Goal: Task Accomplishment & Management: Manage account settings

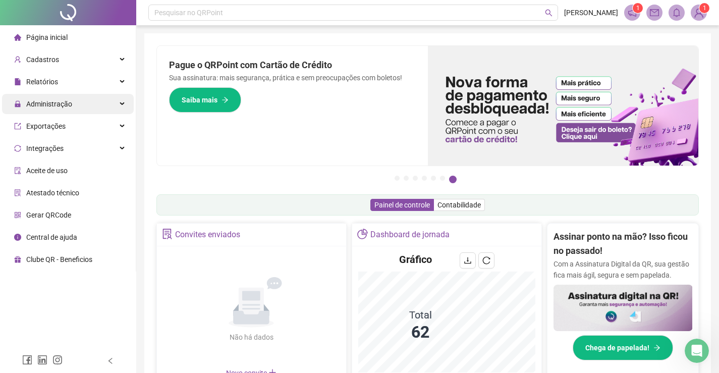
click at [61, 106] on span "Administração" at bounding box center [49, 104] width 46 height 8
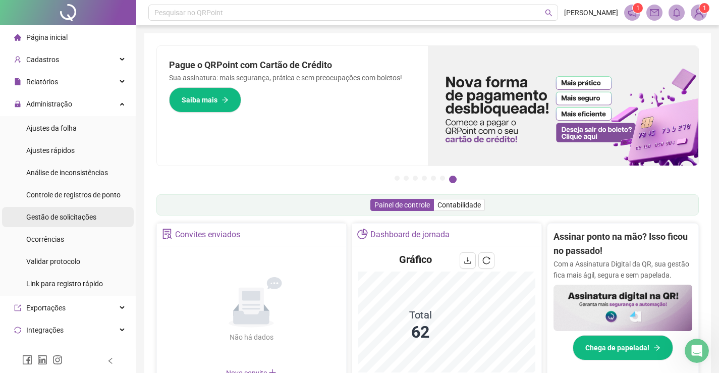
click at [58, 217] on span "Gestão de solicitações" at bounding box center [61, 217] width 70 height 8
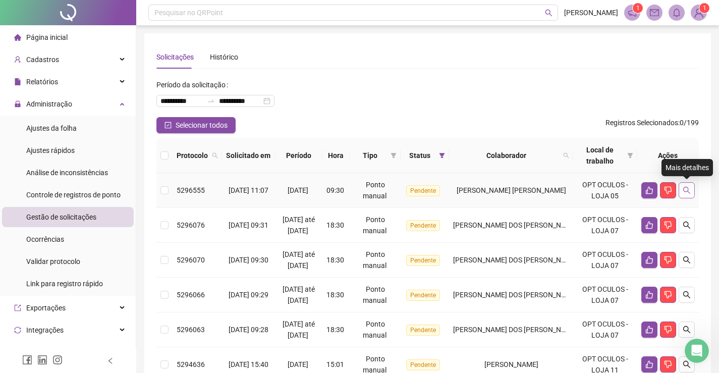
click at [685, 190] on icon "search" at bounding box center [687, 190] width 8 height 8
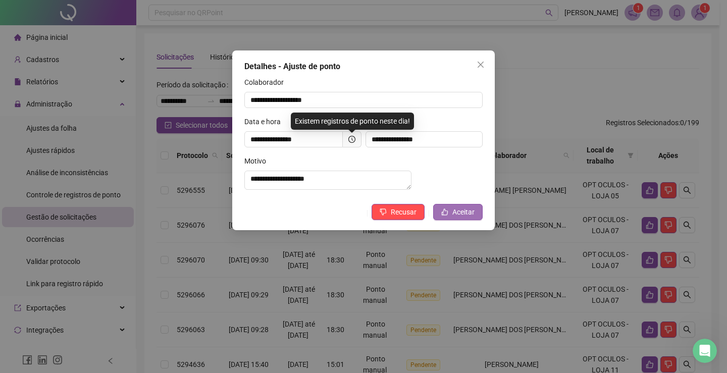
click at [452, 220] on button "Aceitar" at bounding box center [457, 212] width 49 height 16
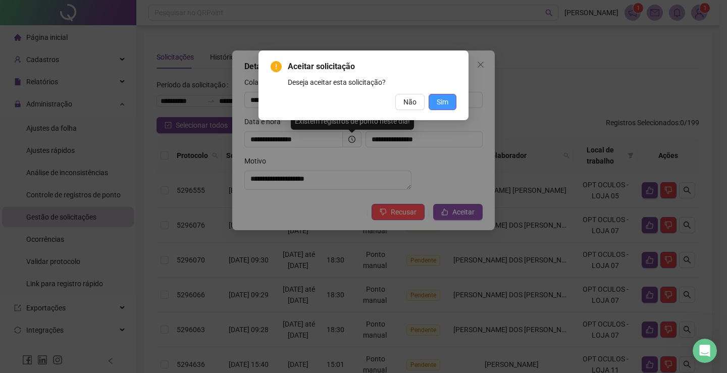
click at [436, 101] on button "Sim" at bounding box center [443, 102] width 28 height 16
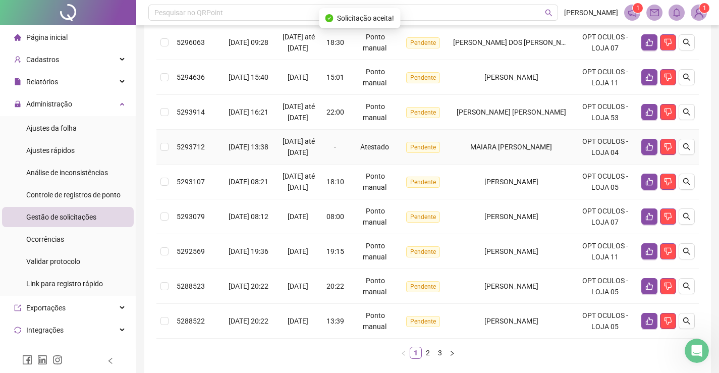
scroll to position [380, 0]
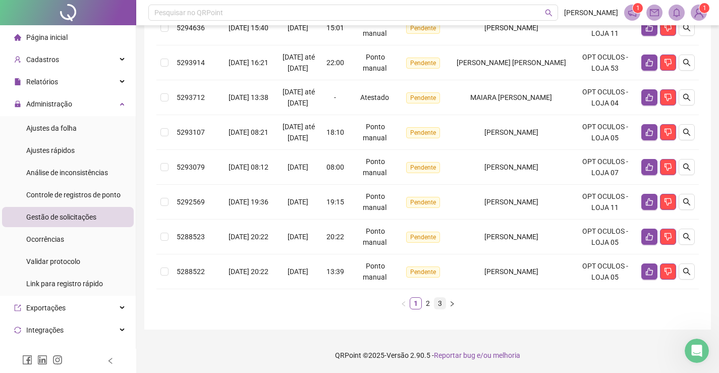
click at [440, 303] on link "3" at bounding box center [440, 303] width 11 height 11
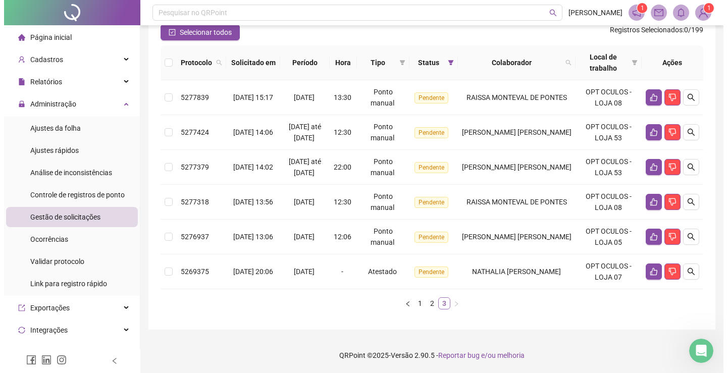
scroll to position [93, 0]
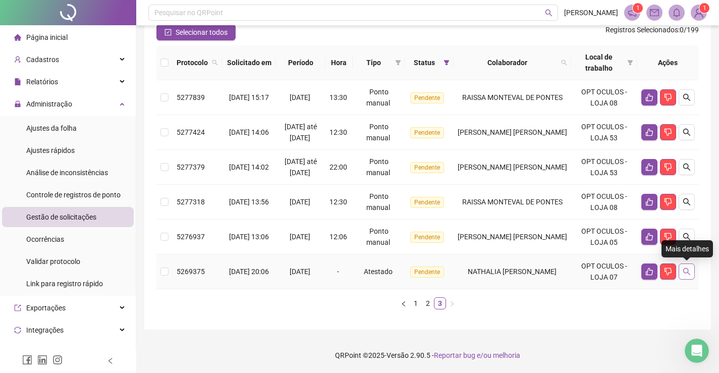
click at [686, 273] on icon "search" at bounding box center [686, 271] width 7 height 7
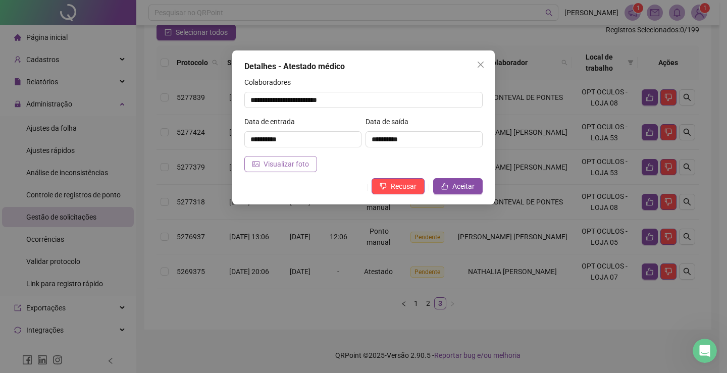
click at [273, 161] on span "Visualizar foto" at bounding box center [286, 164] width 45 height 11
click at [462, 189] on span "Aceitar" at bounding box center [463, 186] width 22 height 11
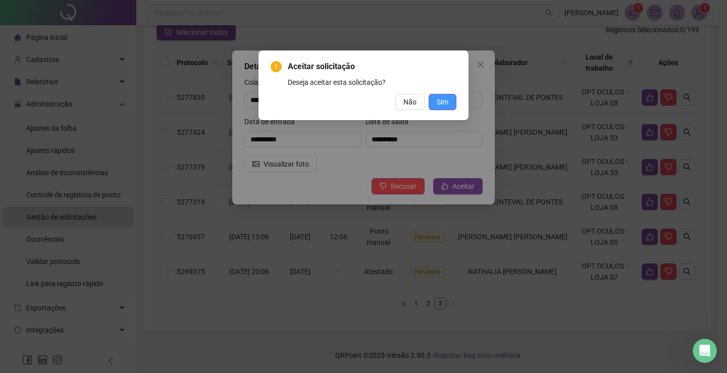
click at [445, 97] on span "Sim" at bounding box center [443, 101] width 12 height 11
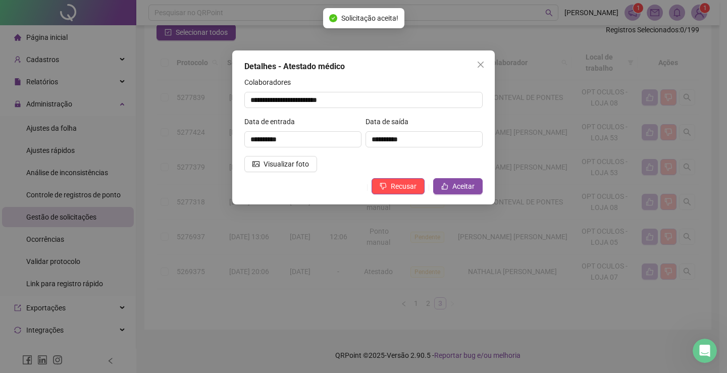
scroll to position [58, 0]
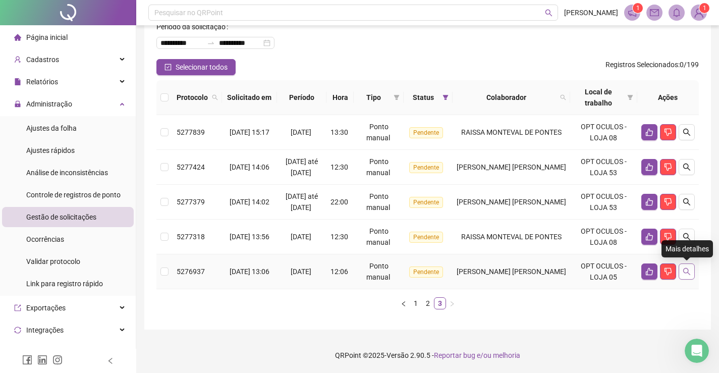
click at [683, 270] on icon "search" at bounding box center [687, 272] width 8 height 8
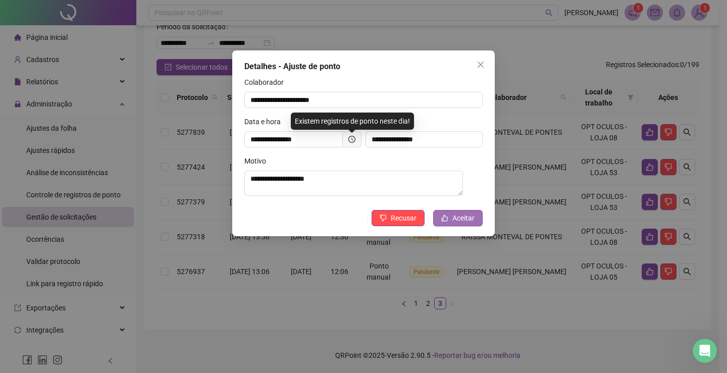
click at [454, 220] on span "Aceitar" at bounding box center [463, 218] width 22 height 11
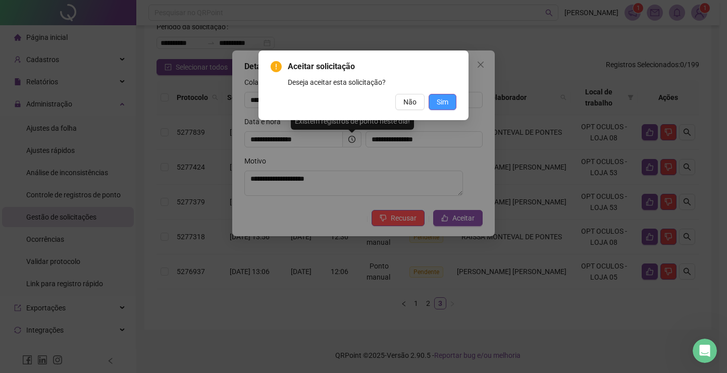
click at [441, 102] on span "Sim" at bounding box center [443, 101] width 12 height 11
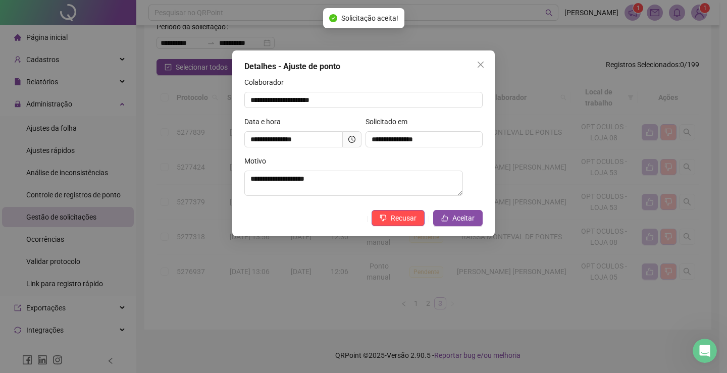
scroll to position [23, 0]
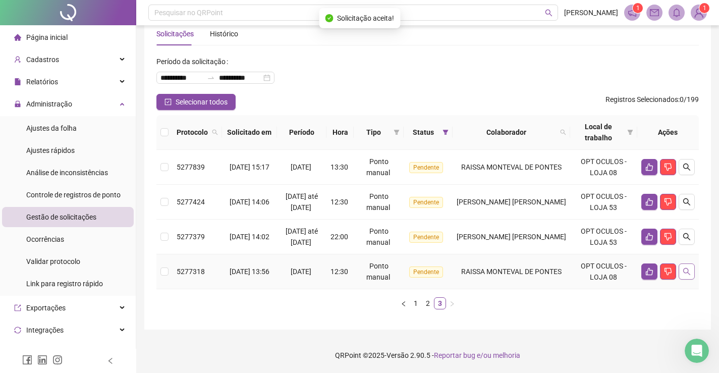
click at [684, 272] on icon "search" at bounding box center [686, 271] width 7 height 7
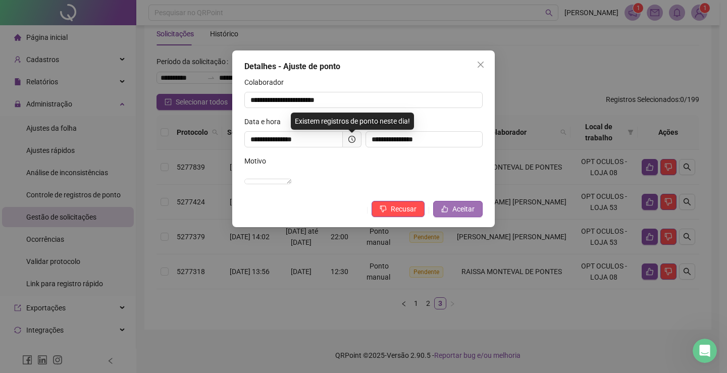
click at [470, 215] on span "Aceitar" at bounding box center [463, 208] width 22 height 11
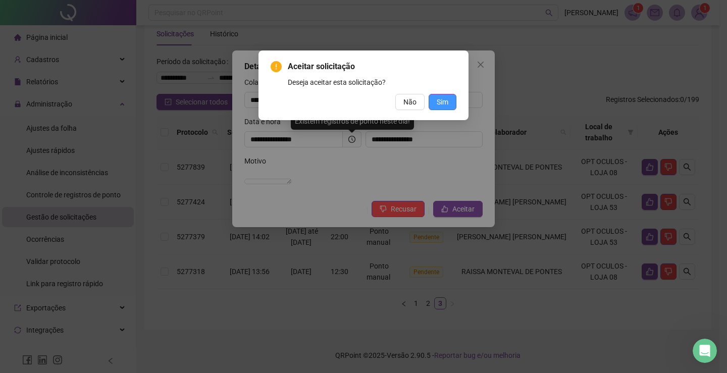
click at [442, 97] on span "Sim" at bounding box center [443, 101] width 12 height 11
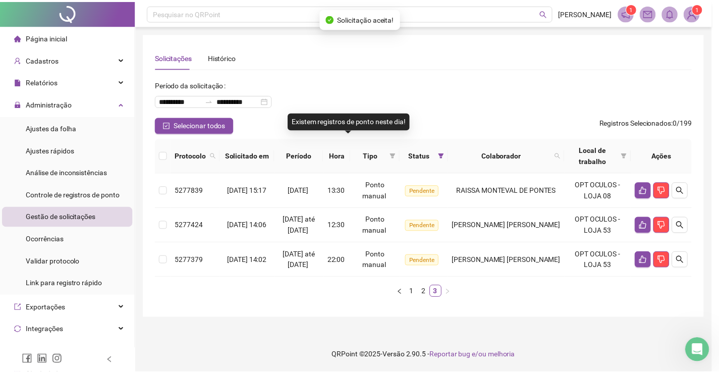
scroll to position [0, 0]
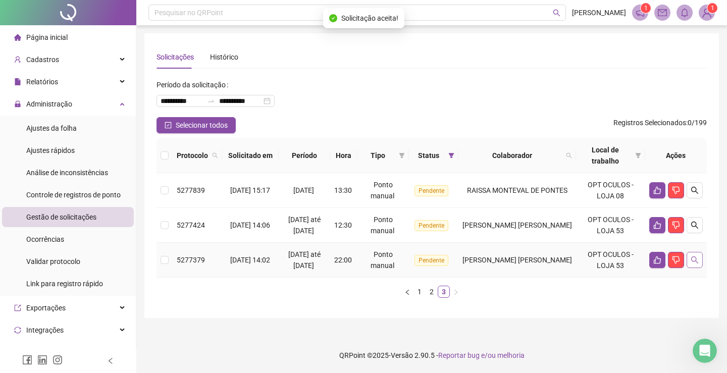
click at [695, 262] on icon "search" at bounding box center [695, 260] width 8 height 8
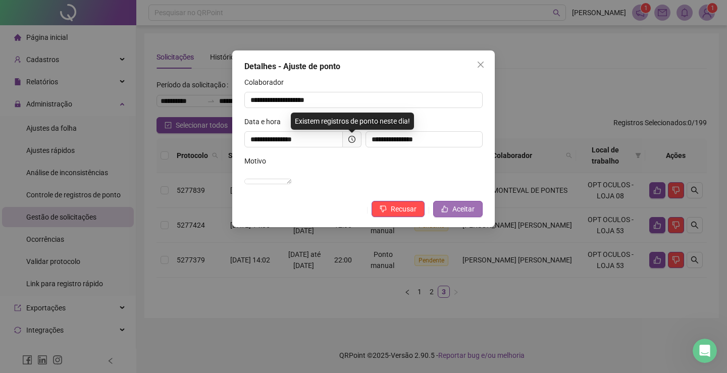
click at [455, 215] on span "Aceitar" at bounding box center [463, 208] width 22 height 11
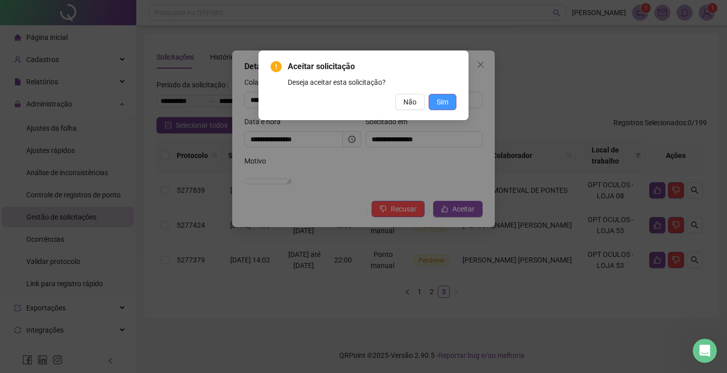
click at [440, 102] on span "Sim" at bounding box center [443, 101] width 12 height 11
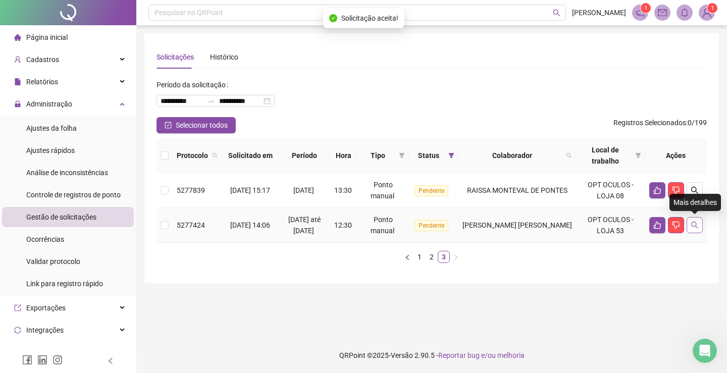
click at [694, 226] on icon "search" at bounding box center [695, 225] width 8 height 8
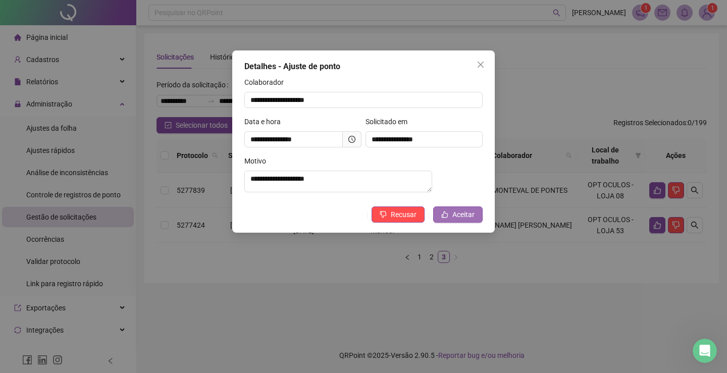
click at [475, 223] on button "Aceitar" at bounding box center [457, 214] width 49 height 16
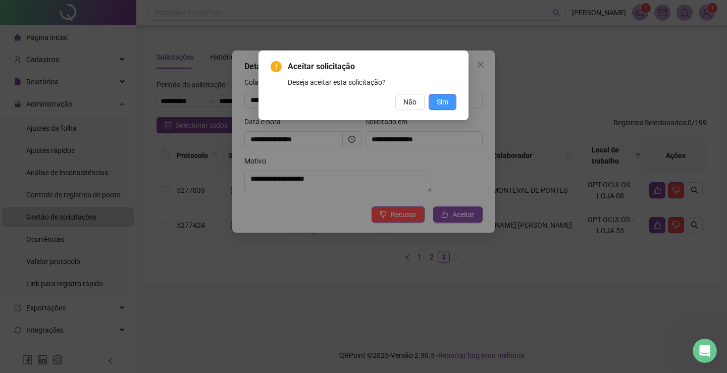
click at [443, 105] on span "Sim" at bounding box center [443, 101] width 12 height 11
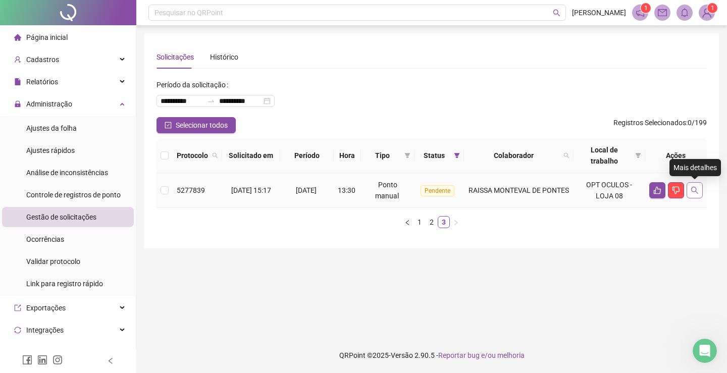
click at [694, 188] on icon "search" at bounding box center [695, 190] width 8 height 8
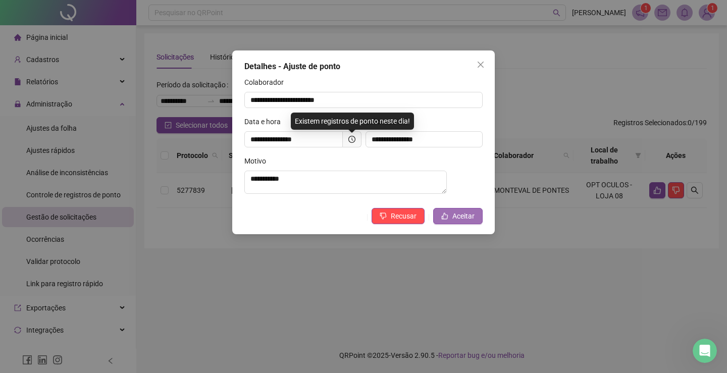
click at [472, 222] on span "Aceitar" at bounding box center [463, 215] width 22 height 11
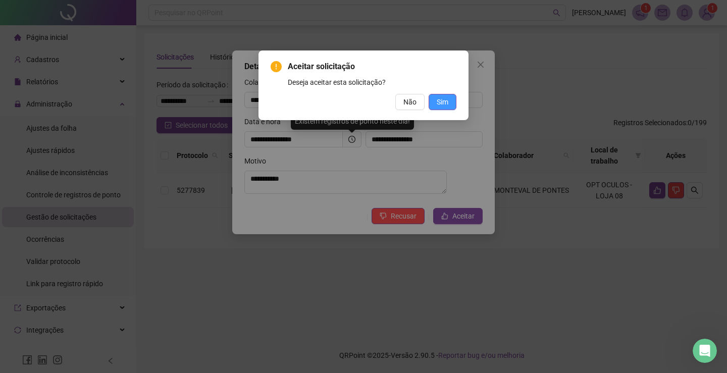
click at [445, 101] on span "Sim" at bounding box center [443, 101] width 12 height 11
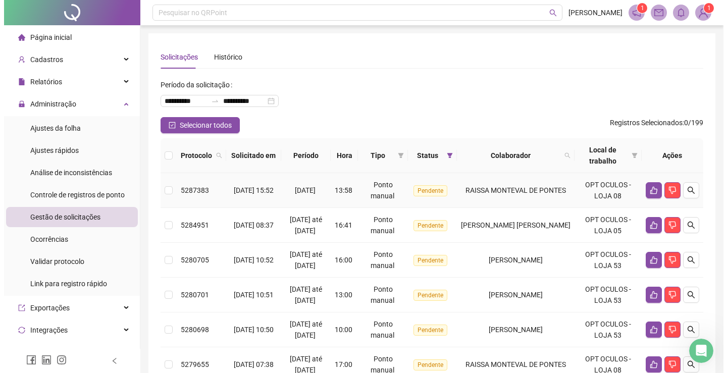
scroll to position [302, 0]
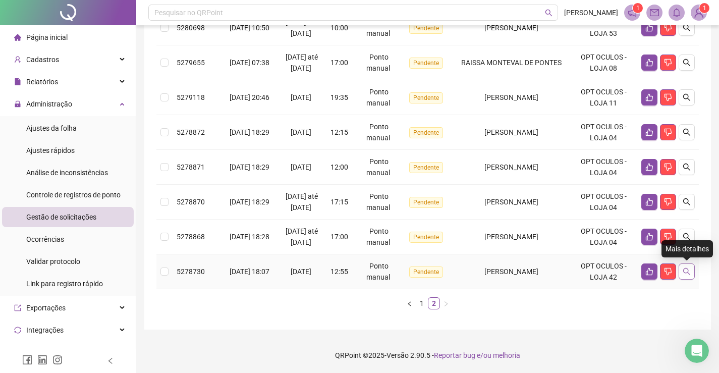
click at [687, 272] on icon "search" at bounding box center [687, 272] width 8 height 8
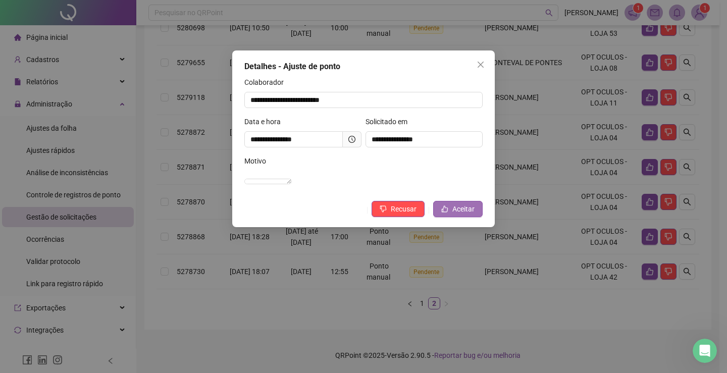
click at [454, 215] on span "Aceitar" at bounding box center [463, 208] width 22 height 11
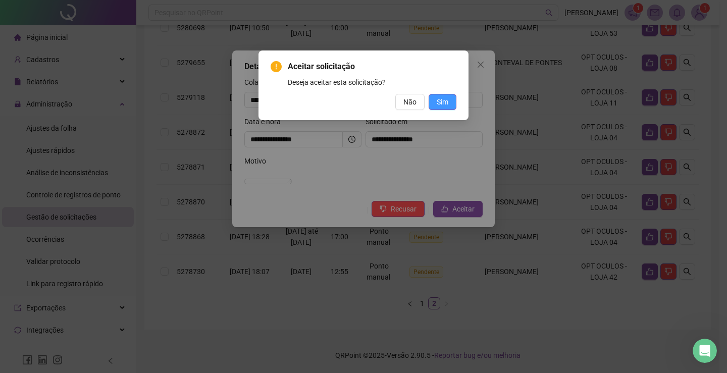
click at [447, 102] on span "Sim" at bounding box center [443, 101] width 12 height 11
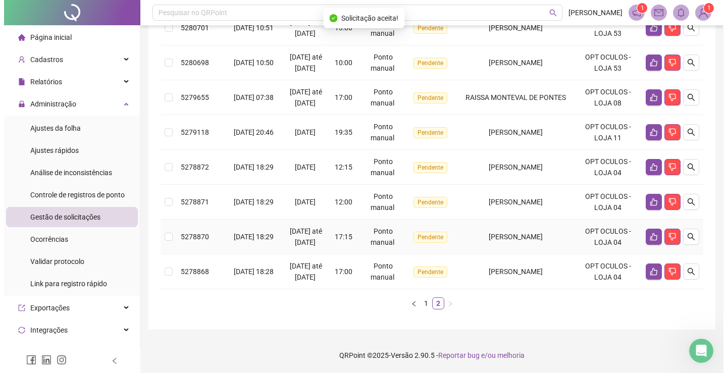
scroll to position [217, 0]
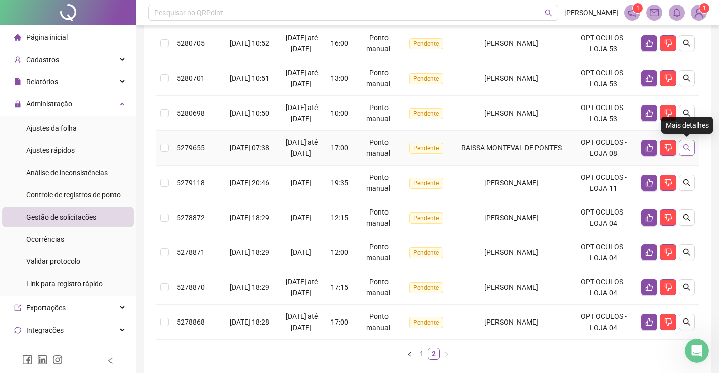
click at [687, 146] on icon "search" at bounding box center [687, 148] width 8 height 8
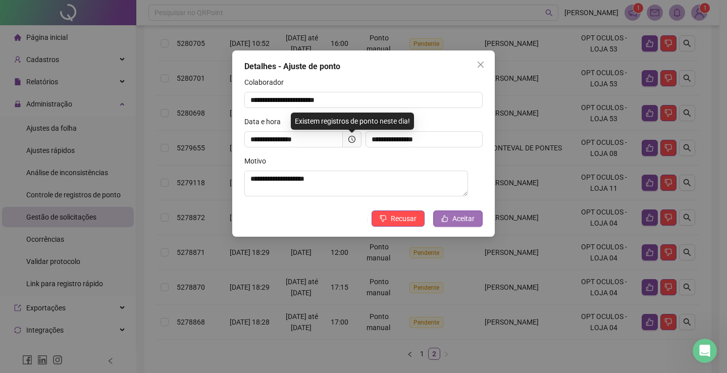
click at [461, 221] on span "Aceitar" at bounding box center [463, 218] width 22 height 11
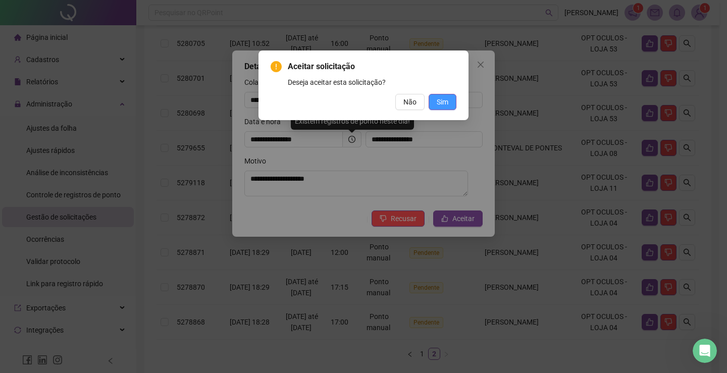
click at [439, 100] on span "Sim" at bounding box center [443, 101] width 12 height 11
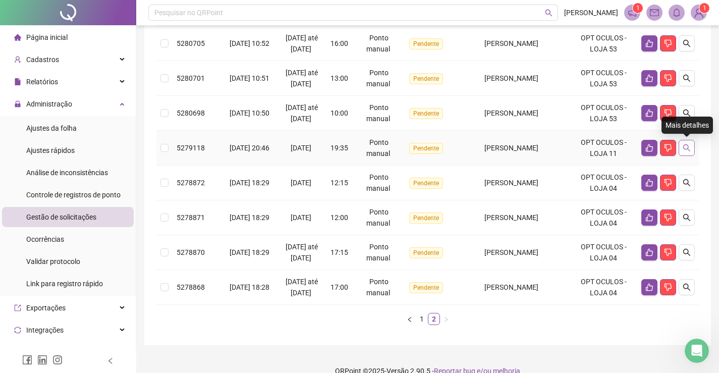
click at [683, 149] on icon "search" at bounding box center [687, 148] width 8 height 8
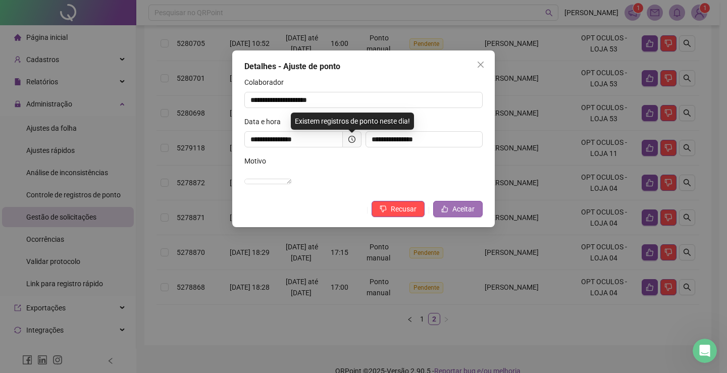
click at [450, 217] on button "Aceitar" at bounding box center [457, 209] width 49 height 16
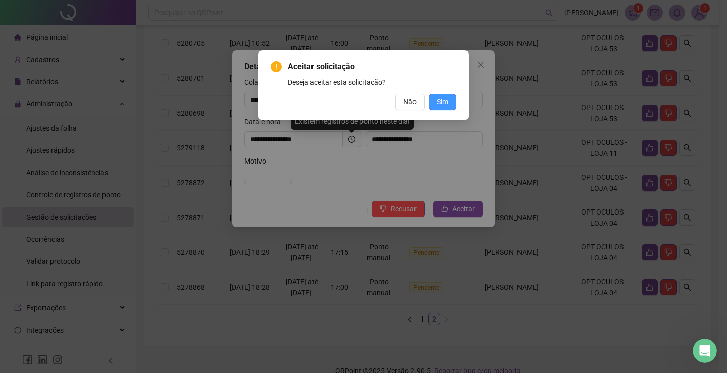
click at [443, 98] on span "Sim" at bounding box center [443, 101] width 12 height 11
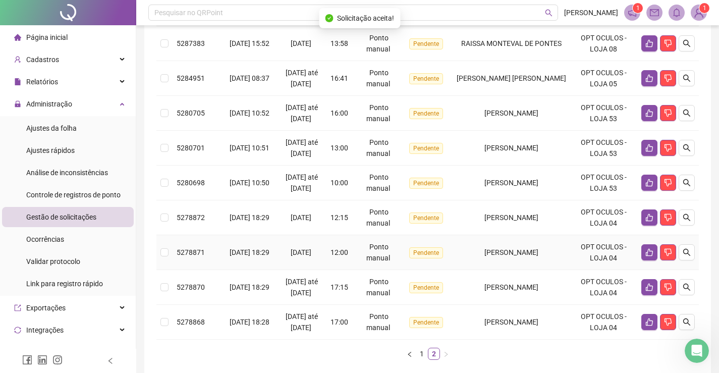
scroll to position [96, 0]
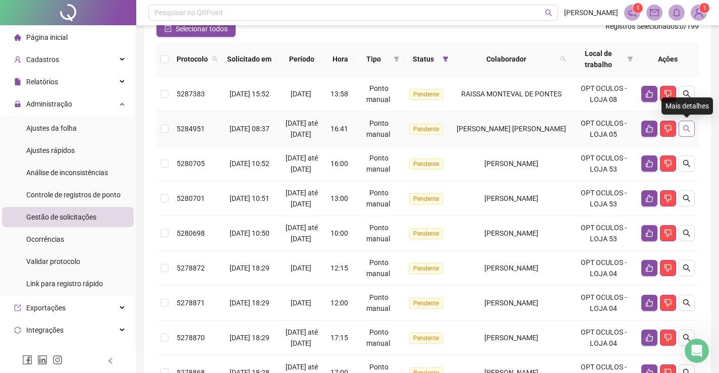
click at [684, 129] on icon "search" at bounding box center [686, 128] width 7 height 7
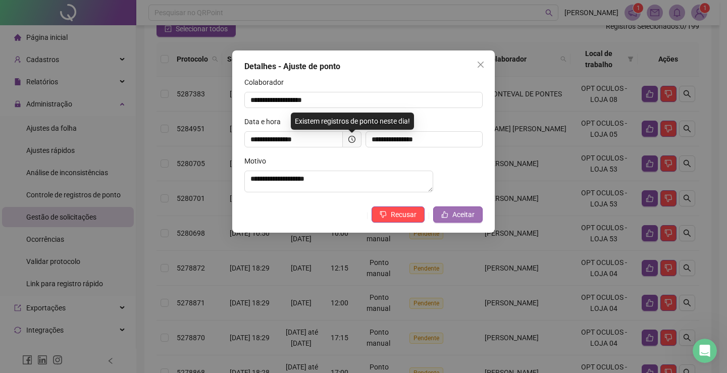
click at [449, 221] on button "Aceitar" at bounding box center [457, 214] width 49 height 16
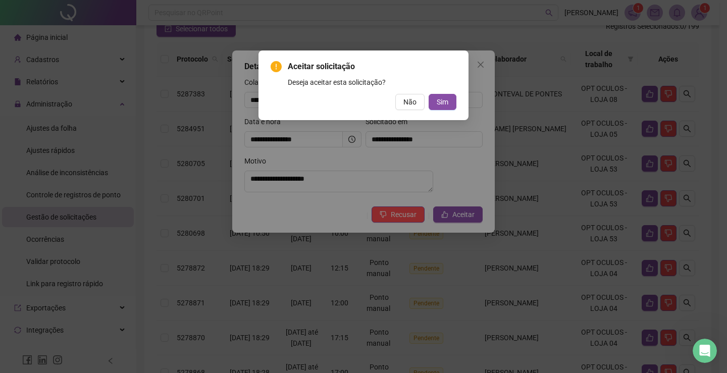
click at [444, 91] on div "Aceitar solicitação Deseja aceitar esta solicitação? Não Sim" at bounding box center [364, 85] width 186 height 49
click at [442, 98] on span "Sim" at bounding box center [443, 101] width 12 height 11
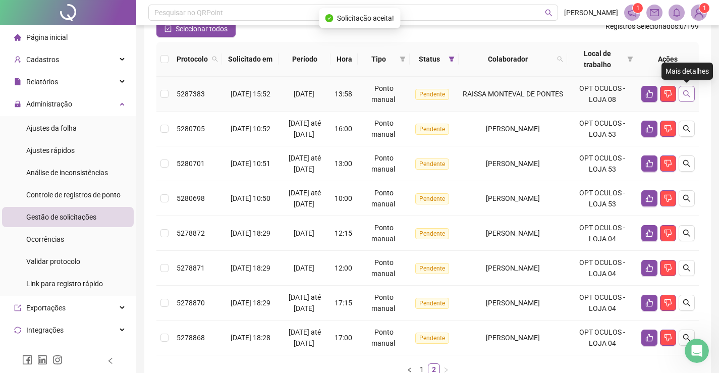
click at [685, 96] on icon "search" at bounding box center [687, 94] width 8 height 8
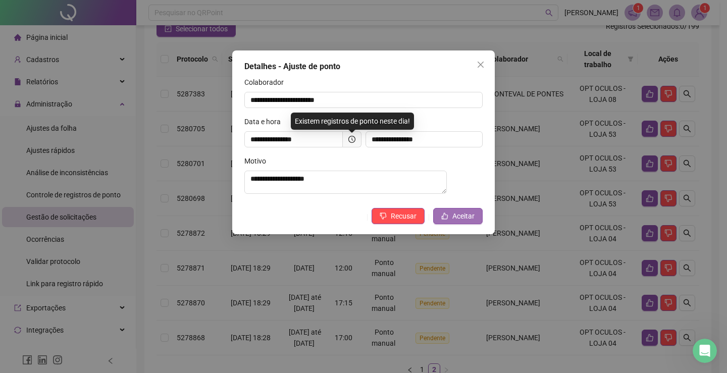
click at [459, 218] on span "Aceitar" at bounding box center [463, 215] width 22 height 11
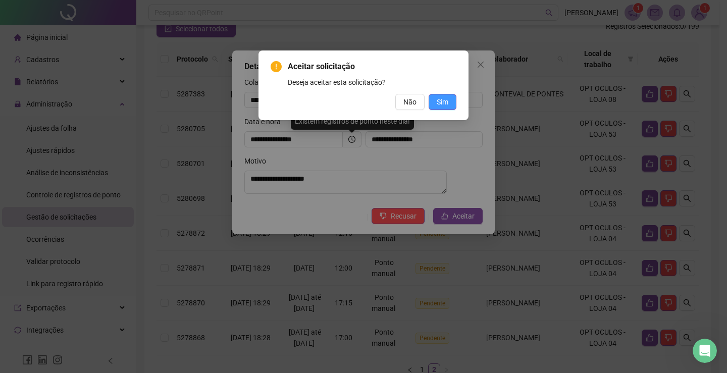
click at [447, 101] on span "Sim" at bounding box center [443, 101] width 12 height 11
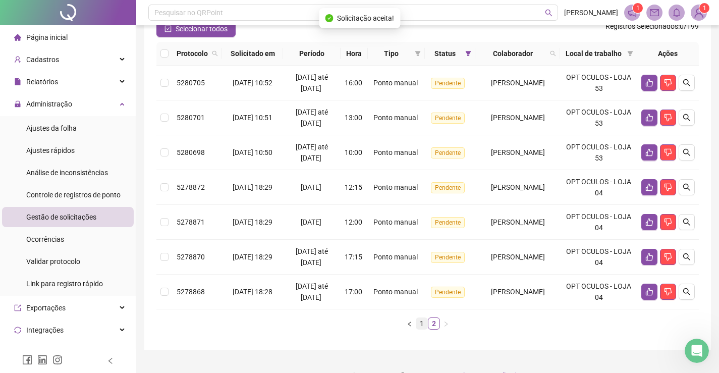
click at [418, 329] on link "1" at bounding box center [421, 323] width 11 height 11
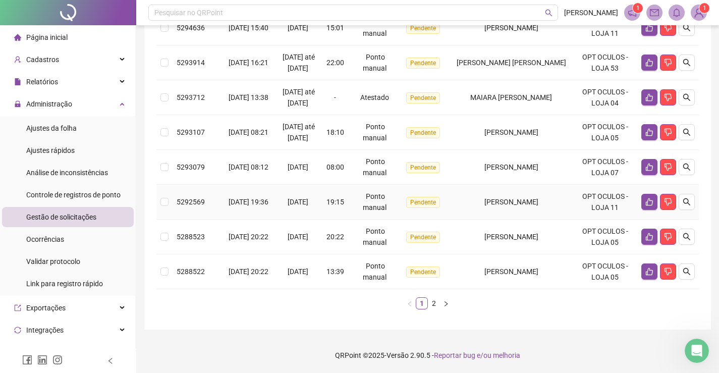
scroll to position [380, 0]
click at [688, 271] on icon "search" at bounding box center [687, 272] width 8 height 8
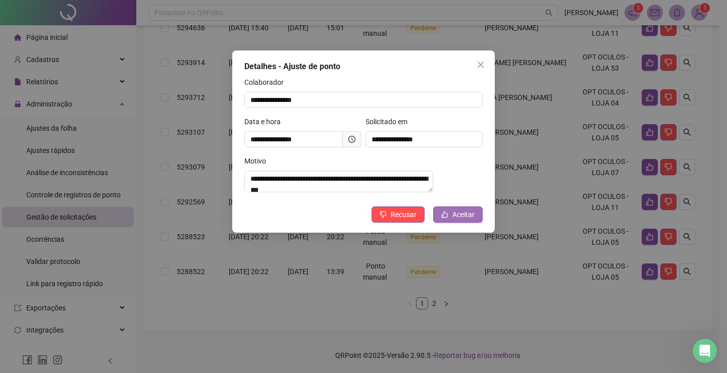
click at [464, 220] on span "Aceitar" at bounding box center [463, 214] width 22 height 11
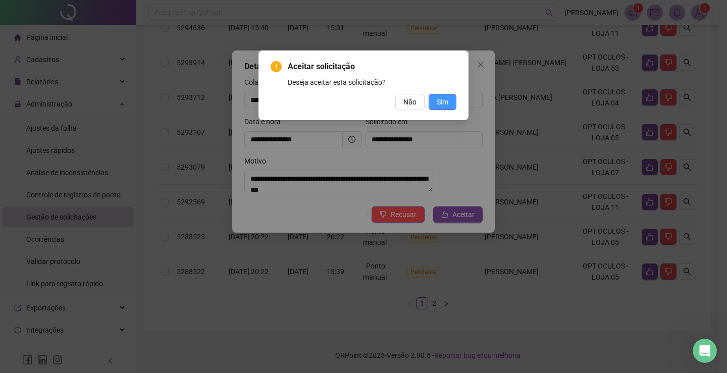
click at [444, 104] on span "Sim" at bounding box center [443, 101] width 12 height 11
click at [445, 103] on span "Sim" at bounding box center [443, 101] width 12 height 11
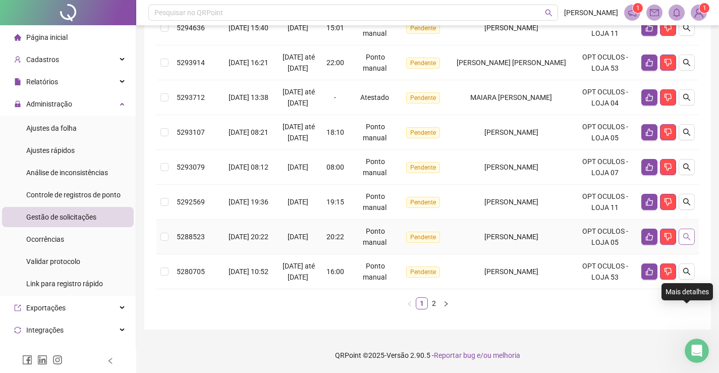
click at [688, 235] on icon "search" at bounding box center [687, 237] width 8 height 8
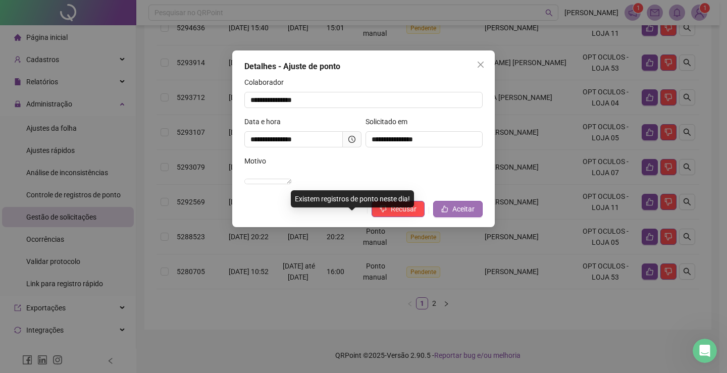
click at [466, 215] on span "Aceitar" at bounding box center [463, 208] width 22 height 11
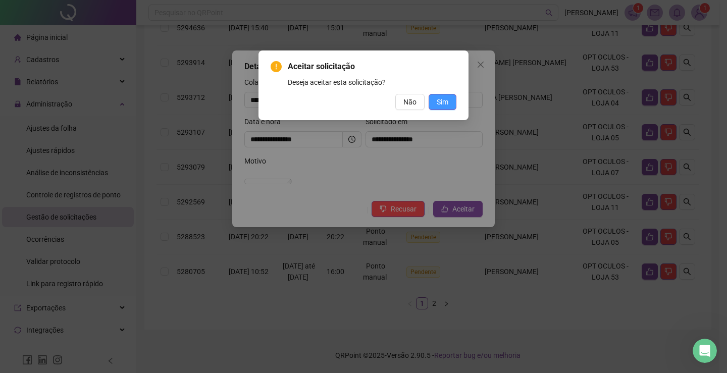
click at [441, 103] on span "Sim" at bounding box center [443, 101] width 12 height 11
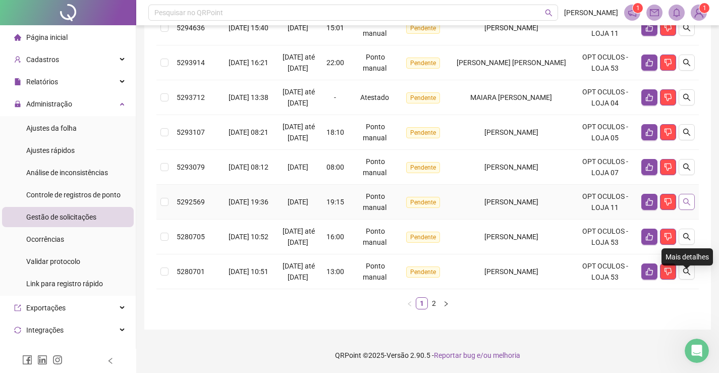
click at [688, 201] on icon "search" at bounding box center [687, 202] width 8 height 8
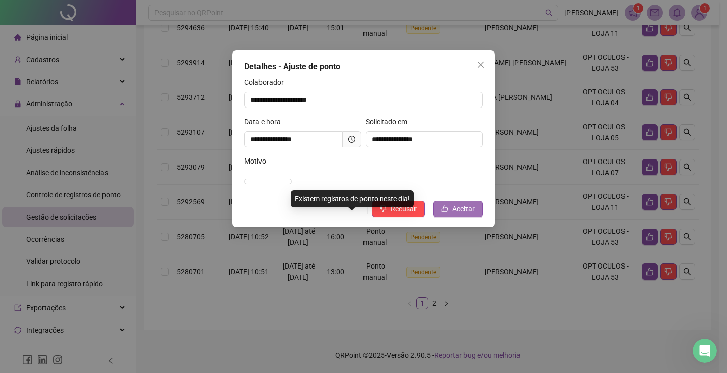
click at [462, 215] on span "Aceitar" at bounding box center [463, 208] width 22 height 11
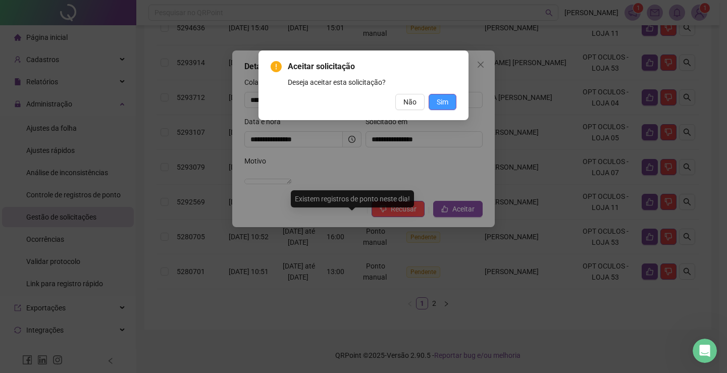
click at [441, 98] on span "Sim" at bounding box center [443, 101] width 12 height 11
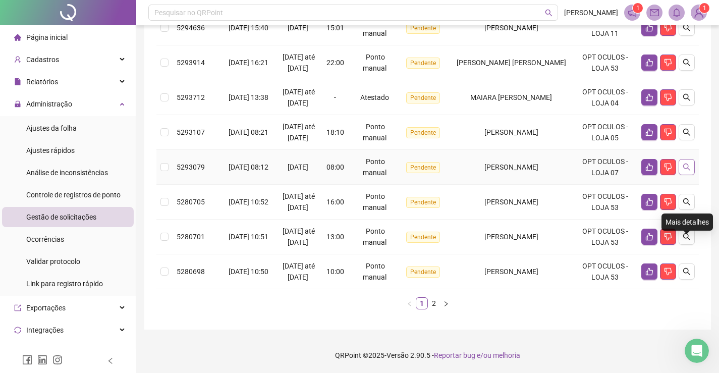
click at [688, 168] on icon "search" at bounding box center [686, 167] width 7 height 7
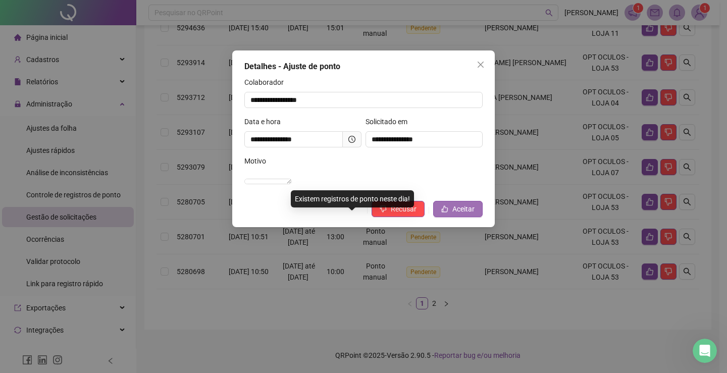
click at [460, 215] on span "Aceitar" at bounding box center [463, 208] width 22 height 11
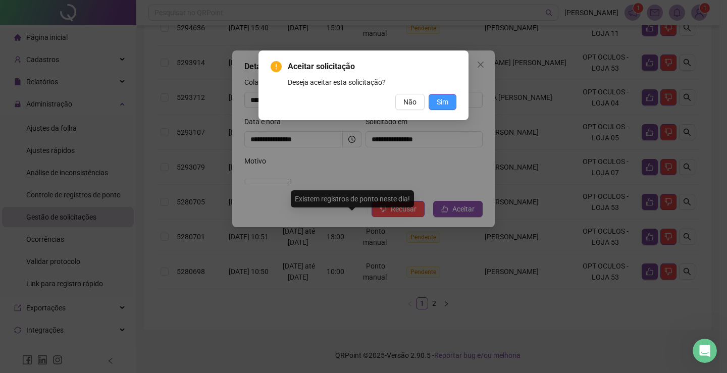
click at [440, 103] on span "Sim" at bounding box center [443, 101] width 12 height 11
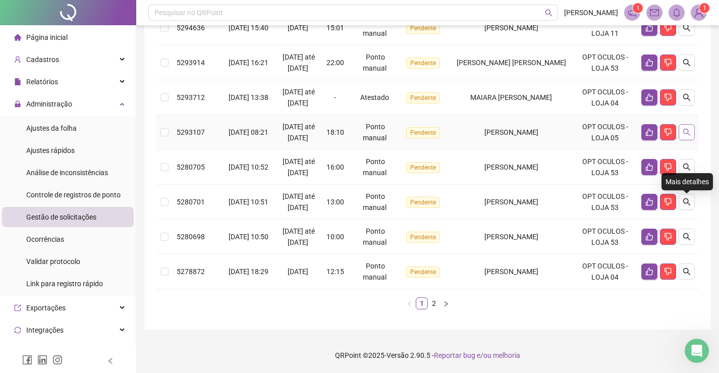
click at [689, 128] on icon "search" at bounding box center [687, 132] width 8 height 8
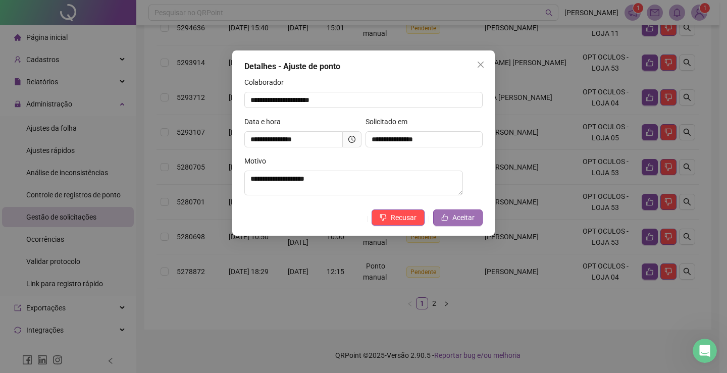
click at [472, 223] on span "Aceitar" at bounding box center [463, 217] width 22 height 11
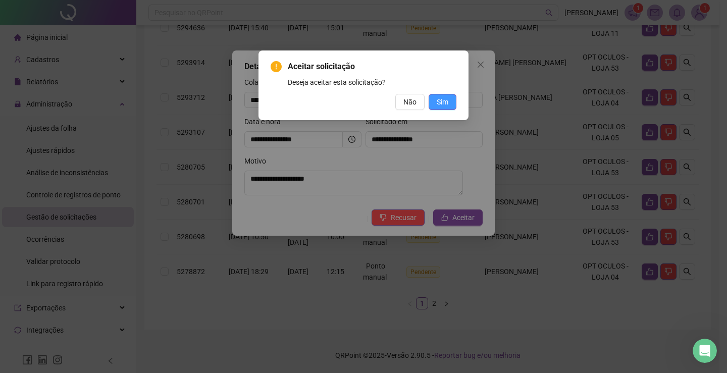
click at [437, 99] on span "Sim" at bounding box center [443, 101] width 12 height 11
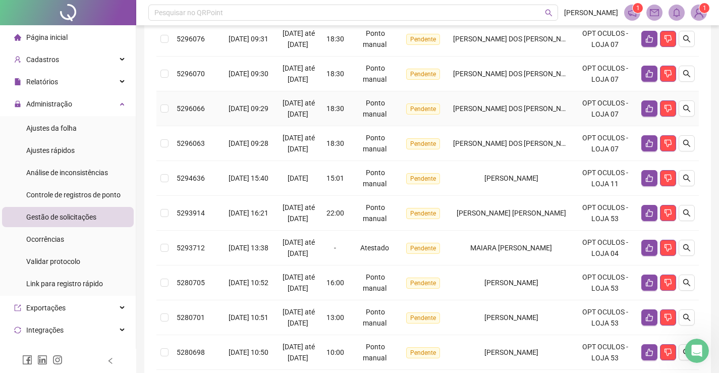
scroll to position [202, 0]
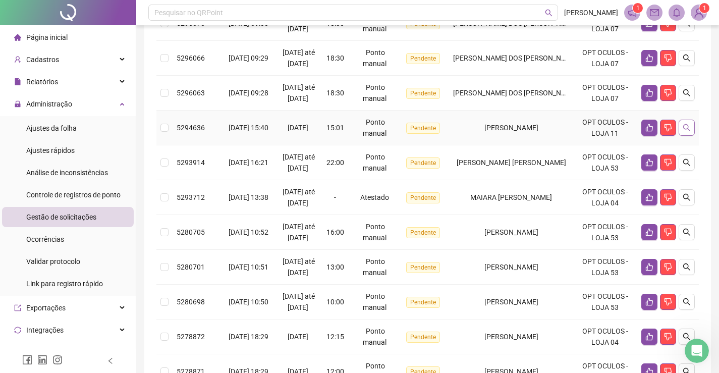
click at [690, 132] on icon "search" at bounding box center [687, 128] width 8 height 8
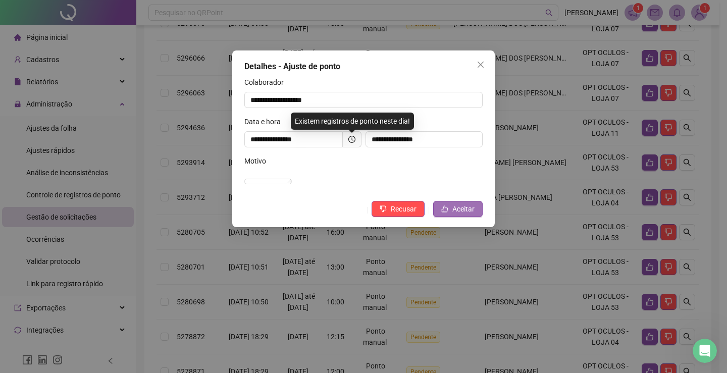
click at [467, 215] on span "Aceitar" at bounding box center [463, 208] width 22 height 11
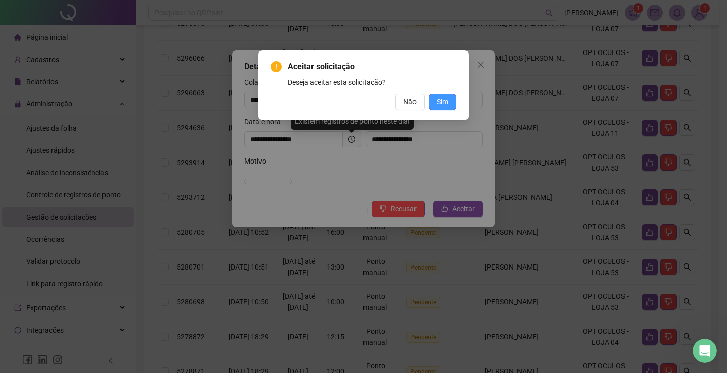
click at [445, 101] on span "Sim" at bounding box center [443, 101] width 12 height 11
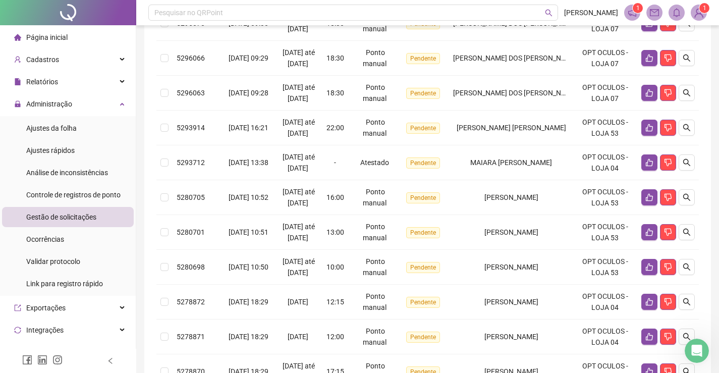
scroll to position [101, 0]
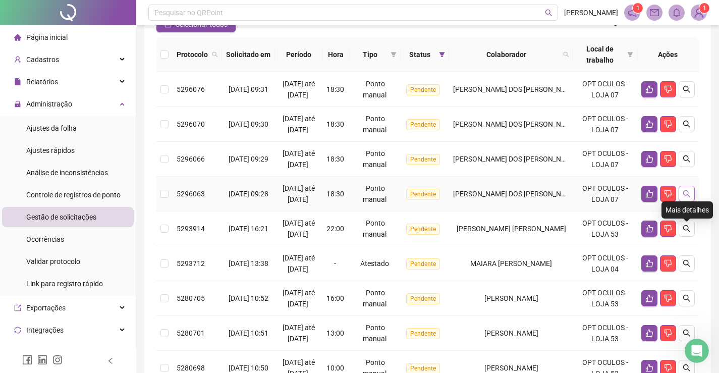
click at [689, 198] on icon "search" at bounding box center [687, 194] width 8 height 8
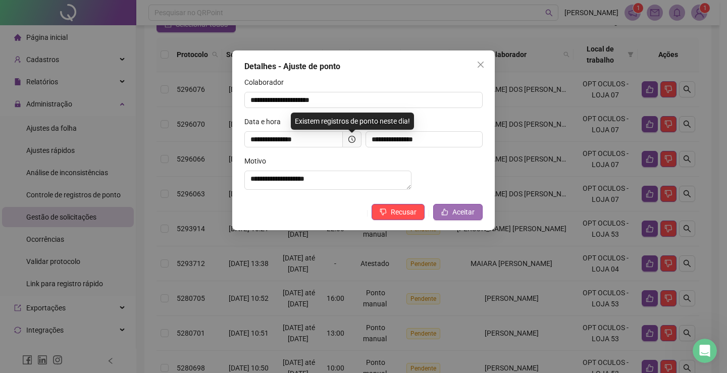
click at [471, 218] on span "Aceitar" at bounding box center [463, 211] width 22 height 11
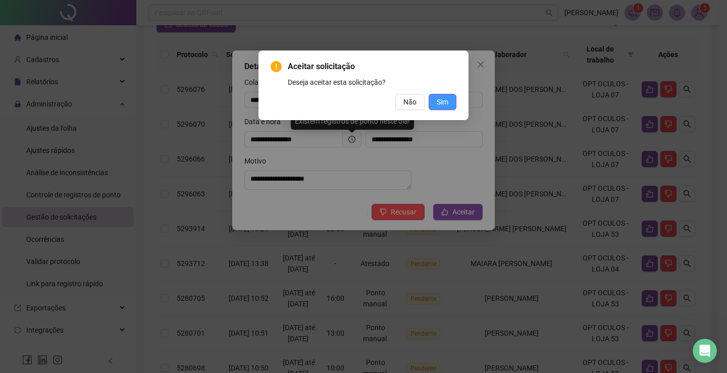
click at [441, 97] on span "Sim" at bounding box center [443, 101] width 12 height 11
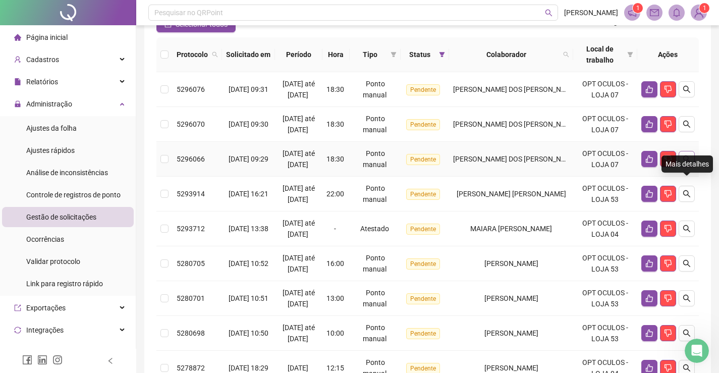
click at [689, 163] on icon "search" at bounding box center [686, 158] width 7 height 7
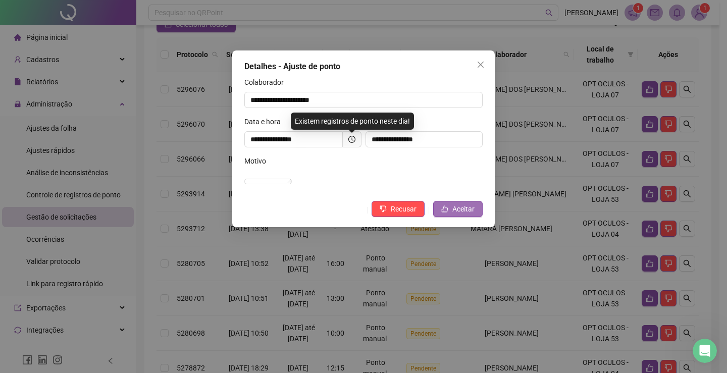
click at [465, 215] on span "Aceitar" at bounding box center [463, 208] width 22 height 11
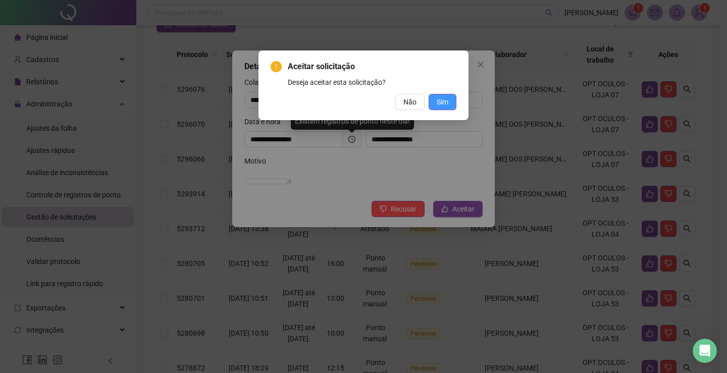
click at [444, 104] on span "Sim" at bounding box center [443, 101] width 12 height 11
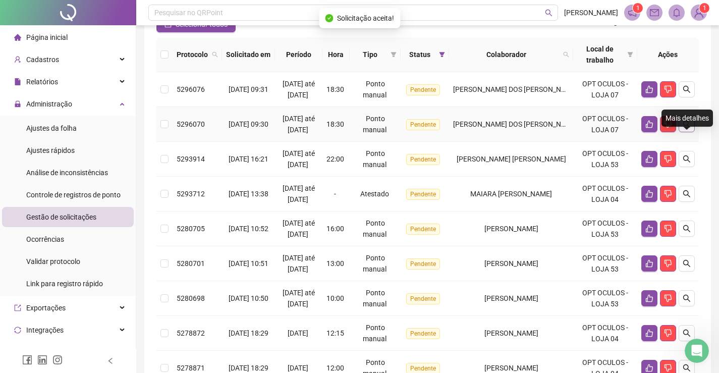
click at [684, 128] on icon "search" at bounding box center [686, 124] width 7 height 7
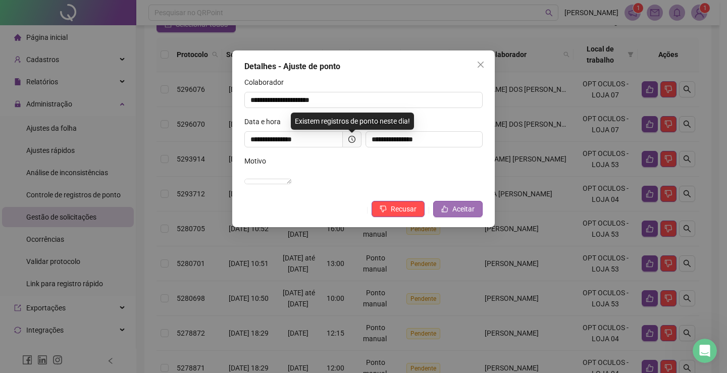
click at [458, 215] on span "Aceitar" at bounding box center [463, 208] width 22 height 11
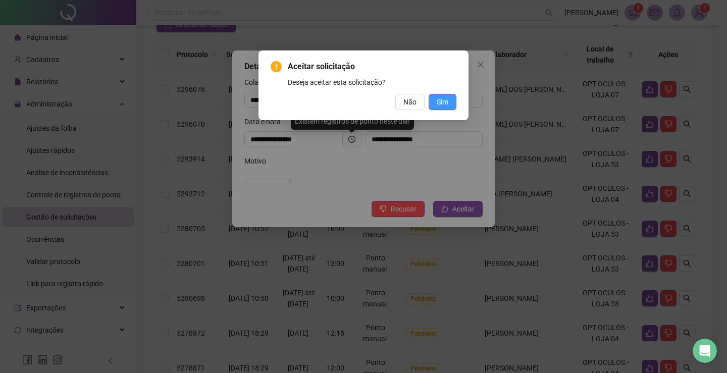
click at [440, 102] on span "Sim" at bounding box center [443, 101] width 12 height 11
click at [444, 102] on span "Sim" at bounding box center [443, 101] width 12 height 11
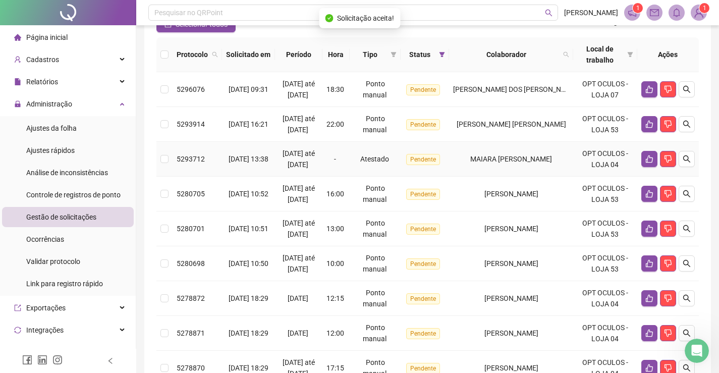
scroll to position [0, 0]
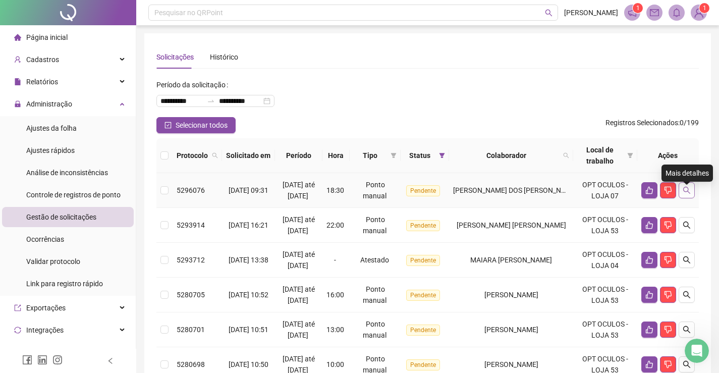
click at [687, 194] on icon "search" at bounding box center [687, 190] width 8 height 8
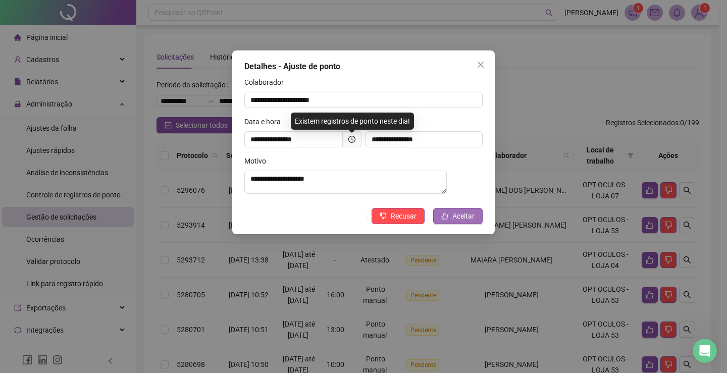
click at [461, 222] on span "Aceitar" at bounding box center [463, 215] width 22 height 11
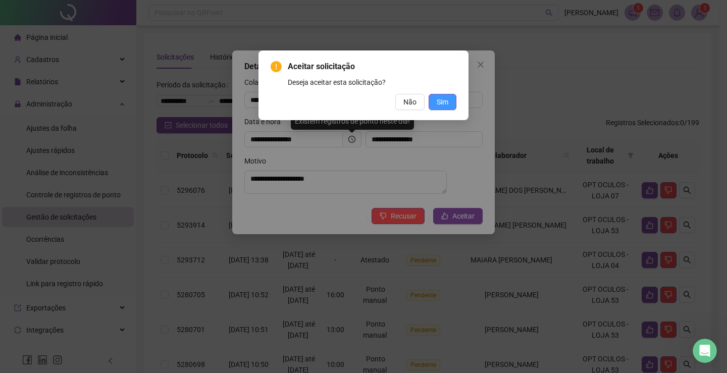
click at [437, 100] on span "Sim" at bounding box center [443, 101] width 12 height 11
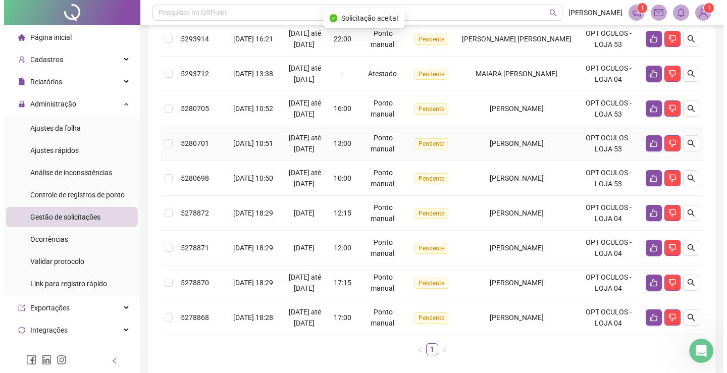
scroll to position [275, 0]
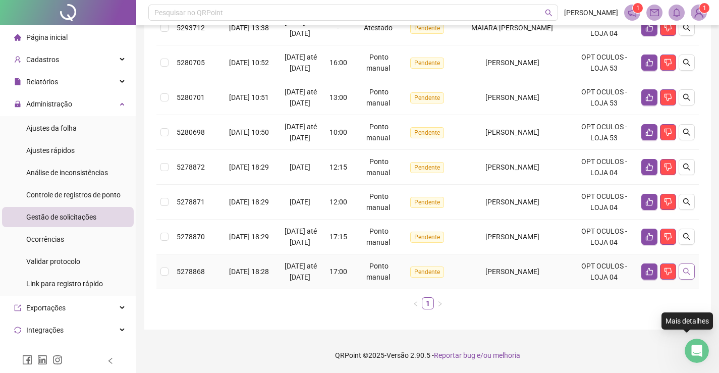
click at [684, 268] on icon "search" at bounding box center [686, 271] width 7 height 7
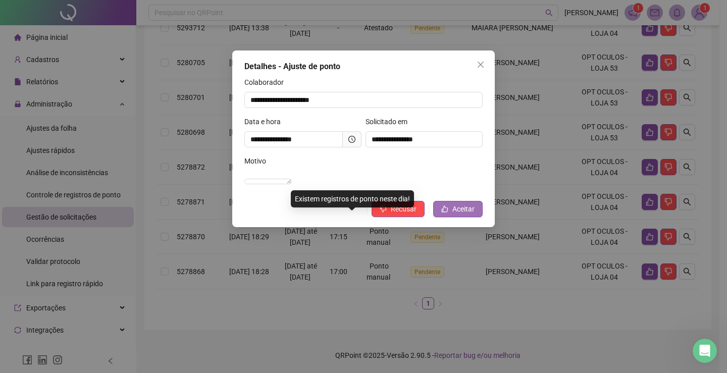
click at [459, 215] on span "Aceitar" at bounding box center [463, 208] width 22 height 11
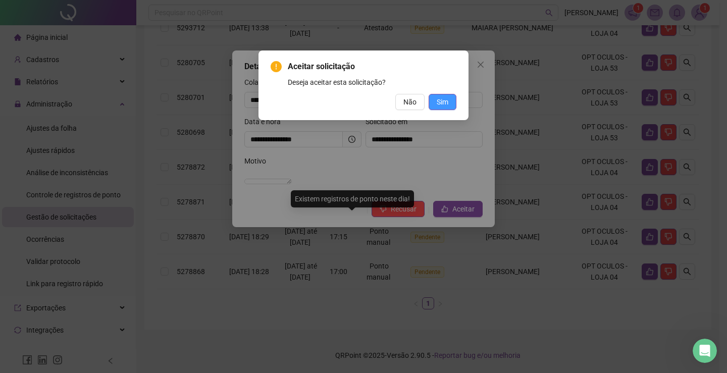
click at [443, 101] on span "Sim" at bounding box center [443, 101] width 12 height 11
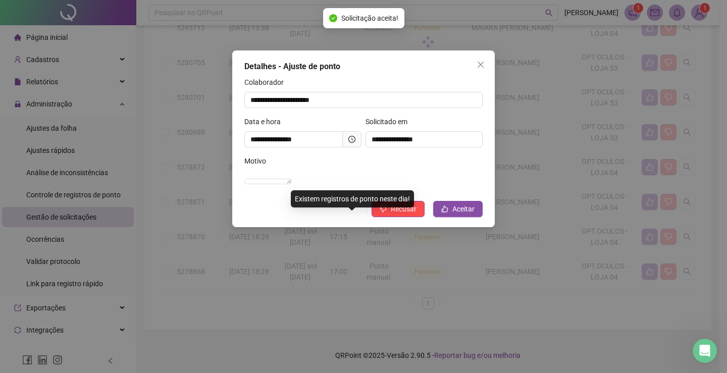
scroll to position [229, 0]
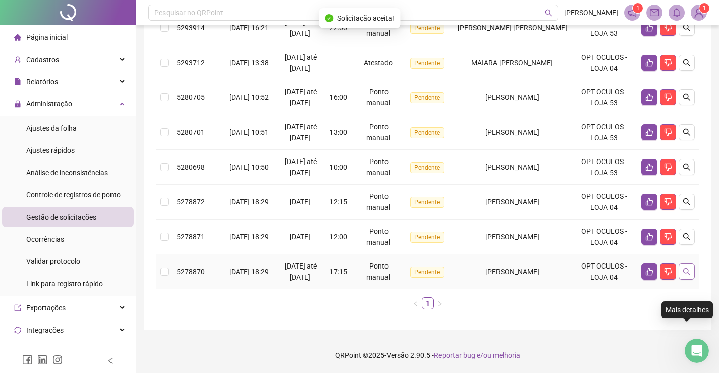
click at [685, 268] on icon "search" at bounding box center [686, 271] width 7 height 7
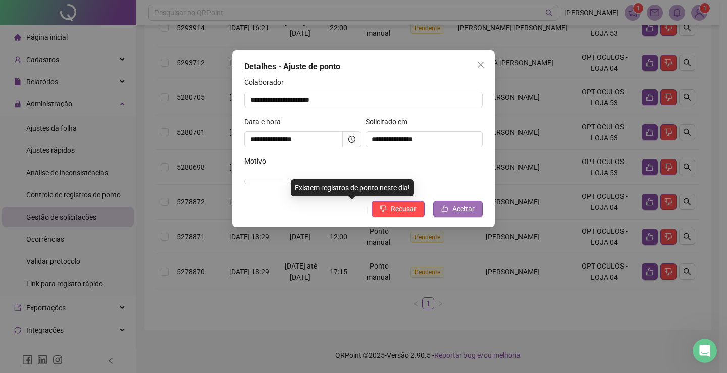
click at [466, 215] on span "Aceitar" at bounding box center [463, 208] width 22 height 11
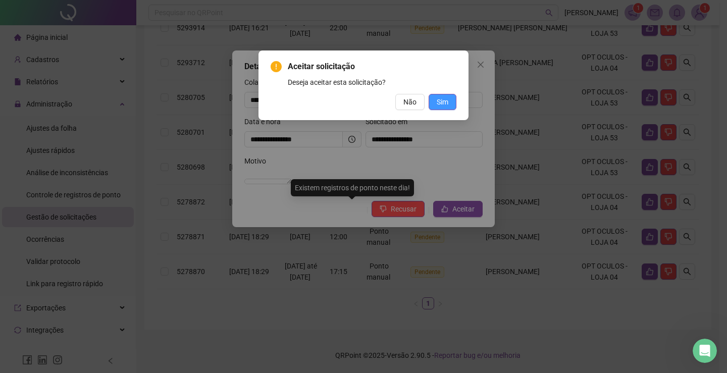
click at [450, 103] on button "Sim" at bounding box center [443, 102] width 28 height 16
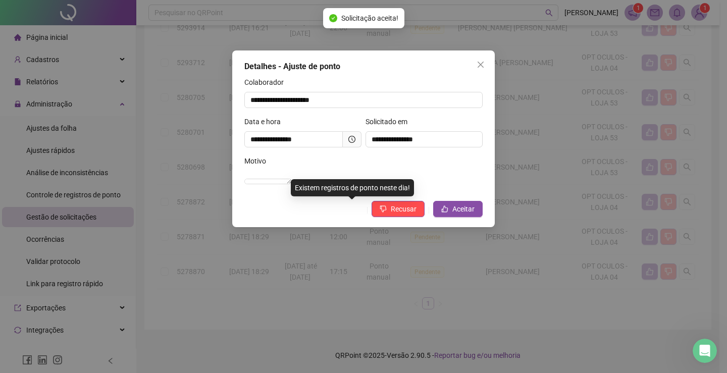
scroll to position [183, 0]
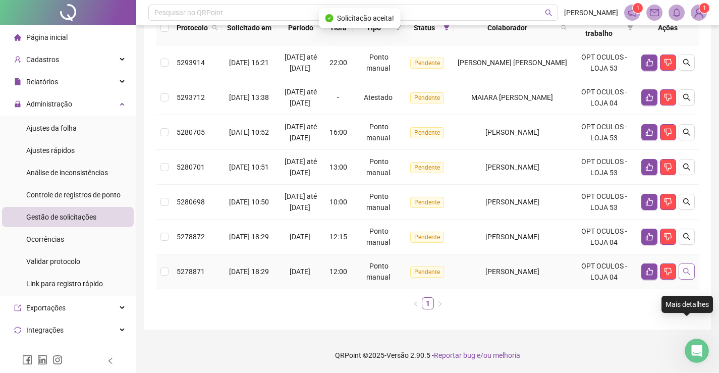
click at [690, 271] on icon "search" at bounding box center [687, 272] width 8 height 8
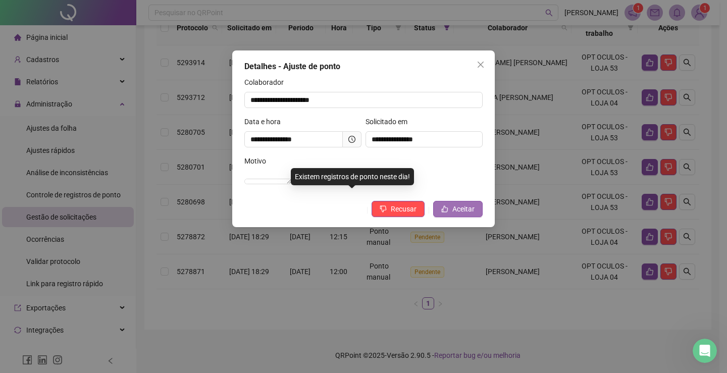
click at [469, 215] on span "Aceitar" at bounding box center [463, 208] width 22 height 11
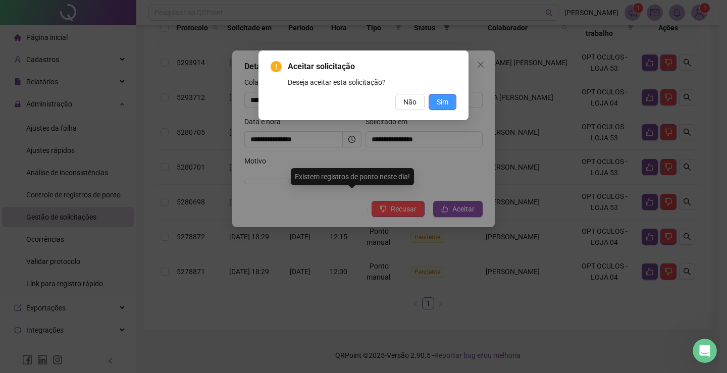
click at [444, 99] on span "Sim" at bounding box center [443, 101] width 12 height 11
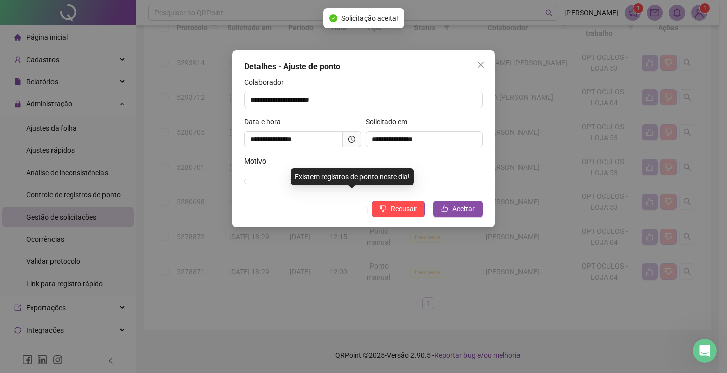
scroll to position [148, 0]
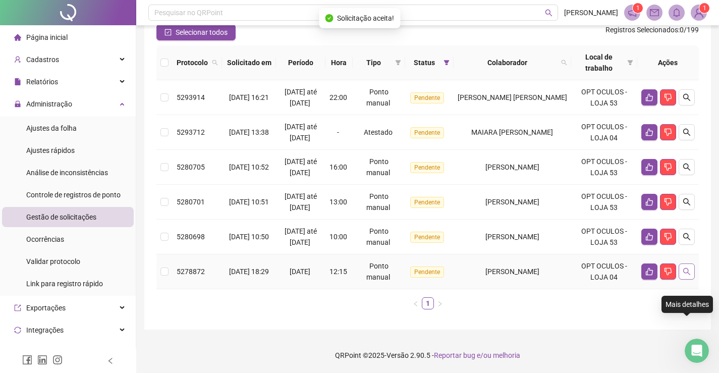
click at [686, 272] on icon "search" at bounding box center [687, 272] width 8 height 8
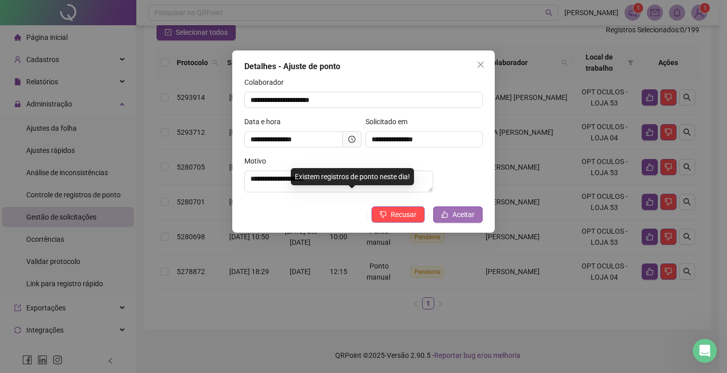
click at [453, 219] on button "Aceitar" at bounding box center [457, 214] width 49 height 16
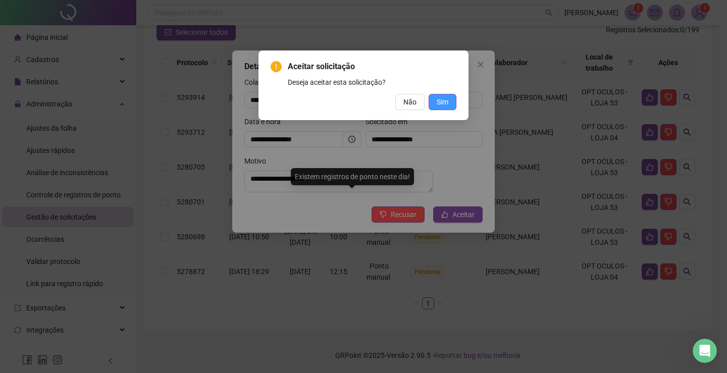
click at [445, 94] on button "Sim" at bounding box center [443, 102] width 28 height 16
click at [440, 101] on span "Sim" at bounding box center [443, 101] width 12 height 11
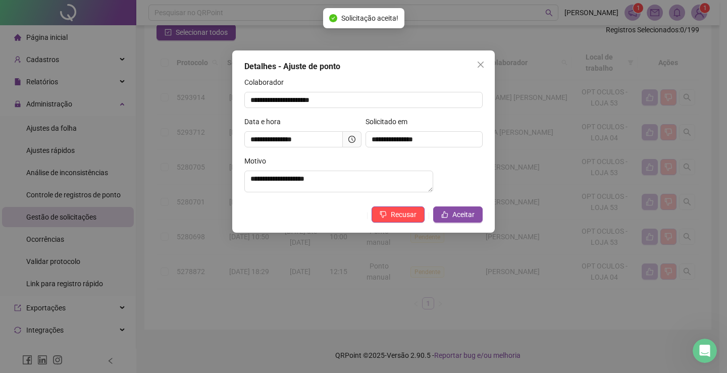
scroll to position [114, 0]
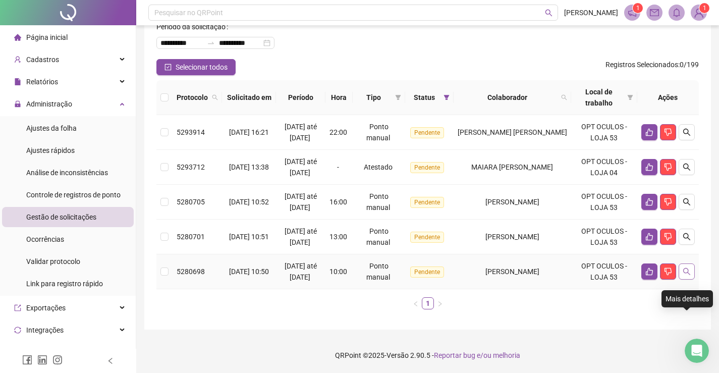
click at [689, 268] on icon "search" at bounding box center [686, 271] width 7 height 7
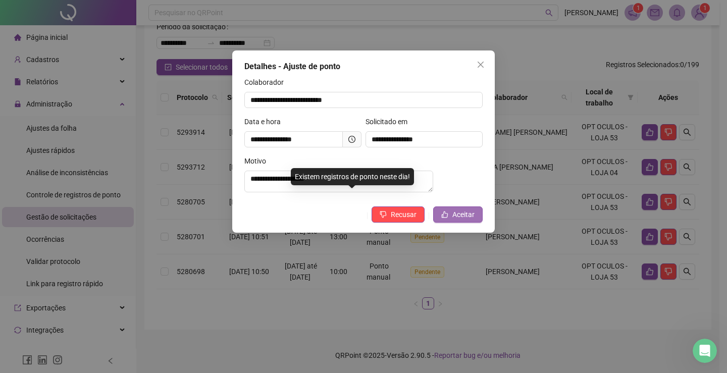
click at [457, 220] on span "Aceitar" at bounding box center [463, 214] width 22 height 11
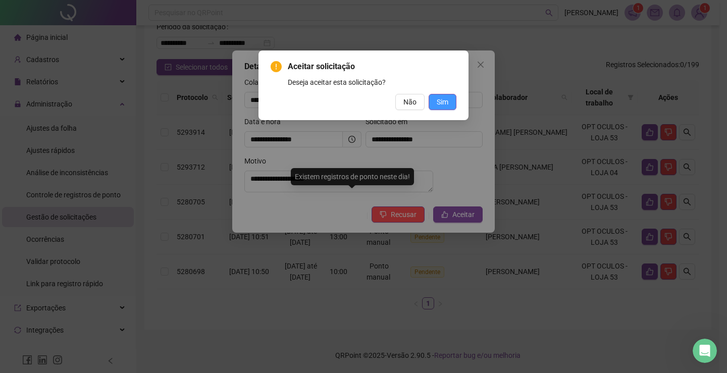
click at [442, 101] on span "Sim" at bounding box center [443, 101] width 12 height 11
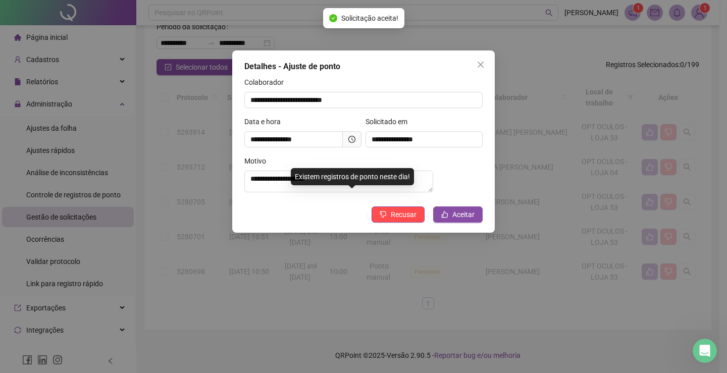
scroll to position [68, 0]
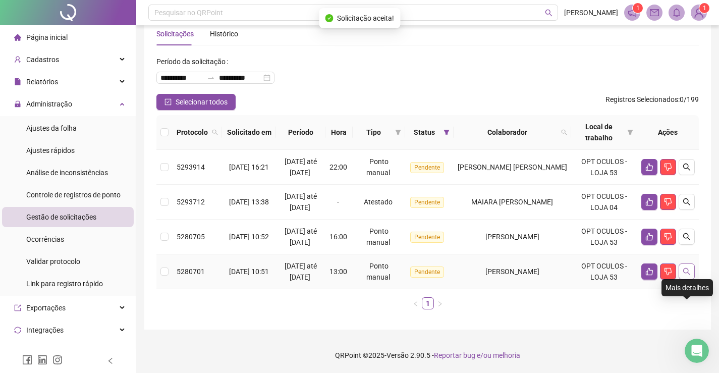
click at [685, 269] on icon "search" at bounding box center [687, 272] width 8 height 8
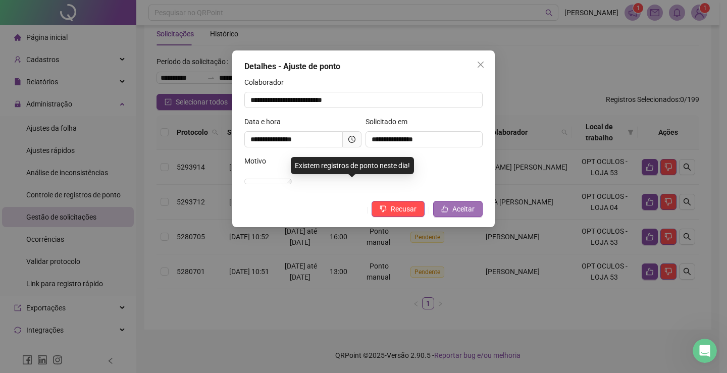
click at [469, 215] on span "Aceitar" at bounding box center [463, 208] width 22 height 11
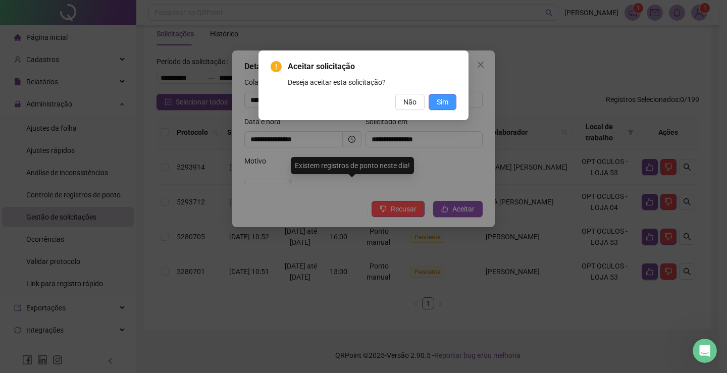
click at [443, 101] on span "Sim" at bounding box center [443, 101] width 12 height 11
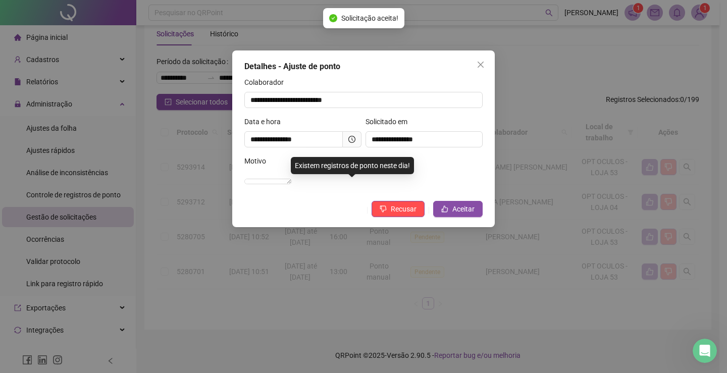
scroll to position [22, 0]
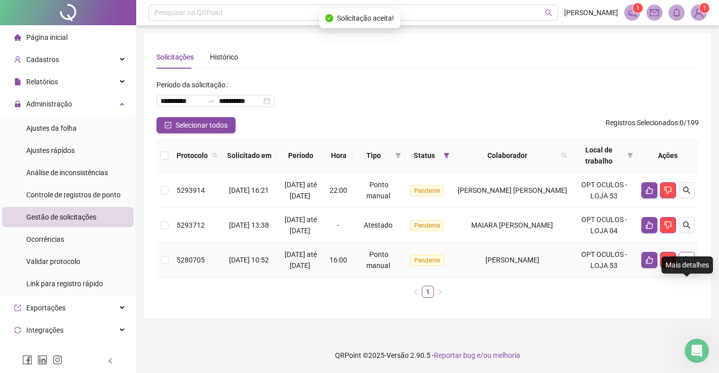
click at [687, 264] on icon "search" at bounding box center [687, 260] width 8 height 8
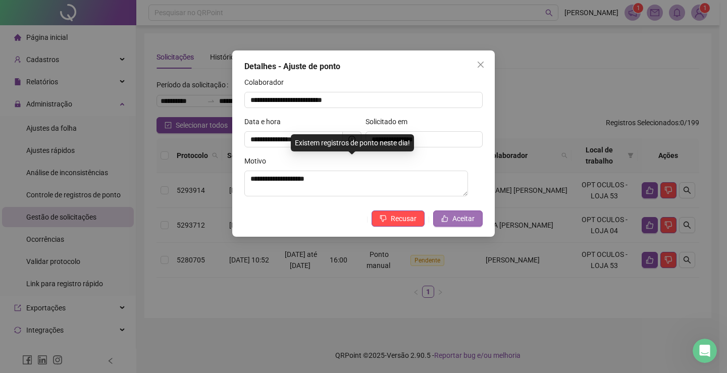
click at [468, 221] on span "Aceitar" at bounding box center [463, 218] width 22 height 11
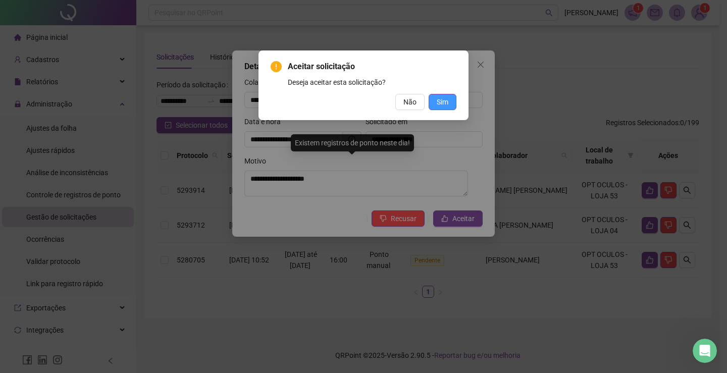
click at [445, 102] on span "Sim" at bounding box center [443, 101] width 12 height 11
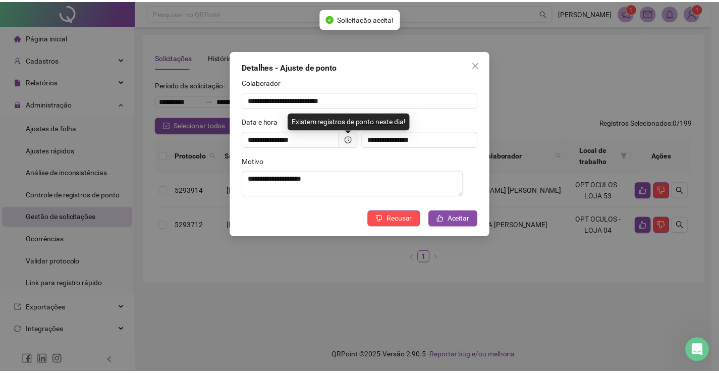
scroll to position [0, 0]
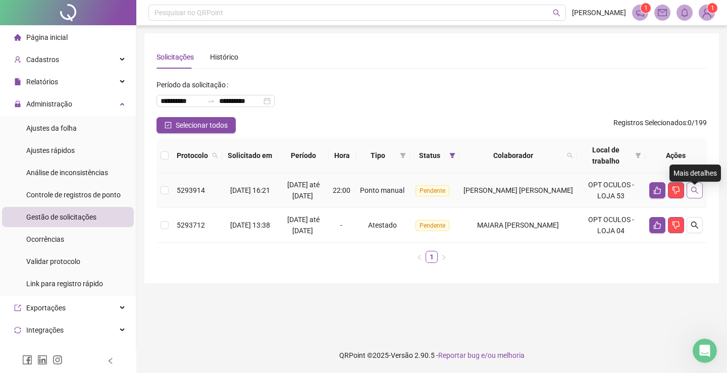
click at [694, 194] on icon "search" at bounding box center [694, 190] width 7 height 7
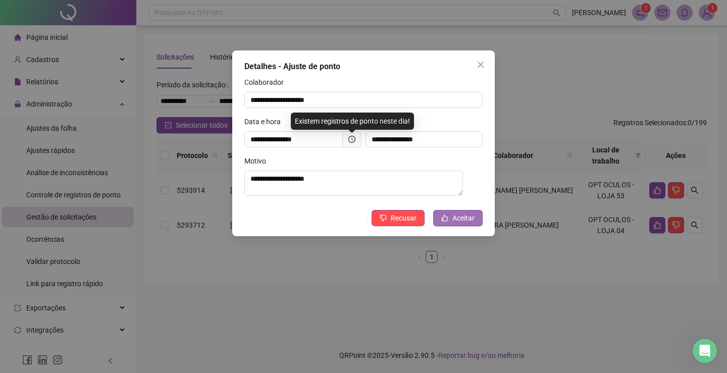
click at [456, 218] on span "Aceitar" at bounding box center [463, 218] width 22 height 11
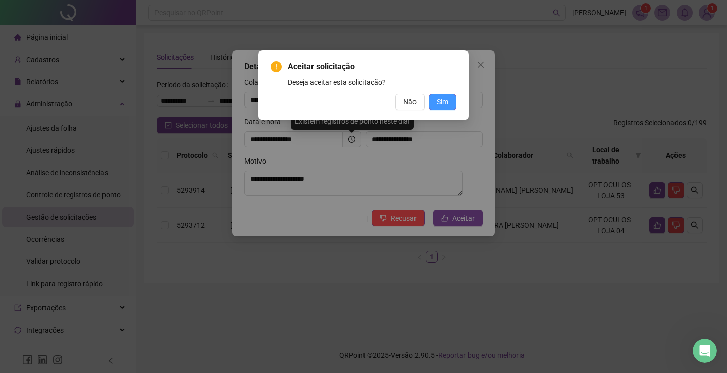
click at [439, 98] on span "Sim" at bounding box center [443, 101] width 12 height 11
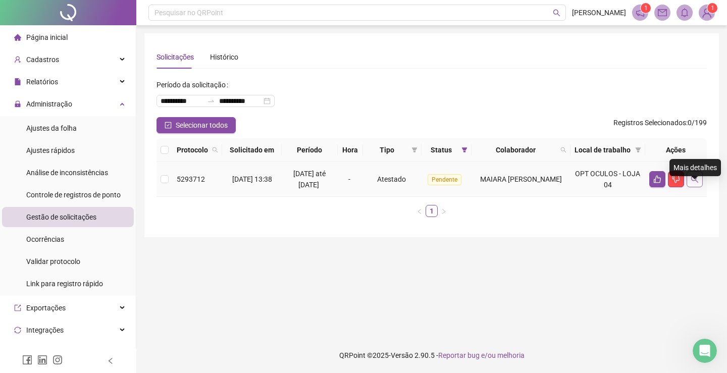
click at [695, 183] on icon "search" at bounding box center [695, 179] width 8 height 8
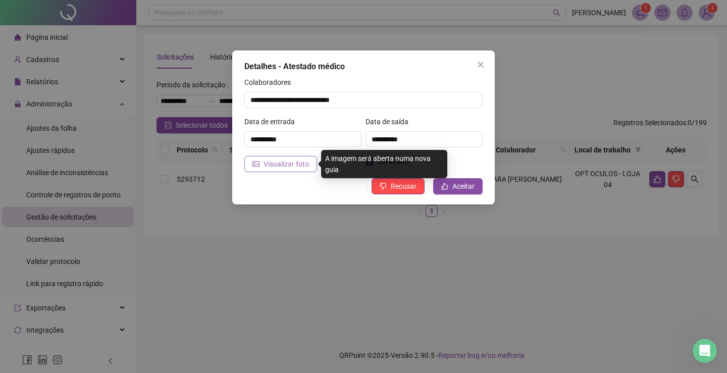
click at [281, 168] on span "Visualizar foto" at bounding box center [286, 164] width 45 height 11
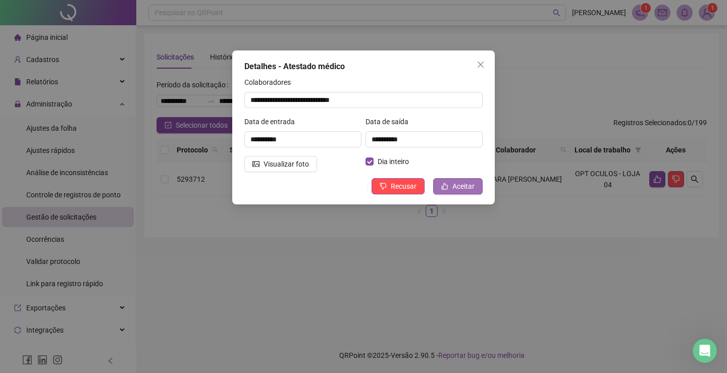
click at [458, 187] on span "Aceitar" at bounding box center [463, 186] width 22 height 11
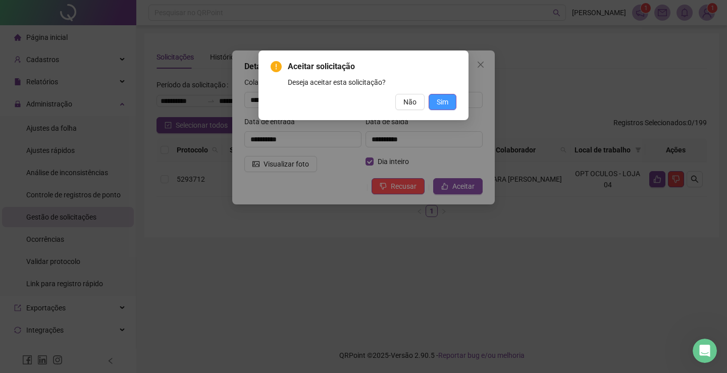
click at [436, 99] on button "Sim" at bounding box center [443, 102] width 28 height 16
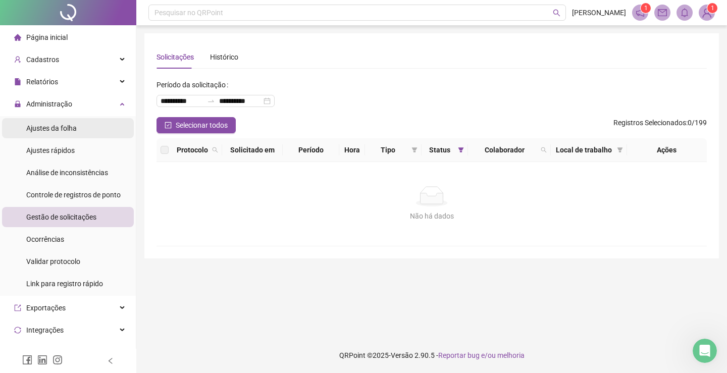
click at [41, 128] on span "Ajustes da folha" at bounding box center [51, 128] width 50 height 8
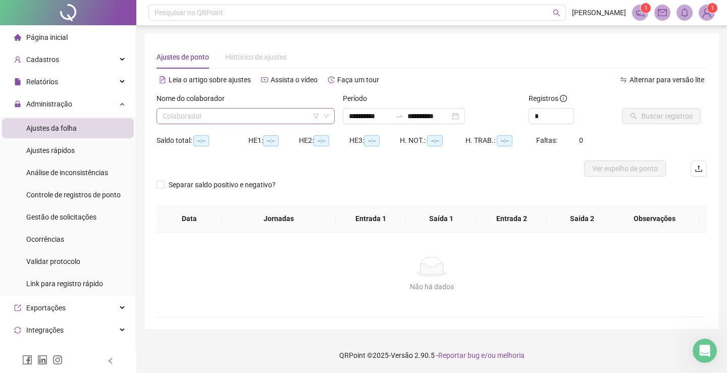
type input "**********"
click at [215, 116] on input "search" at bounding box center [241, 116] width 157 height 15
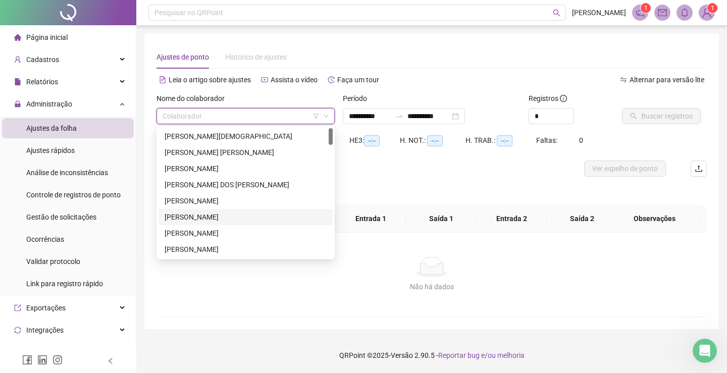
click at [218, 217] on div "[PERSON_NAME]" at bounding box center [246, 217] width 162 height 11
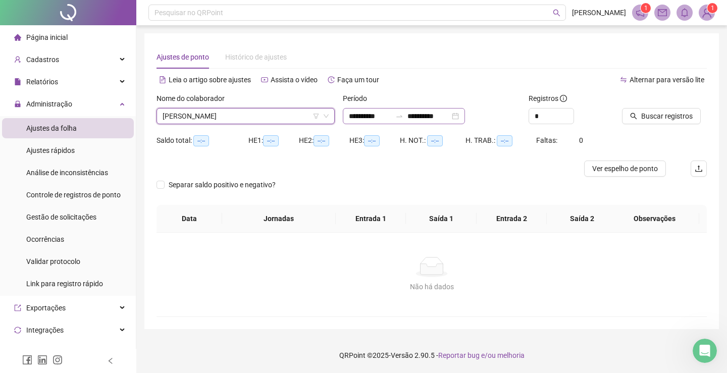
click at [465, 118] on div "**********" at bounding box center [404, 116] width 122 height 16
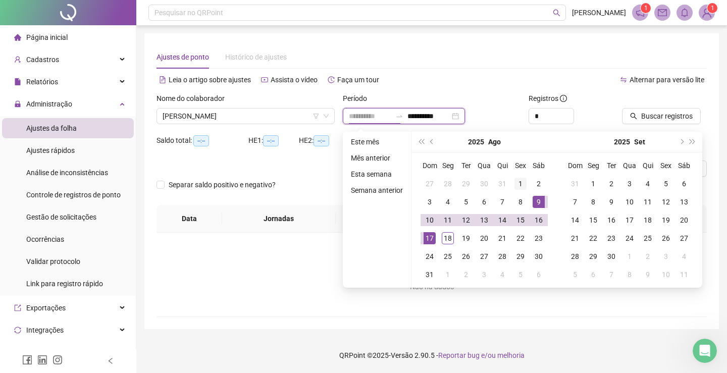
type input "**********"
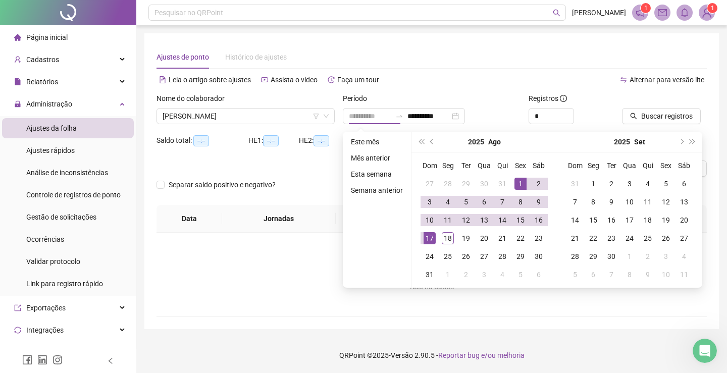
click at [517, 181] on div "1" at bounding box center [520, 184] width 12 height 12
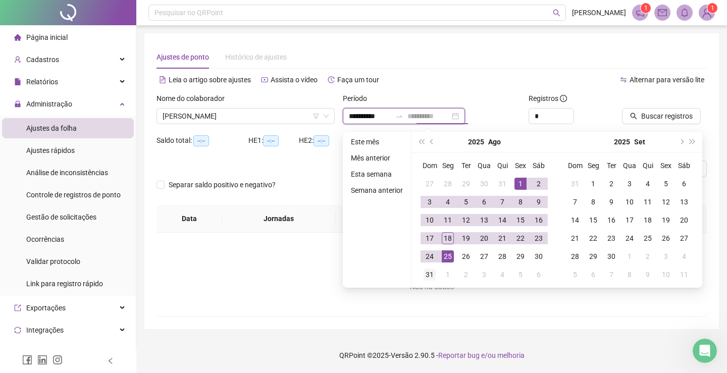
type input "**********"
drag, startPoint x: 423, startPoint y: 278, endPoint x: 428, endPoint y: 258, distance: 20.3
click at [422, 279] on td "31" at bounding box center [429, 275] width 18 height 18
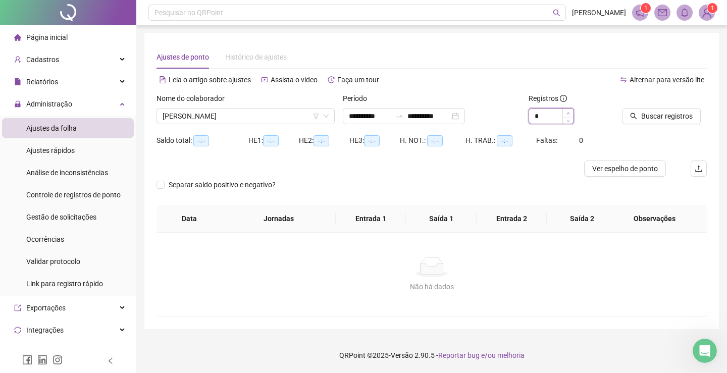
type input "*"
click at [568, 113] on span "Increase Value" at bounding box center [567, 113] width 11 height 9
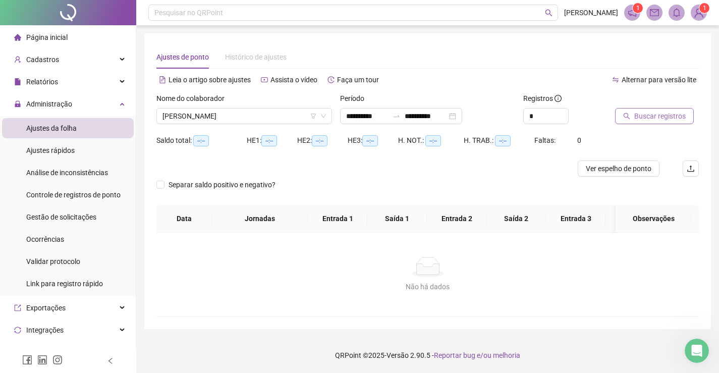
click at [658, 111] on span "Buscar registros" at bounding box center [660, 116] width 51 height 11
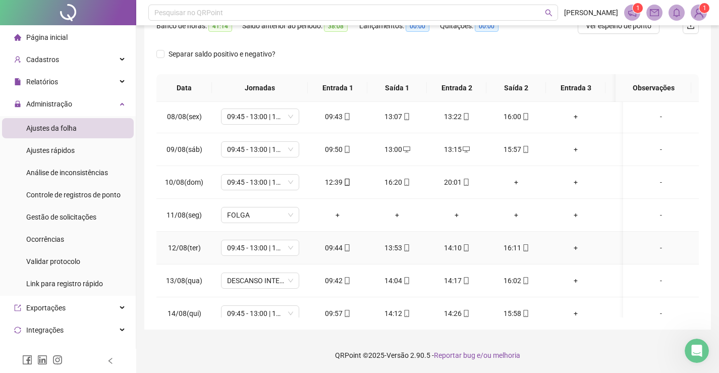
scroll to position [332, 0]
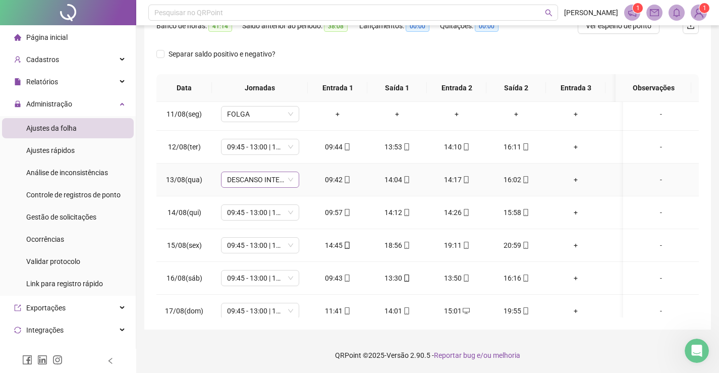
click at [259, 183] on span "DESCANSO INTER-JORNADA" at bounding box center [260, 179] width 66 height 15
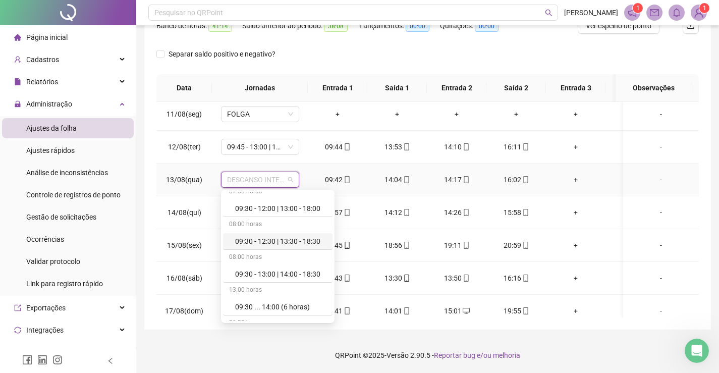
scroll to position [1060, 0]
click at [276, 240] on div "09:45 - 13:00 | 13:15 - 16:00" at bounding box center [280, 238] width 91 height 11
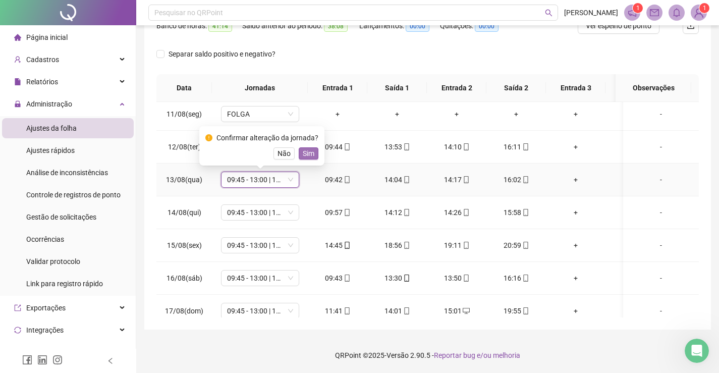
click at [306, 154] on span "Sim" at bounding box center [309, 153] width 12 height 11
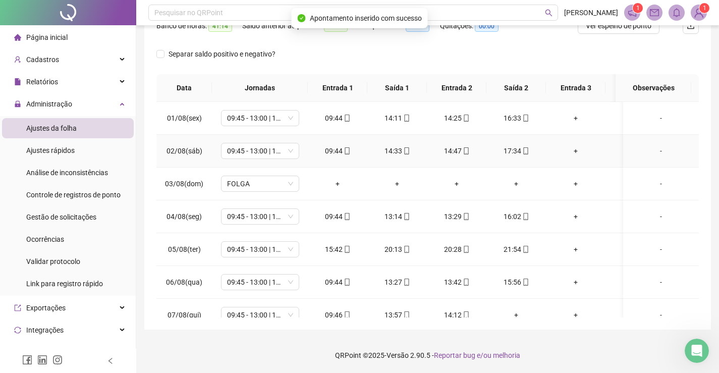
scroll to position [0, 0]
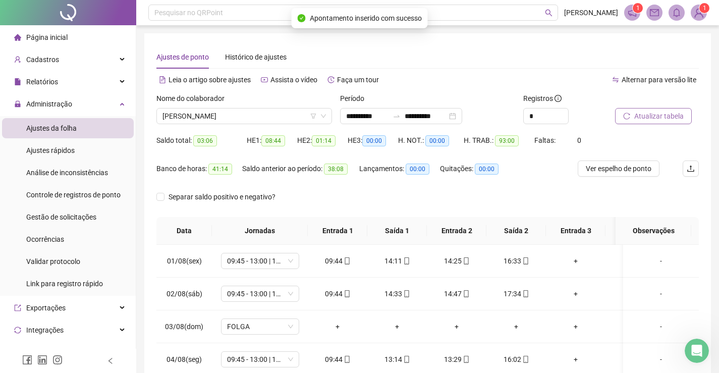
click at [662, 117] on span "Atualizar tabela" at bounding box center [659, 116] width 49 height 11
click at [268, 328] on span "FOLGA" at bounding box center [260, 326] width 66 height 15
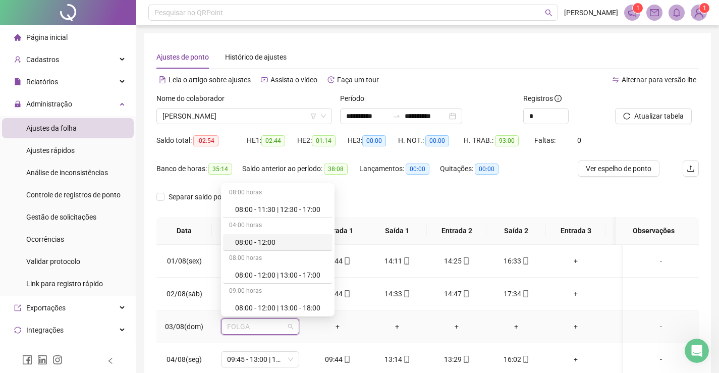
type input "*"
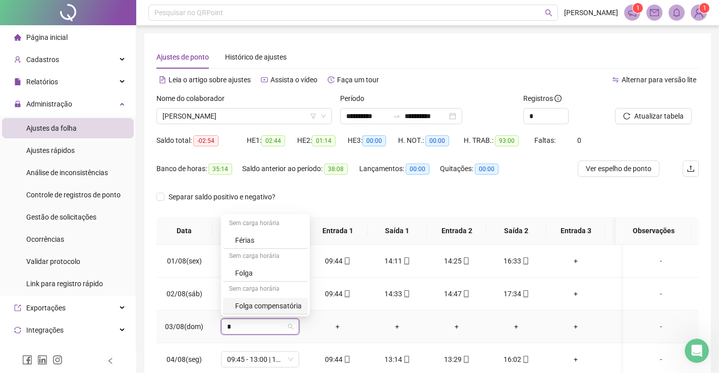
click at [268, 308] on div "Folga compensatória" at bounding box center [268, 305] width 67 height 11
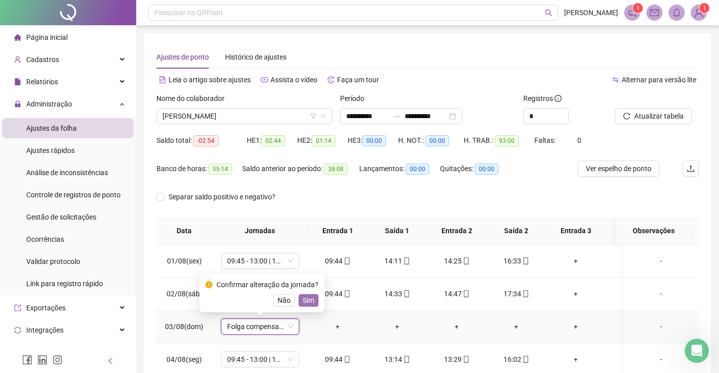
click at [306, 300] on span "Sim" at bounding box center [309, 300] width 12 height 11
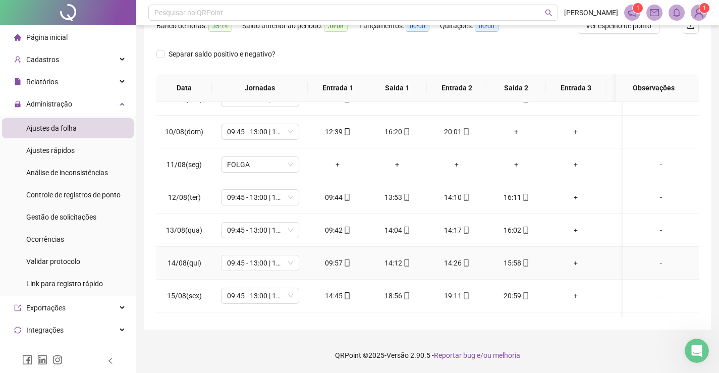
scroll to position [231, 0]
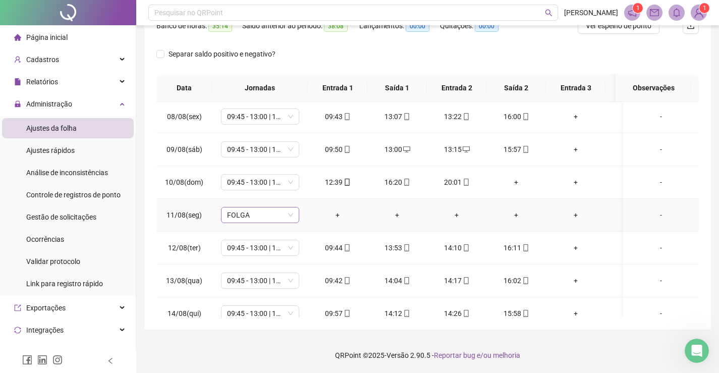
click at [244, 215] on span "FOLGA" at bounding box center [260, 214] width 66 height 15
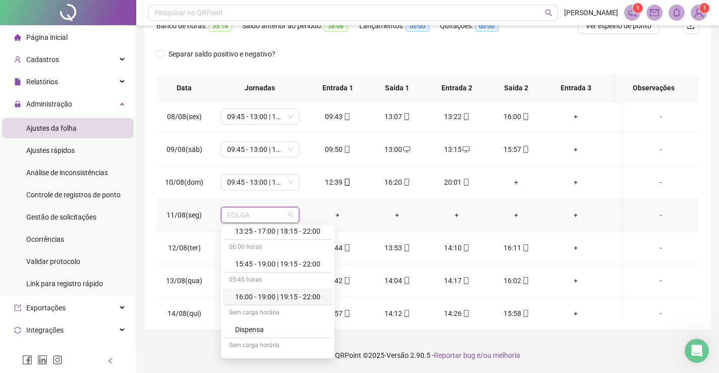
scroll to position [1577, 0]
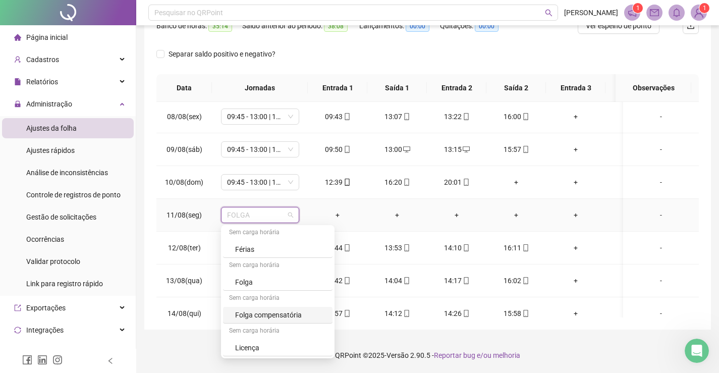
click at [272, 311] on div "Folga compensatória" at bounding box center [280, 314] width 91 height 11
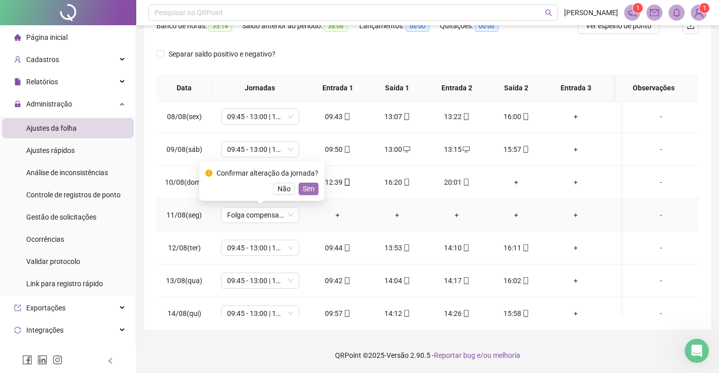
click at [307, 192] on span "Sim" at bounding box center [309, 188] width 12 height 11
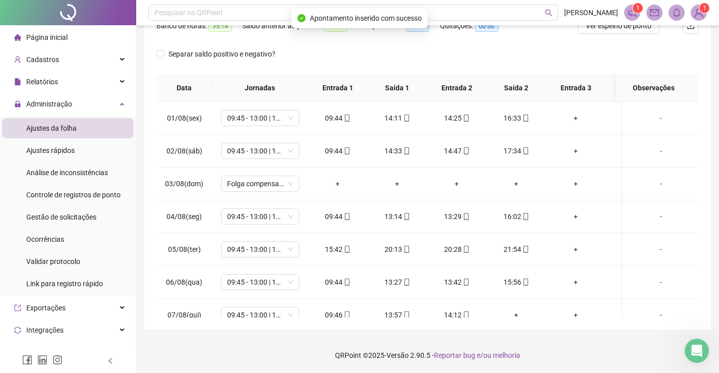
scroll to position [0, 0]
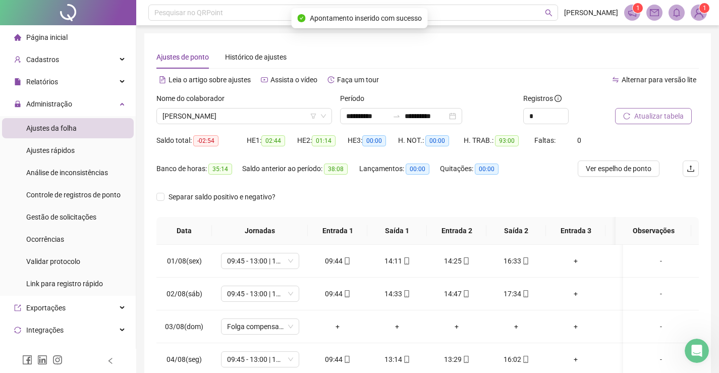
click at [666, 116] on span "Atualizar tabela" at bounding box center [659, 116] width 49 height 11
click at [249, 119] on span "[PERSON_NAME]" at bounding box center [245, 116] width 164 height 15
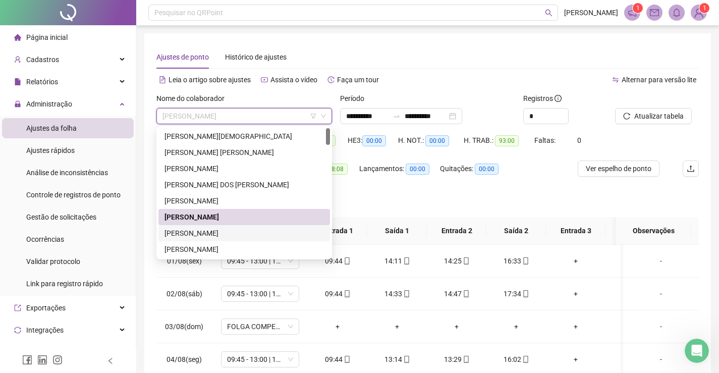
click at [201, 230] on div "[PERSON_NAME]" at bounding box center [245, 233] width 160 height 11
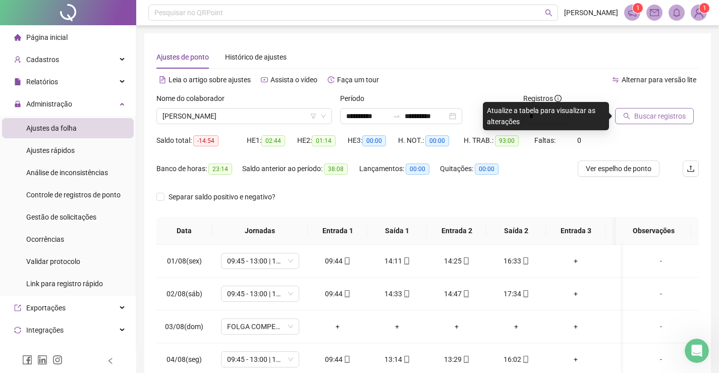
click at [629, 116] on icon "search" at bounding box center [626, 116] width 7 height 7
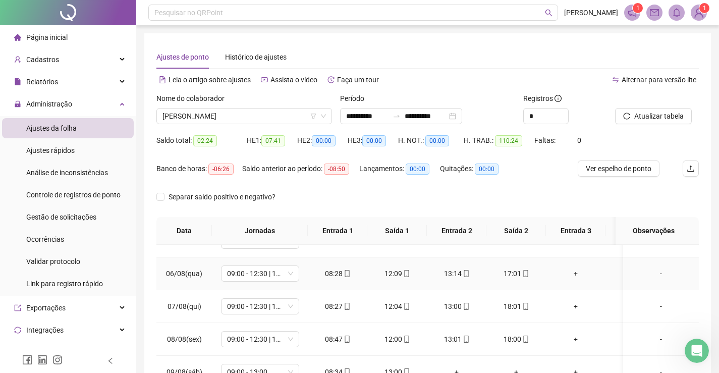
scroll to position [202, 0]
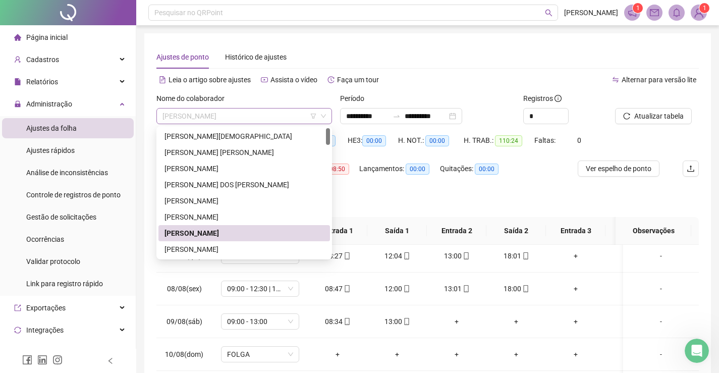
click at [275, 117] on span "[PERSON_NAME]" at bounding box center [245, 116] width 164 height 15
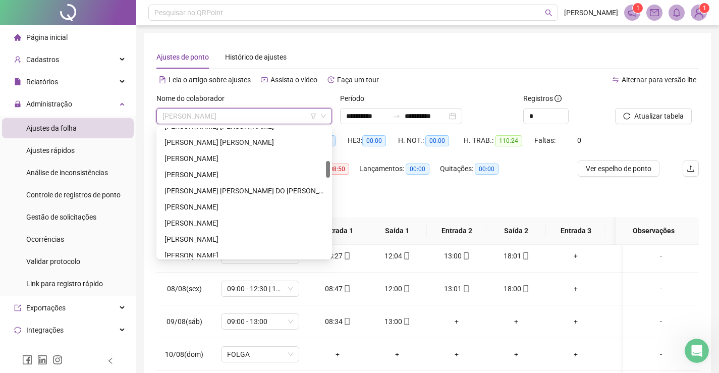
scroll to position [303, 0]
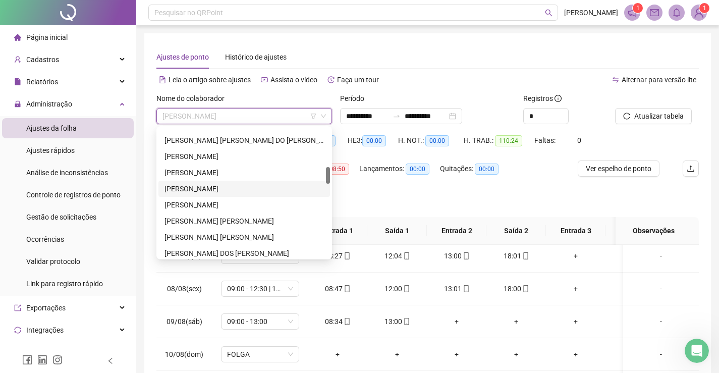
click at [225, 188] on div "[PERSON_NAME]" at bounding box center [245, 188] width 160 height 11
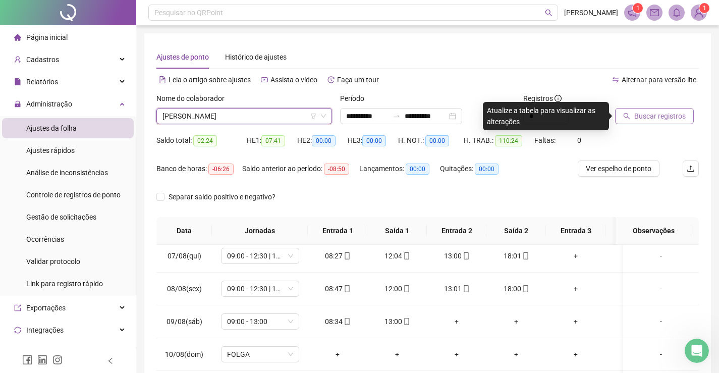
click at [648, 116] on span "Buscar registros" at bounding box center [660, 116] width 51 height 11
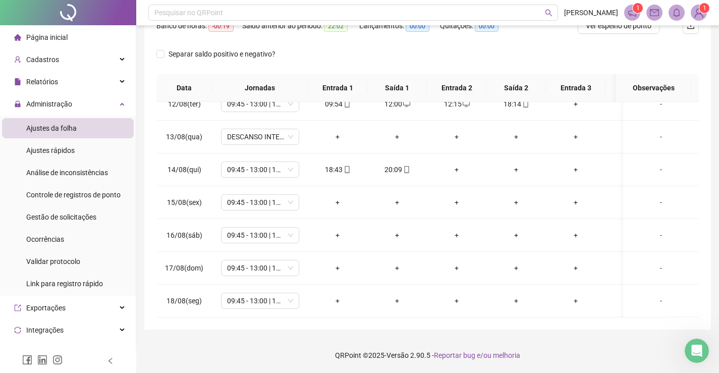
scroll to position [130, 0]
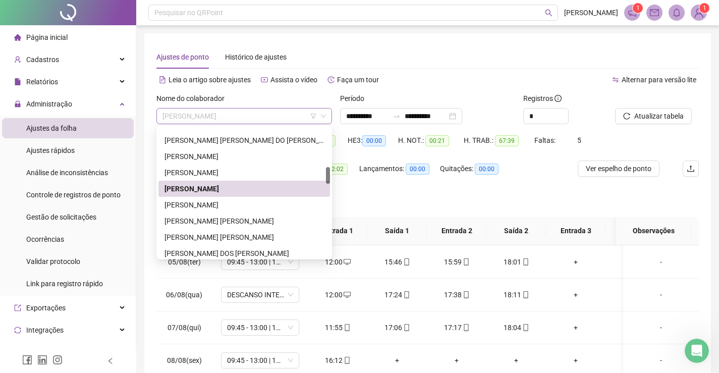
click at [262, 117] on span "[PERSON_NAME]" at bounding box center [245, 116] width 164 height 15
click at [229, 222] on div "[PERSON_NAME] [PERSON_NAME]" at bounding box center [245, 221] width 160 height 11
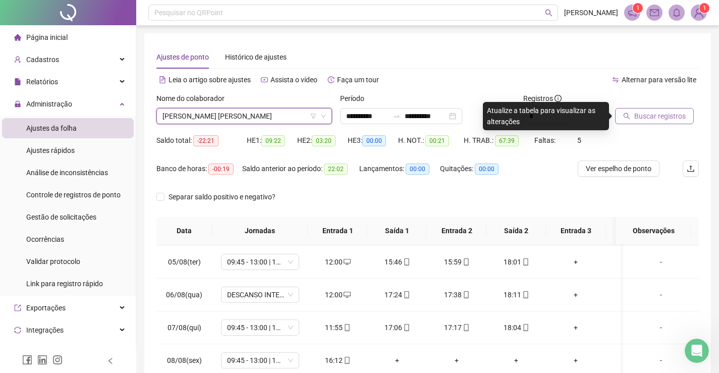
click at [633, 115] on button "Buscar registros" at bounding box center [654, 116] width 79 height 16
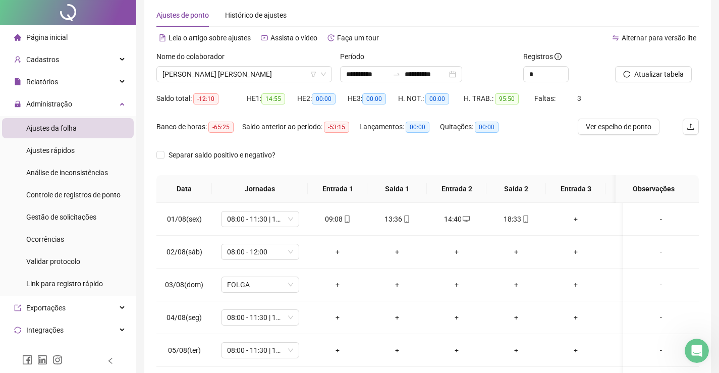
scroll to position [0, 0]
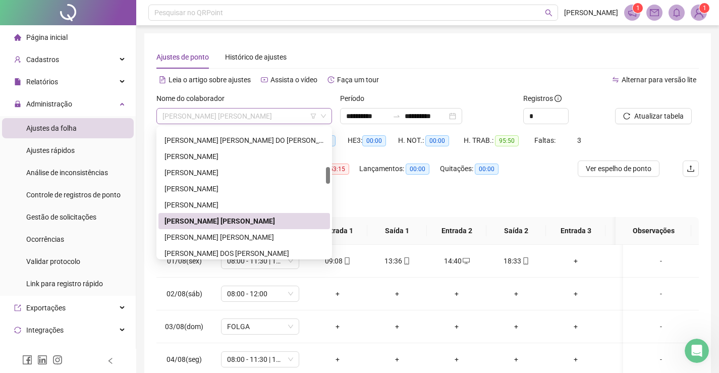
click at [244, 115] on span "[PERSON_NAME] [PERSON_NAME]" at bounding box center [245, 116] width 164 height 15
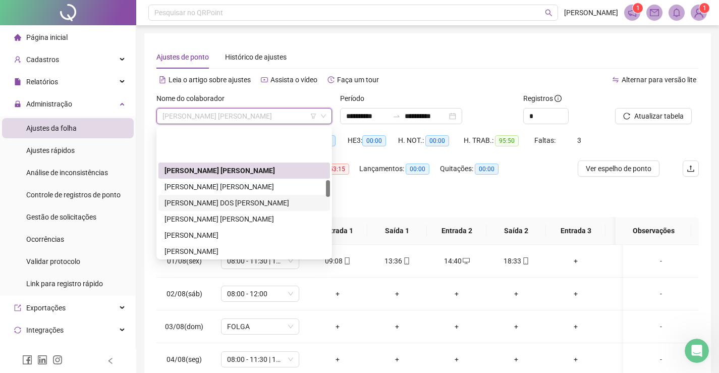
scroll to position [404, 0]
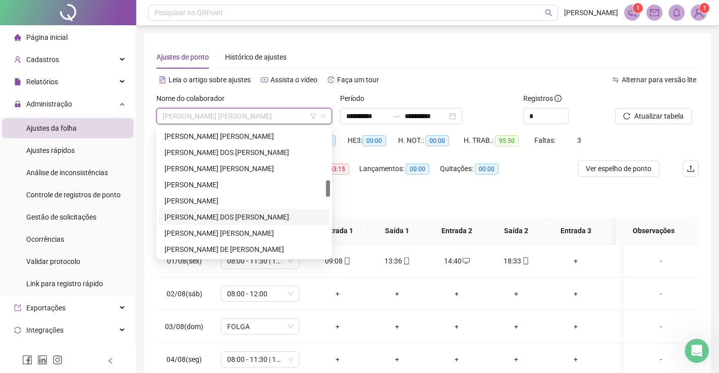
click at [230, 217] on div "[PERSON_NAME] DOS [PERSON_NAME]" at bounding box center [245, 217] width 160 height 11
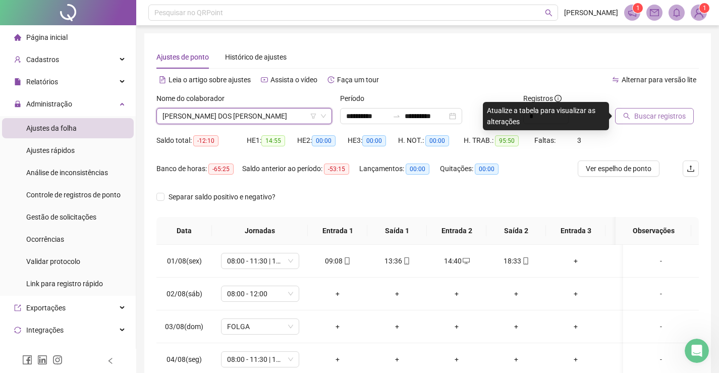
click at [646, 116] on span "Buscar registros" at bounding box center [660, 116] width 51 height 11
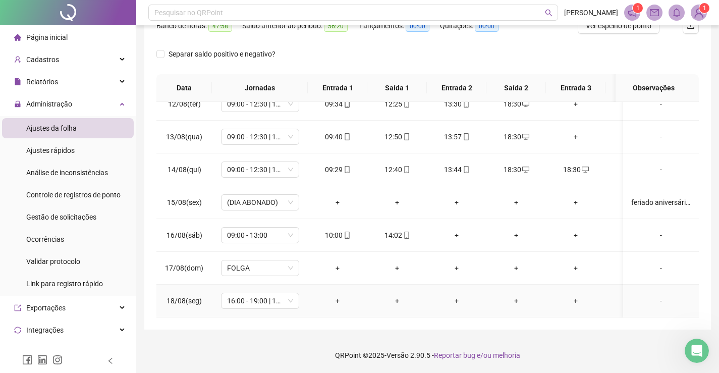
scroll to position [332, 0]
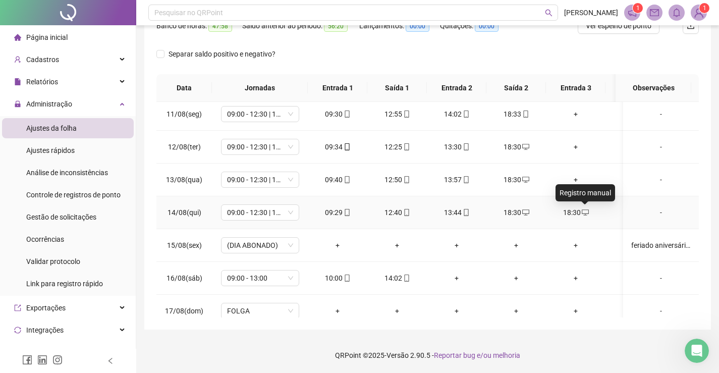
click at [587, 213] on icon "desktop" at bounding box center [585, 212] width 7 height 7
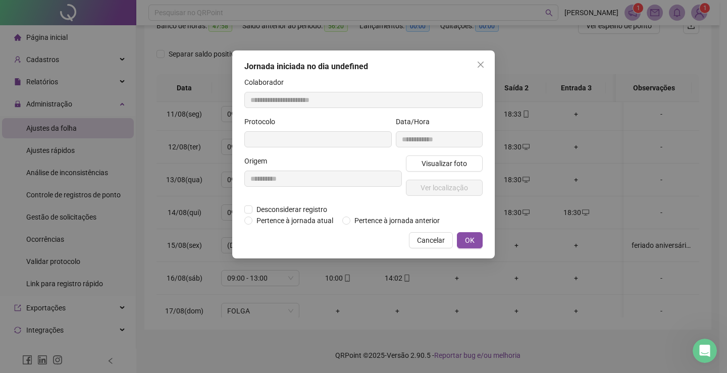
type input "**********"
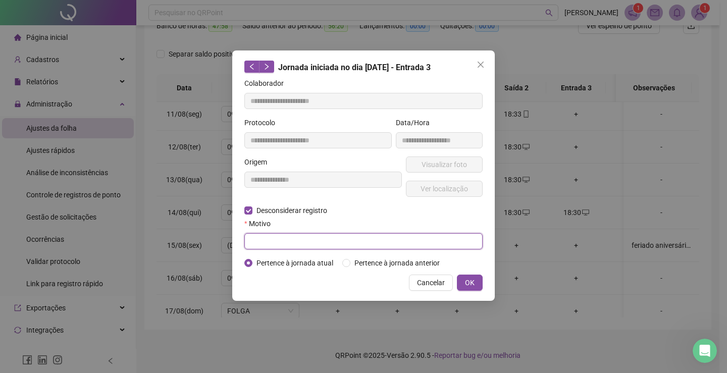
drag, startPoint x: 258, startPoint y: 239, endPoint x: 293, endPoint y: 235, distance: 35.0
click at [258, 238] on input "text" at bounding box center [363, 241] width 238 height 16
type input "**********"
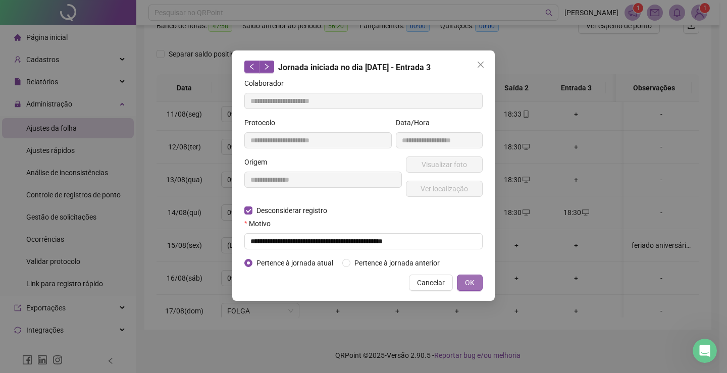
click at [469, 285] on span "OK" at bounding box center [470, 282] width 10 height 11
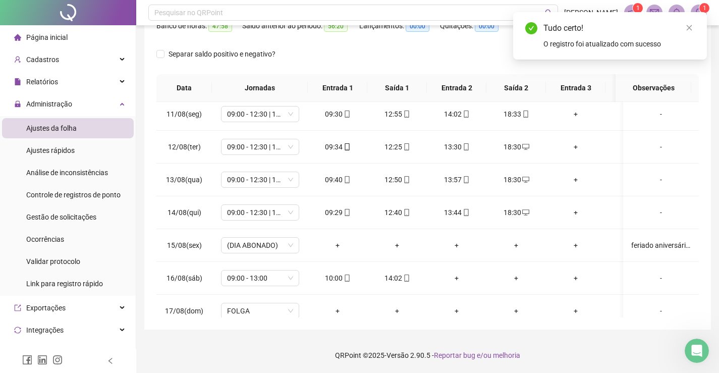
scroll to position [0, 0]
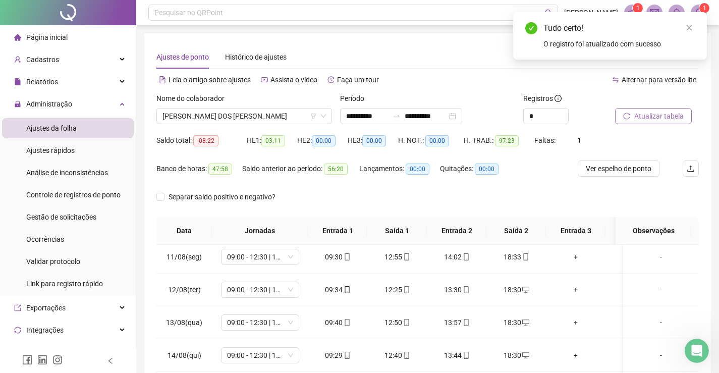
click at [652, 116] on span "Atualizar tabela" at bounding box center [659, 116] width 49 height 11
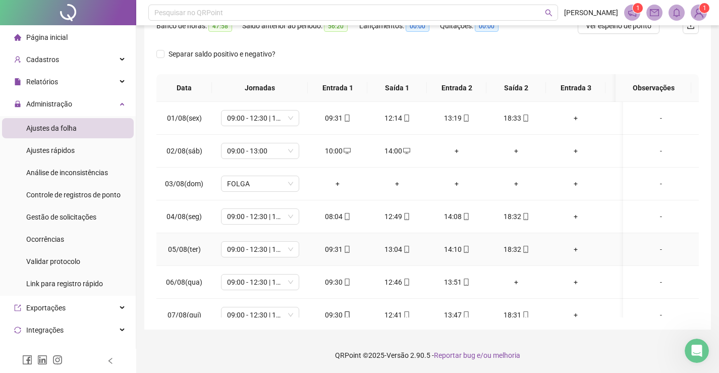
scroll to position [50, 0]
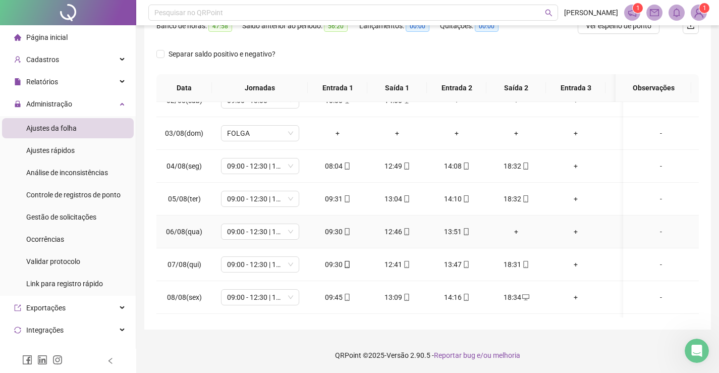
click at [516, 230] on div "+" at bounding box center [516, 231] width 43 height 11
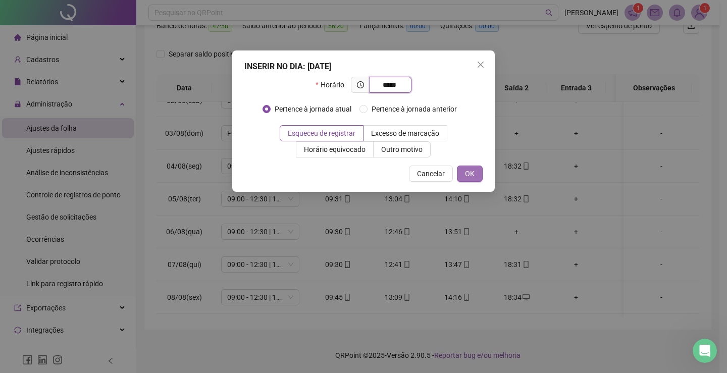
type input "*****"
click at [482, 175] on button "OK" at bounding box center [470, 174] width 26 height 16
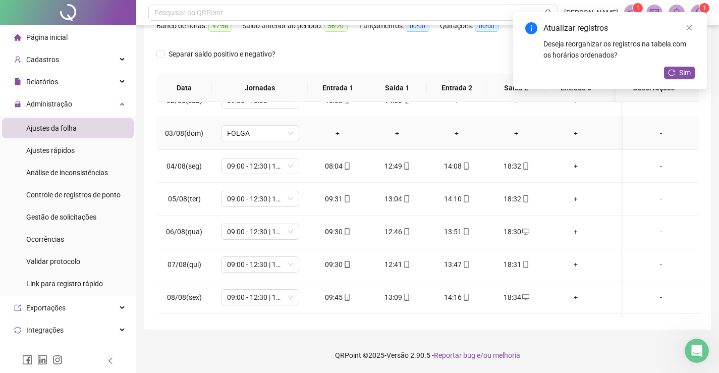
scroll to position [0, 0]
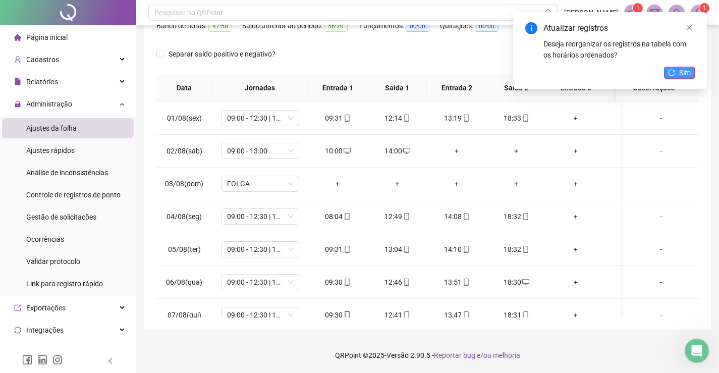
click at [680, 70] on span "Sim" at bounding box center [685, 72] width 12 height 11
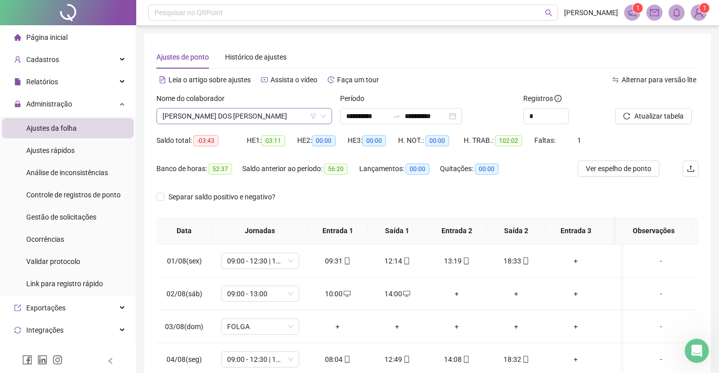
click at [258, 119] on span "[PERSON_NAME] DOS [PERSON_NAME]" at bounding box center [245, 116] width 164 height 15
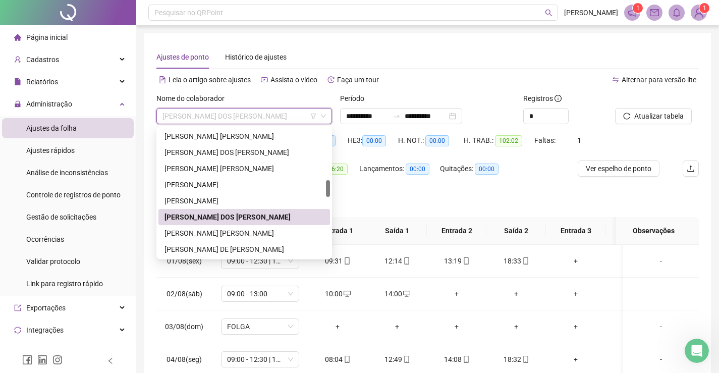
scroll to position [454, 0]
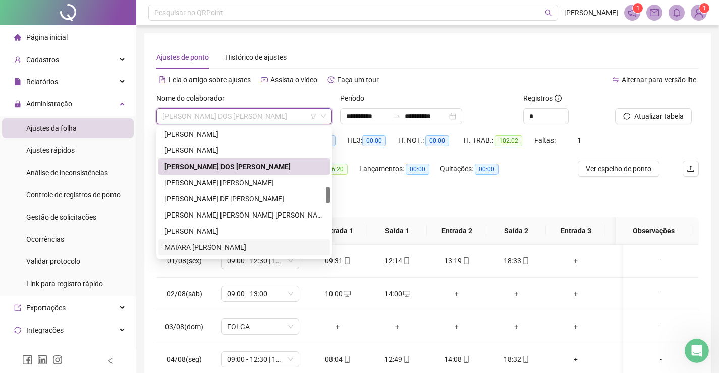
click at [262, 244] on div "MAIARA [PERSON_NAME]" at bounding box center [245, 247] width 160 height 11
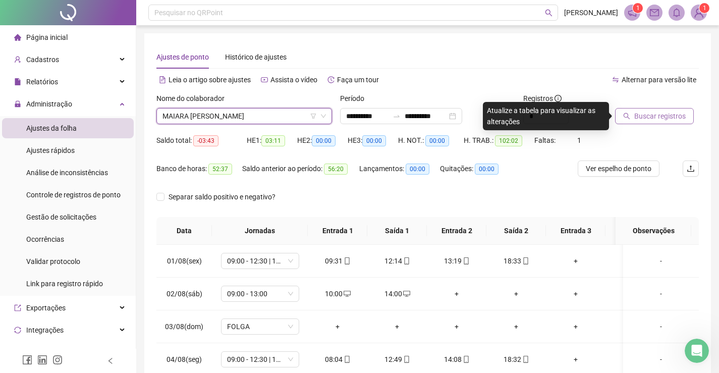
click at [667, 112] on span "Buscar registros" at bounding box center [660, 116] width 51 height 11
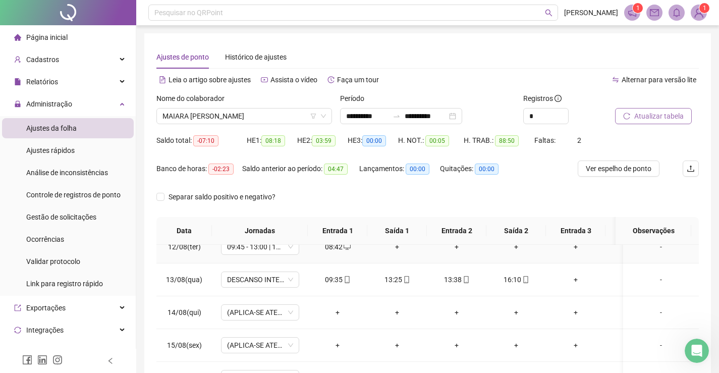
scroll to position [143, 0]
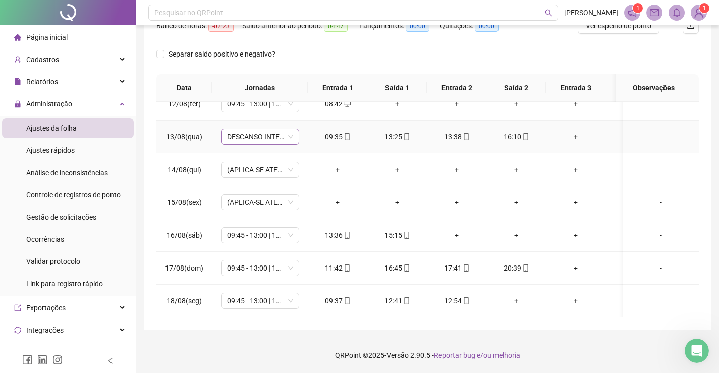
click at [251, 131] on span "DESCANSO INTER-JORNADA" at bounding box center [260, 136] width 66 height 15
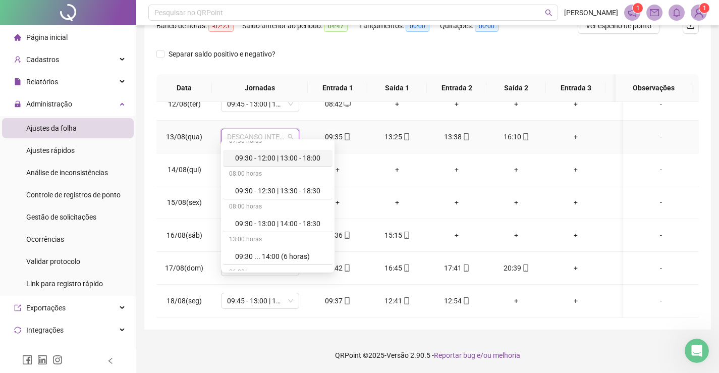
scroll to position [1060, 0]
click at [278, 184] on div "09:45 - 13:00 | 13:15 - 16:00" at bounding box center [280, 188] width 91 height 11
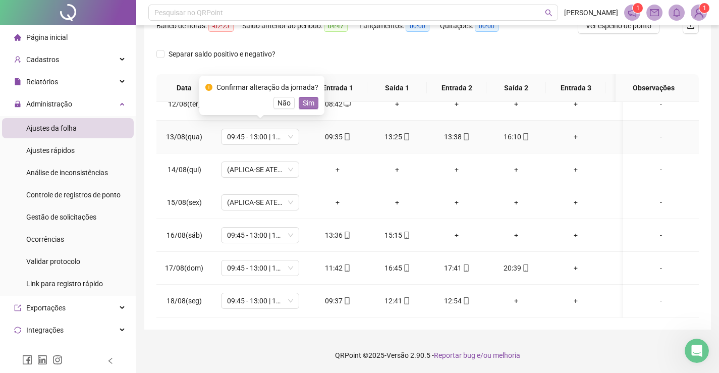
click at [309, 106] on span "Sim" at bounding box center [309, 102] width 12 height 11
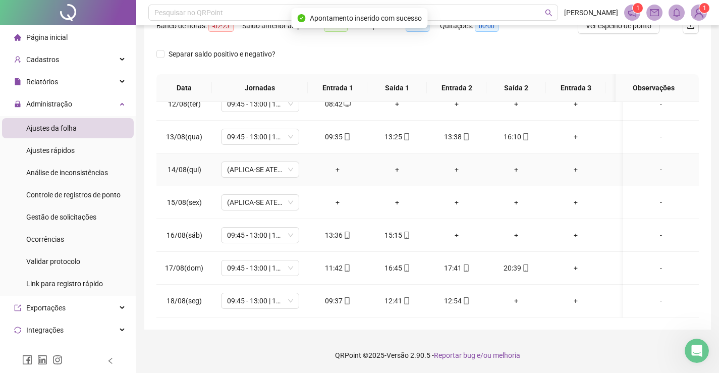
click at [656, 164] on div "-" at bounding box center [661, 169] width 60 height 11
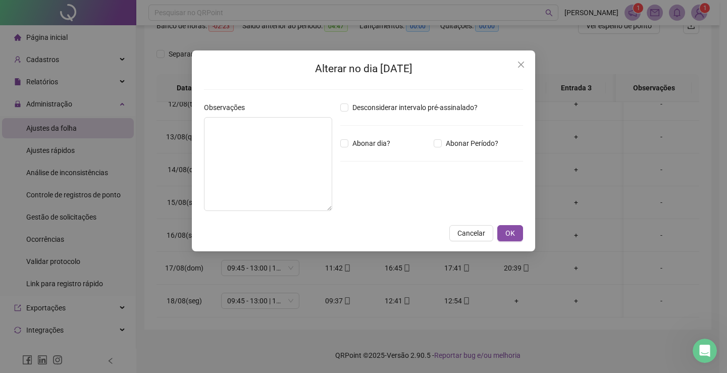
click at [339, 142] on div "Abonar dia?" at bounding box center [384, 143] width 93 height 11
click at [294, 151] on textarea at bounding box center [268, 164] width 128 height 94
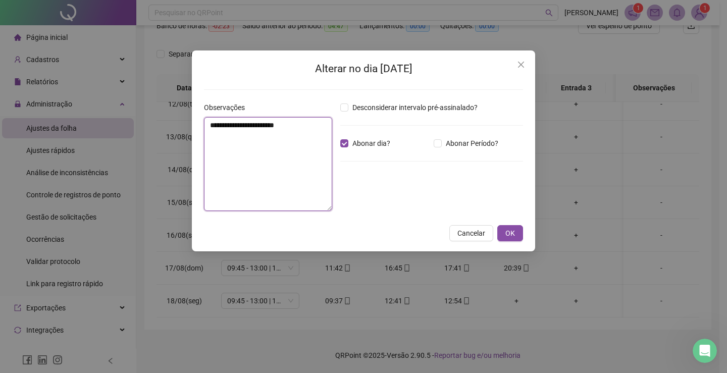
drag, startPoint x: 210, startPoint y: 127, endPoint x: 295, endPoint y: 127, distance: 84.8
click at [295, 127] on textarea "**********" at bounding box center [268, 164] width 128 height 94
type textarea "**********"
click at [516, 236] on button "OK" at bounding box center [510, 233] width 26 height 16
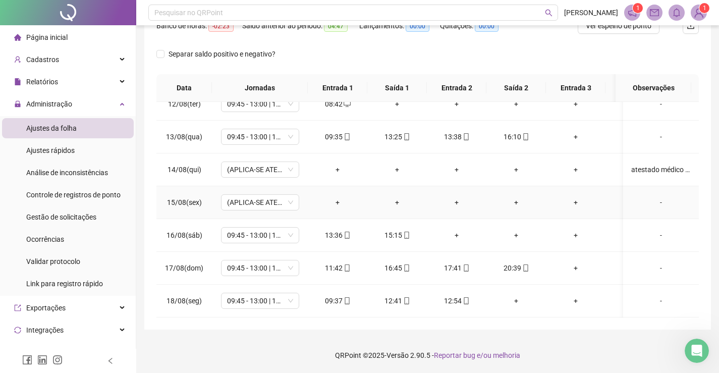
click at [652, 197] on div "-" at bounding box center [661, 202] width 60 height 11
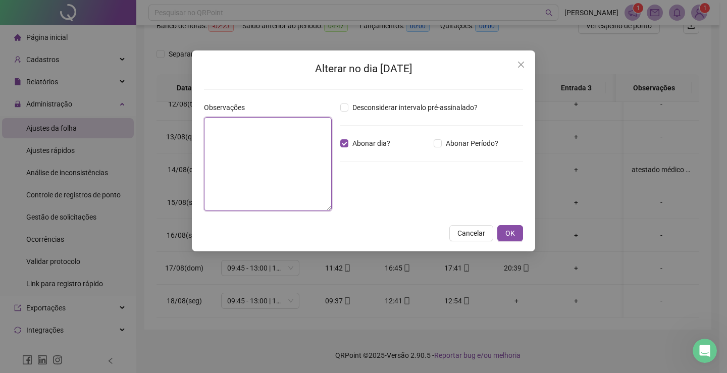
click at [292, 144] on textarea at bounding box center [268, 164] width 128 height 94
paste textarea "**********"
type textarea "**********"
click at [508, 233] on span "OK" at bounding box center [510, 233] width 10 height 11
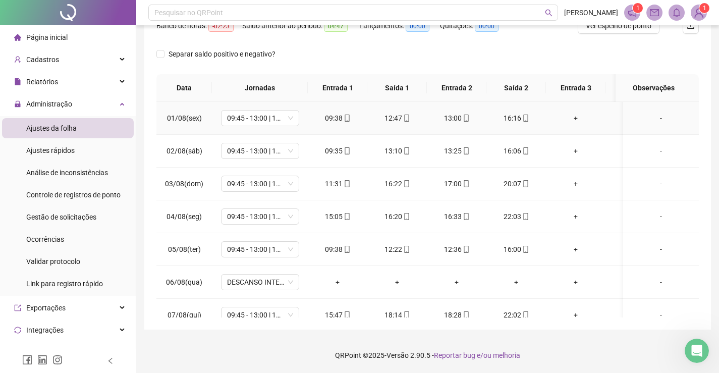
scroll to position [0, 0]
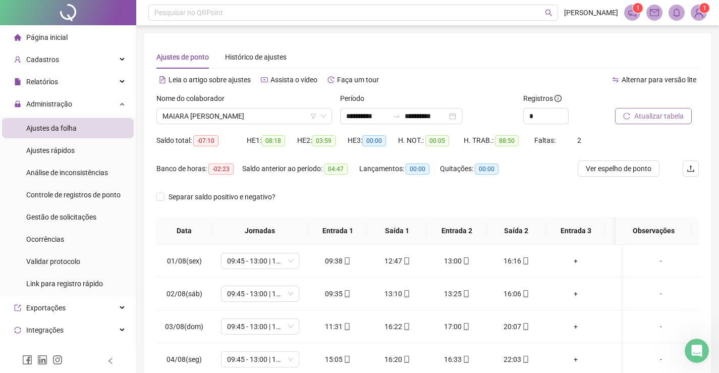
click at [661, 118] on span "Atualizar tabela" at bounding box center [659, 116] width 49 height 11
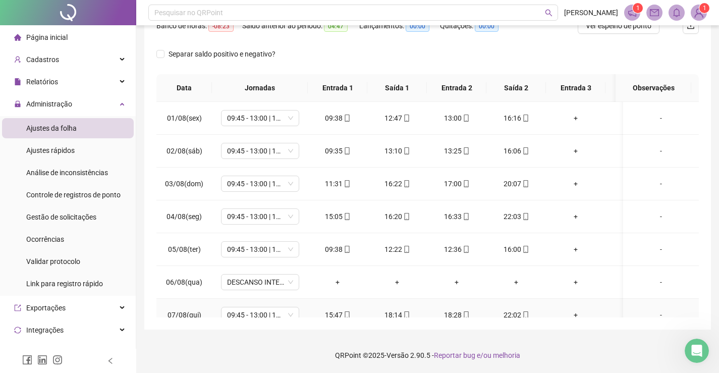
scroll to position [50, 0]
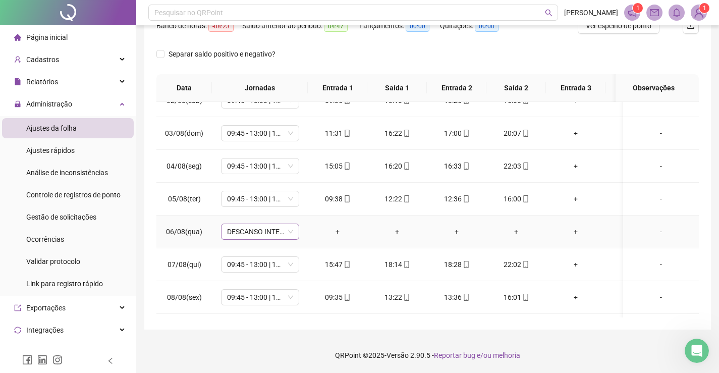
click at [262, 235] on span "DESCANSO INTER-JORNADA" at bounding box center [260, 231] width 66 height 15
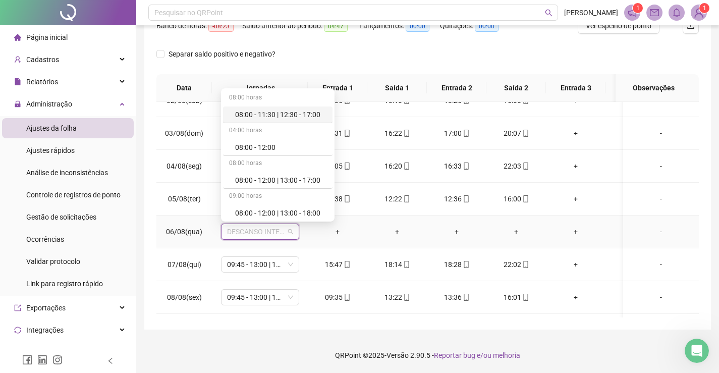
type input "*"
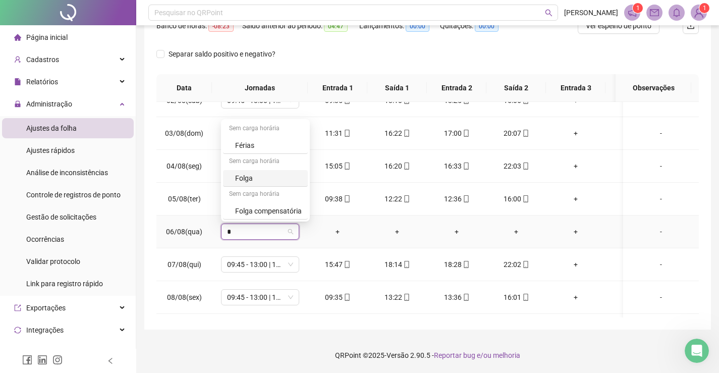
click at [257, 177] on div "Folga" at bounding box center [268, 178] width 67 height 11
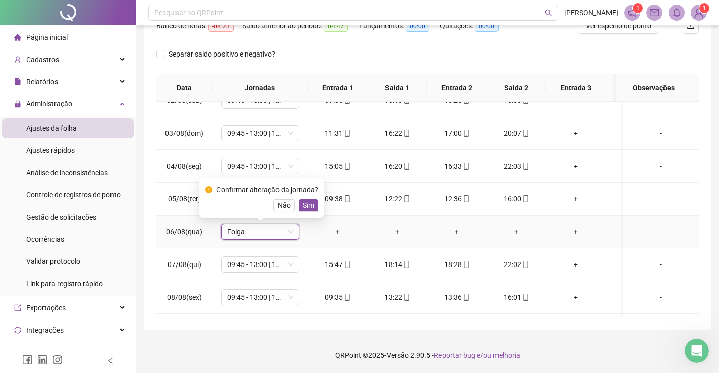
click at [306, 205] on span "Sim" at bounding box center [309, 205] width 12 height 11
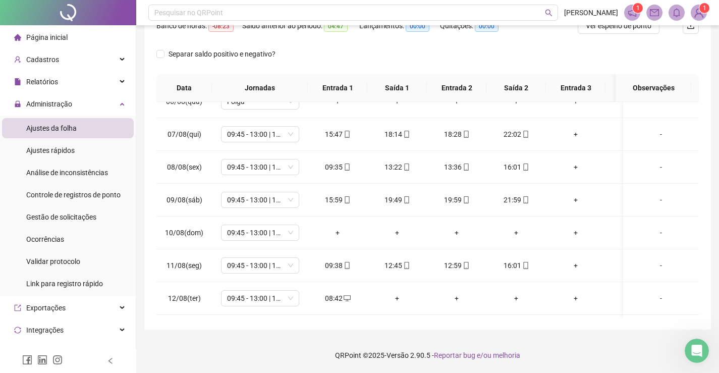
scroll to position [0, 0]
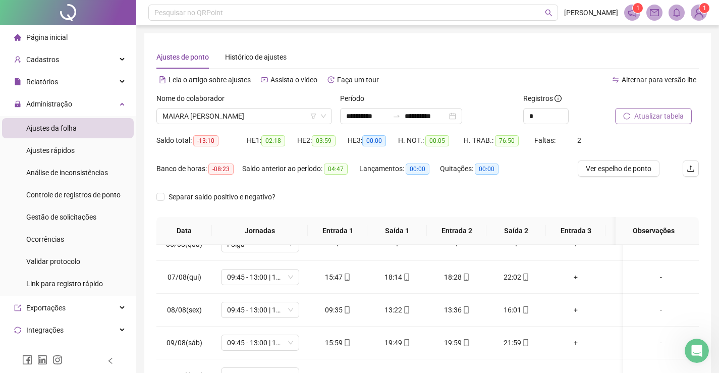
click at [652, 120] on span "Atualizar tabela" at bounding box center [659, 116] width 49 height 11
click at [291, 117] on span "MAIARA [PERSON_NAME]" at bounding box center [245, 116] width 164 height 15
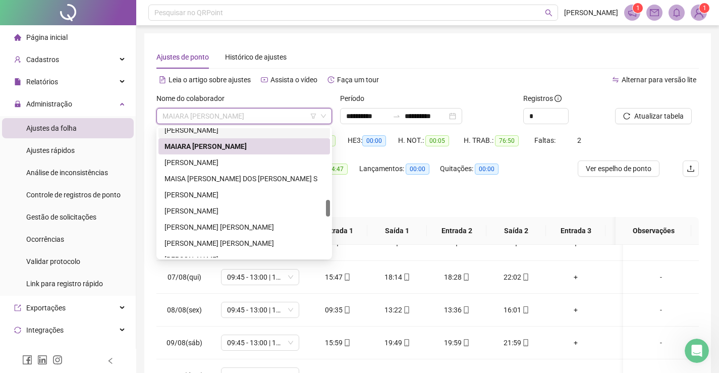
scroll to position [606, 0]
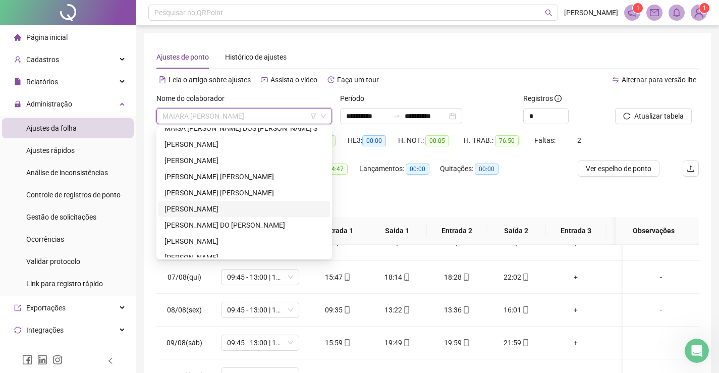
click at [208, 210] on div "[PERSON_NAME]" at bounding box center [245, 208] width 160 height 11
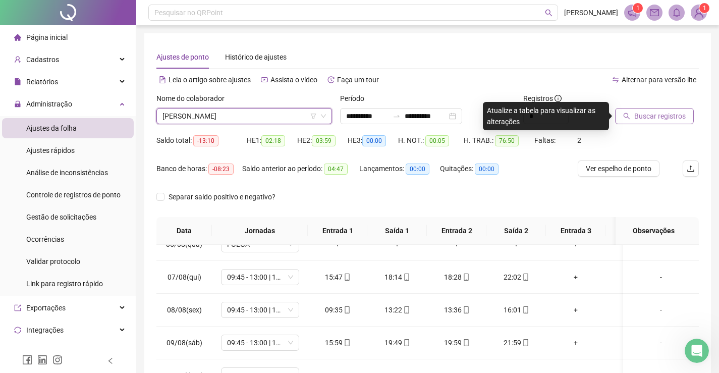
click at [646, 117] on span "Buscar registros" at bounding box center [660, 116] width 51 height 11
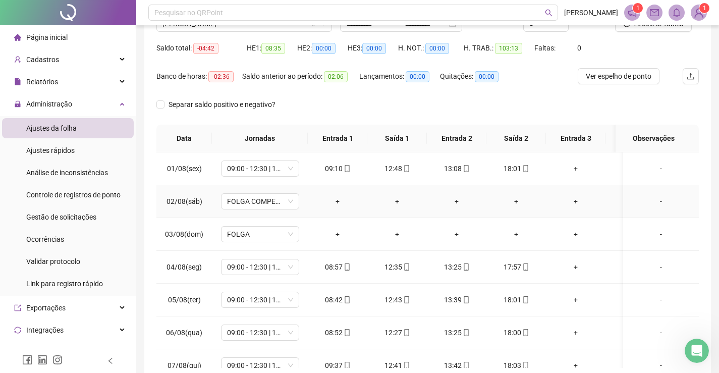
scroll to position [0, 0]
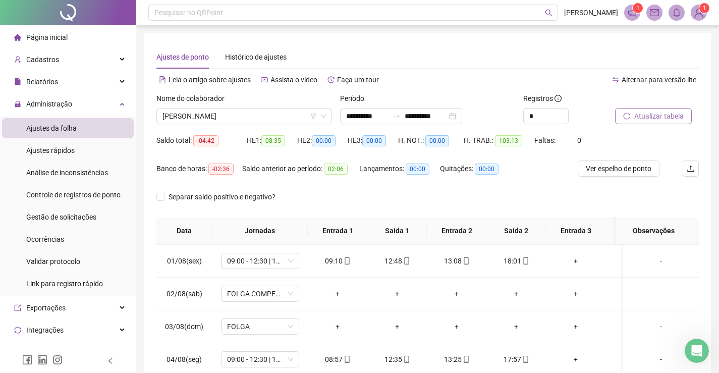
click at [666, 115] on span "Atualizar tabela" at bounding box center [659, 116] width 49 height 11
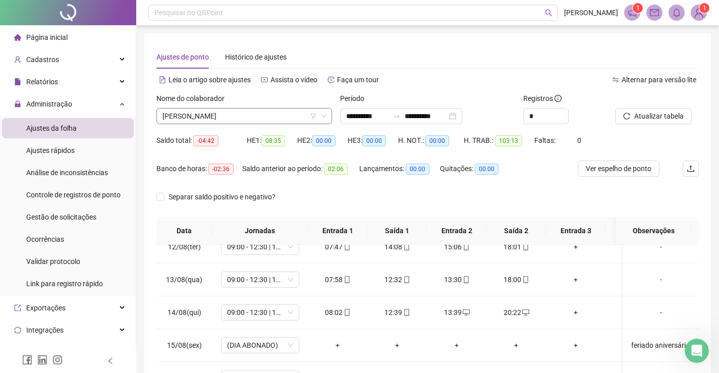
click at [245, 118] on span "[PERSON_NAME]" at bounding box center [245, 116] width 164 height 15
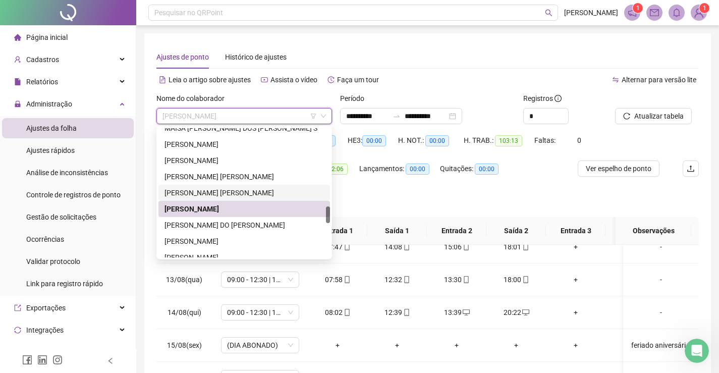
scroll to position [656, 0]
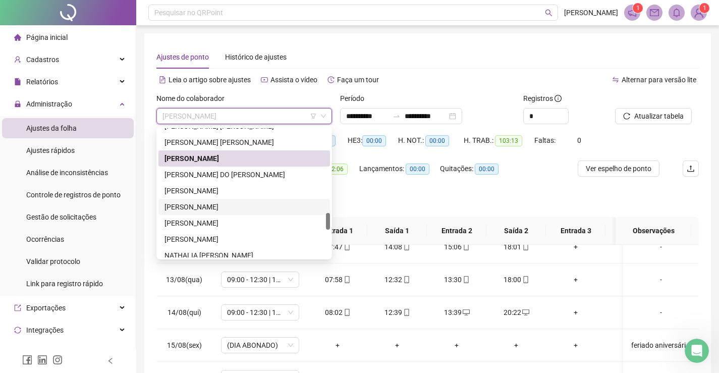
drag, startPoint x: 229, startPoint y: 204, endPoint x: 240, endPoint y: 196, distance: 14.0
click at [229, 205] on div "[PERSON_NAME]" at bounding box center [245, 206] width 160 height 11
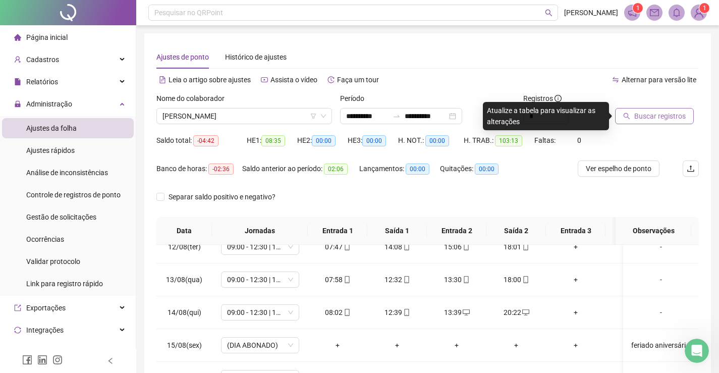
click at [663, 114] on span "Buscar registros" at bounding box center [660, 116] width 51 height 11
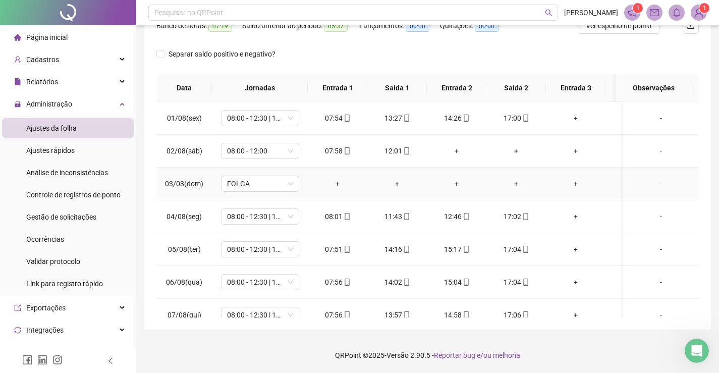
scroll to position [0, 0]
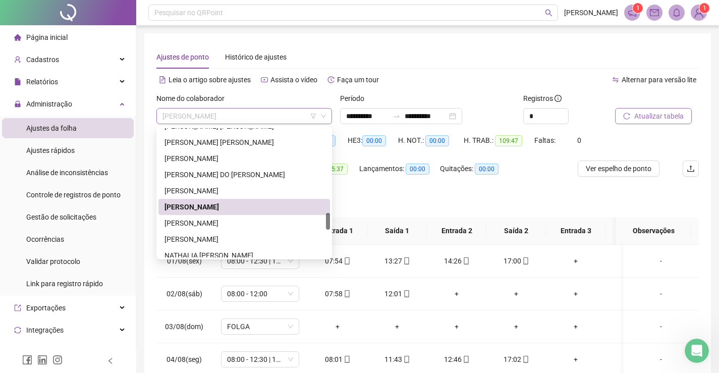
click at [242, 115] on span "[PERSON_NAME]" at bounding box center [245, 116] width 164 height 15
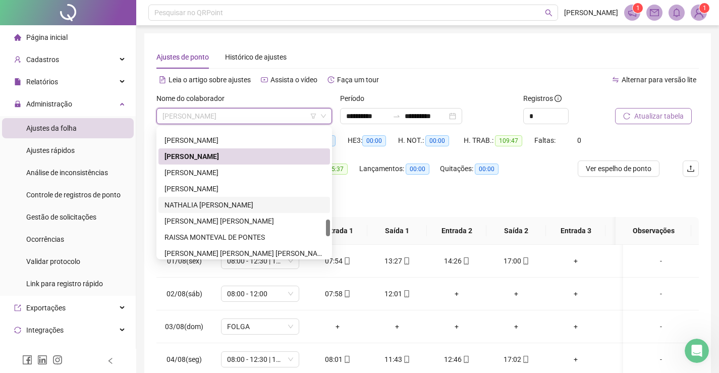
click at [233, 203] on div "NATHALIA [PERSON_NAME]" at bounding box center [245, 204] width 160 height 11
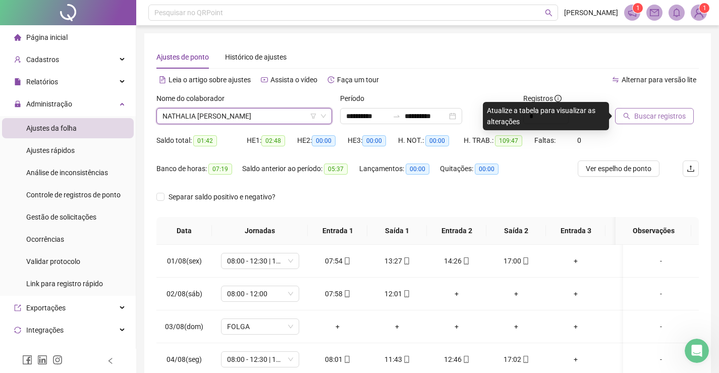
click at [651, 118] on span "Buscar registros" at bounding box center [660, 116] width 51 height 11
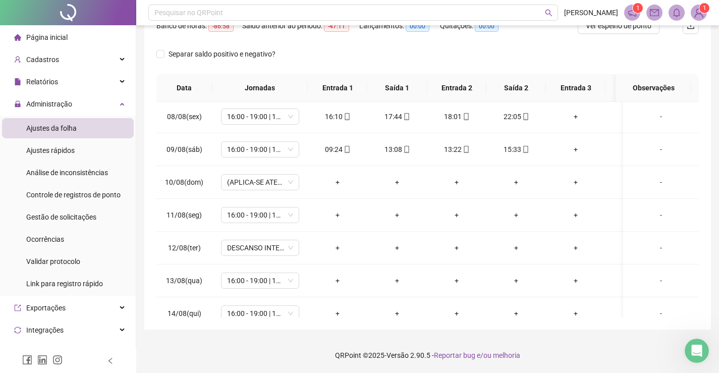
scroll to position [181, 0]
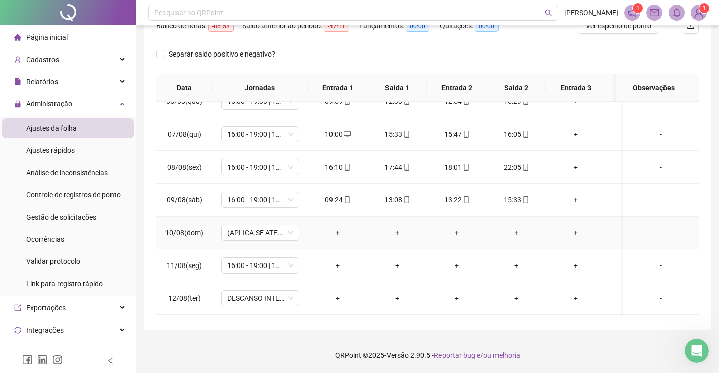
click at [655, 233] on div "-" at bounding box center [661, 232] width 60 height 11
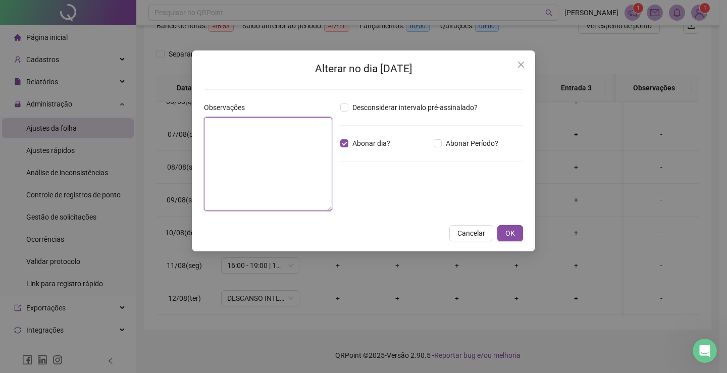
click at [293, 140] on textarea at bounding box center [268, 164] width 128 height 94
type textarea "**********"
click at [509, 235] on span "OK" at bounding box center [510, 233] width 10 height 11
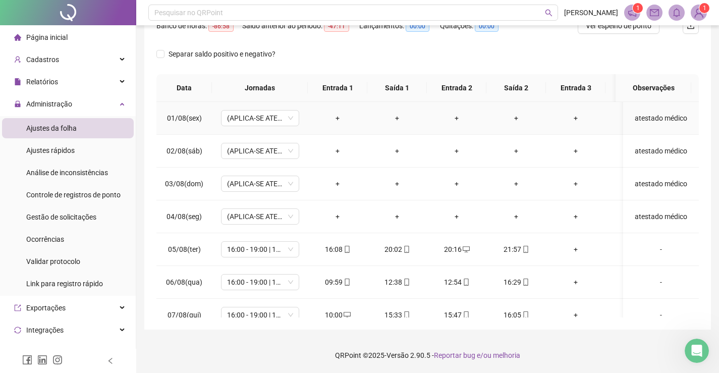
scroll to position [0, 0]
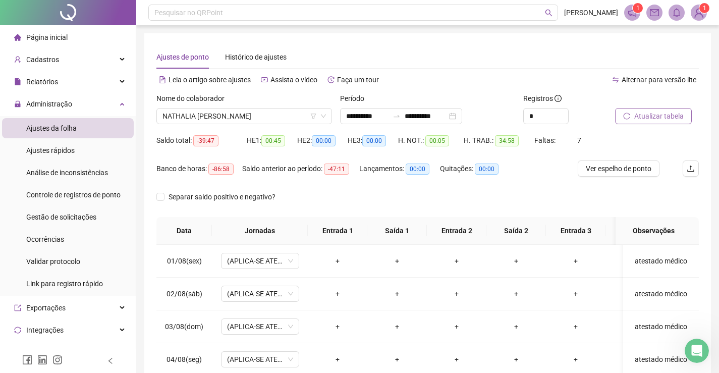
click at [664, 119] on span "Atualizar tabela" at bounding box center [659, 116] width 49 height 11
click at [272, 110] on span "NATHALIA [PERSON_NAME]" at bounding box center [245, 116] width 164 height 15
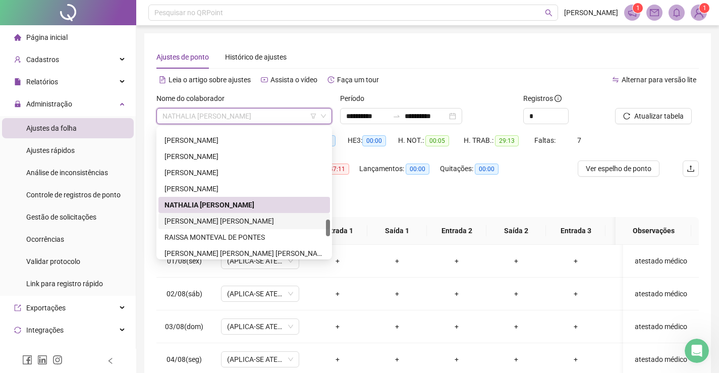
click at [241, 219] on div "[PERSON_NAME] [PERSON_NAME]" at bounding box center [245, 221] width 160 height 11
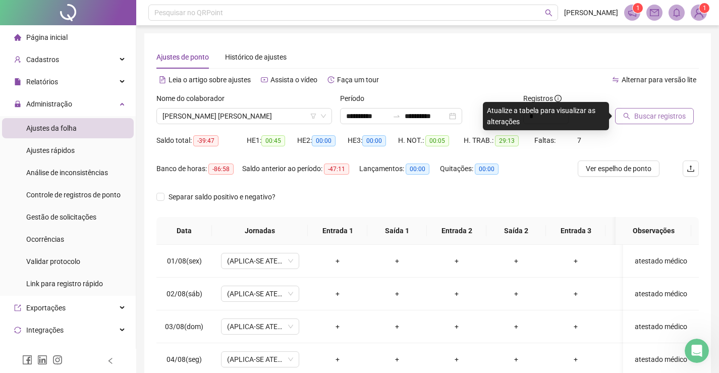
click at [657, 119] on span "Buscar registros" at bounding box center [660, 116] width 51 height 11
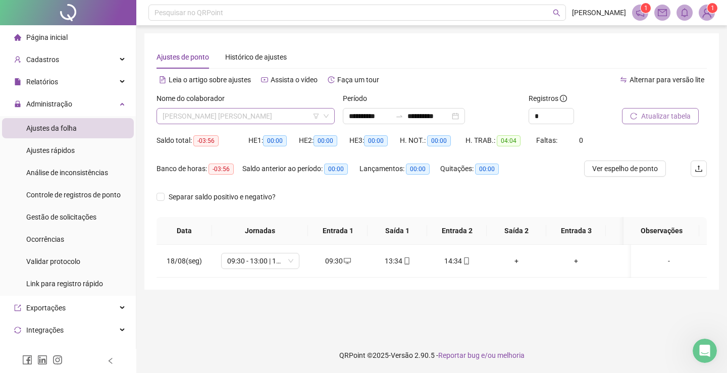
click at [251, 112] on span "[PERSON_NAME] [PERSON_NAME]" at bounding box center [246, 116] width 166 height 15
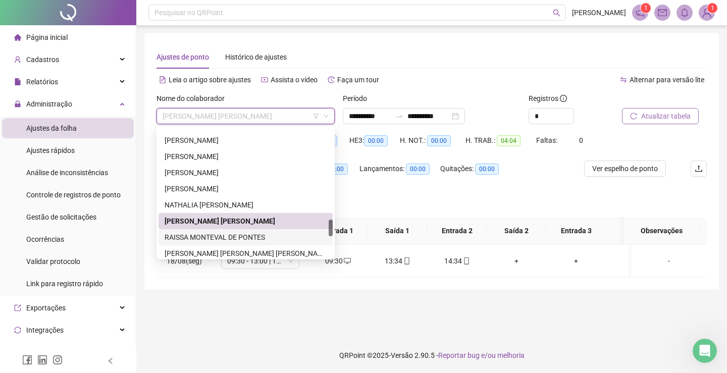
click at [218, 233] on div "RAISSA MONTEVAL DE PONTES" at bounding box center [246, 237] width 162 height 11
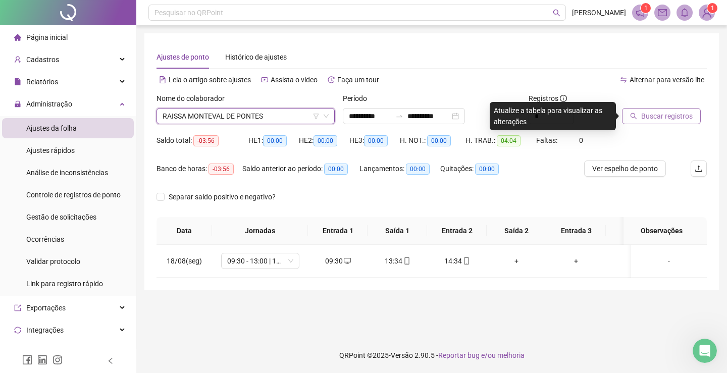
click at [661, 122] on button "Buscar registros" at bounding box center [661, 116] width 79 height 16
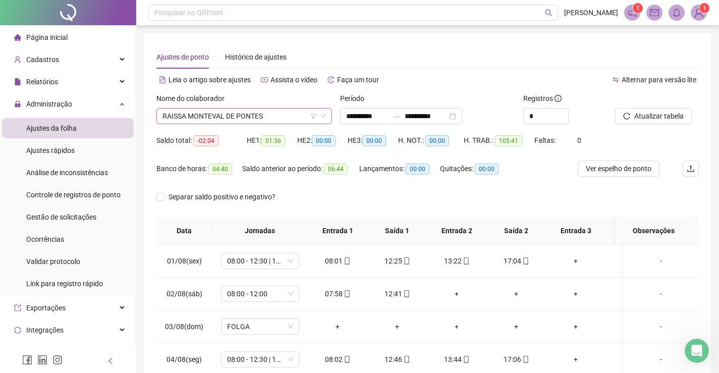
click at [272, 119] on span "RAISSA MONTEVAL DE PONTES" at bounding box center [245, 116] width 164 height 15
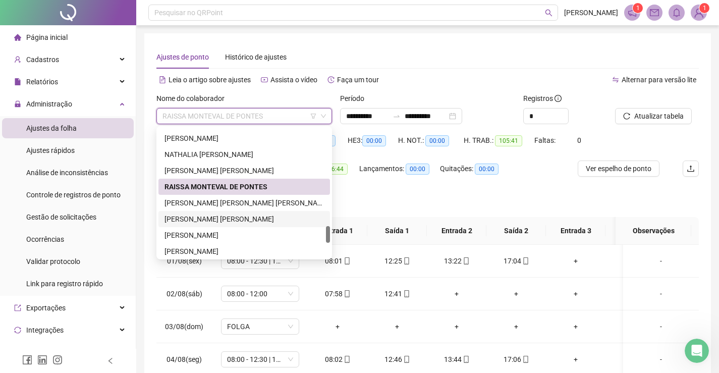
scroll to position [808, 0]
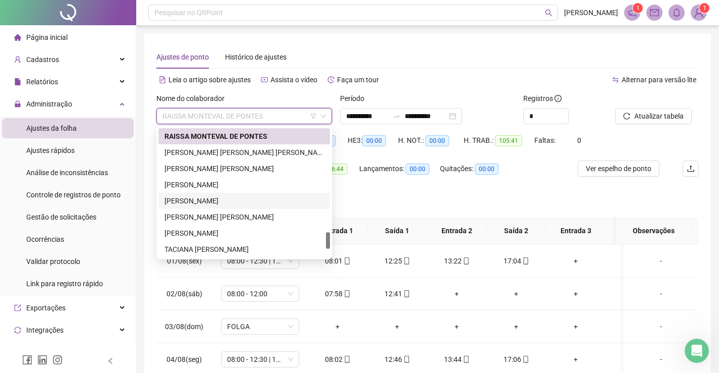
click at [209, 198] on div "[PERSON_NAME]" at bounding box center [245, 200] width 160 height 11
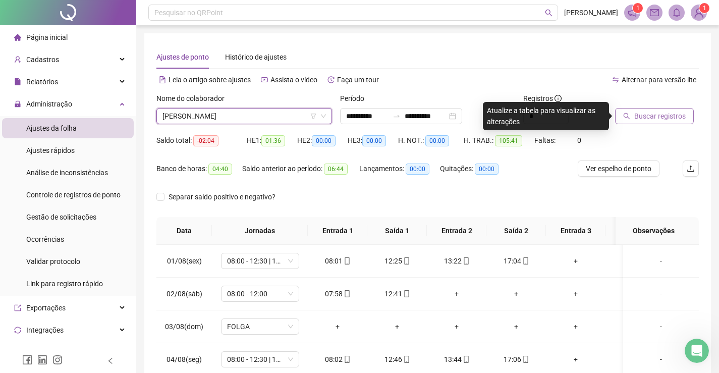
click at [649, 114] on span "Buscar registros" at bounding box center [660, 116] width 51 height 11
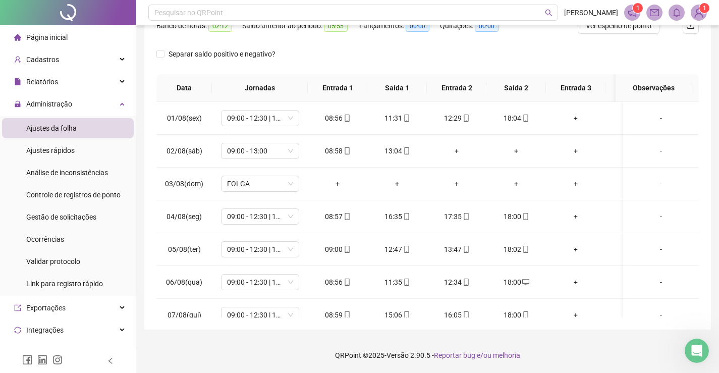
scroll to position [0, 0]
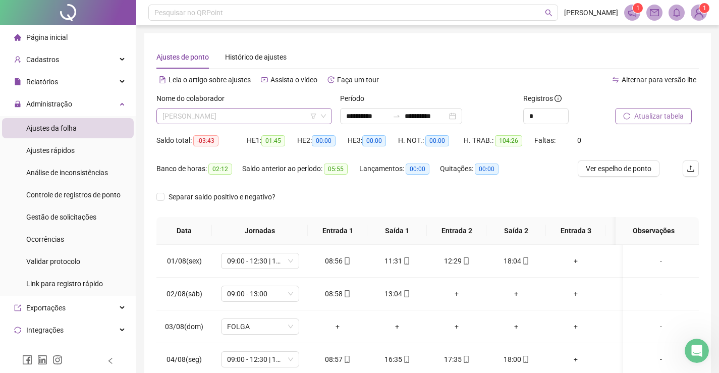
click at [277, 117] on span "[PERSON_NAME]" at bounding box center [245, 116] width 164 height 15
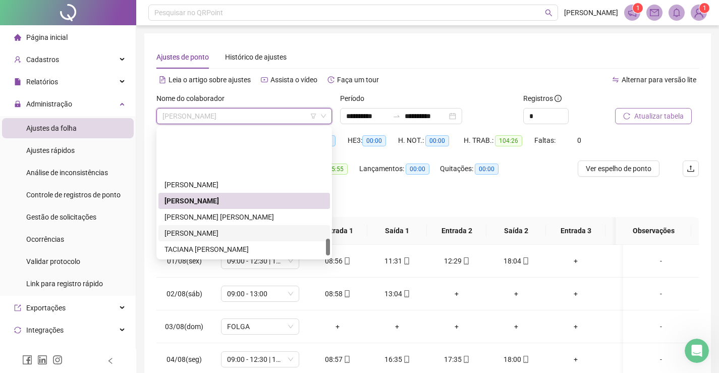
scroll to position [858, 0]
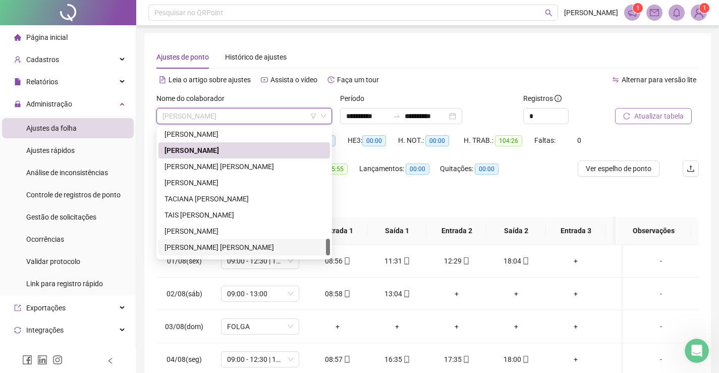
click at [217, 248] on div "[PERSON_NAME] [PERSON_NAME]" at bounding box center [245, 247] width 160 height 11
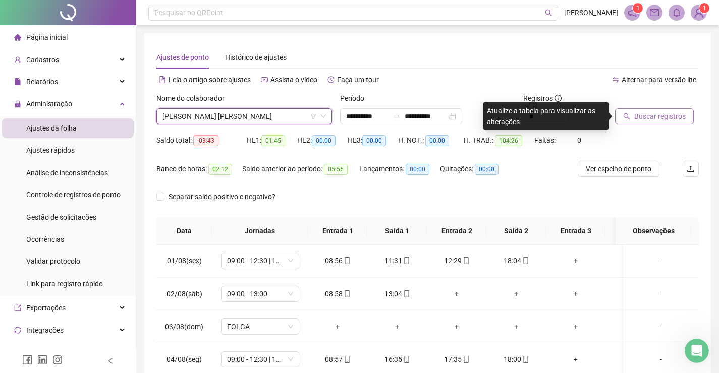
click at [647, 116] on span "Buscar registros" at bounding box center [660, 116] width 51 height 11
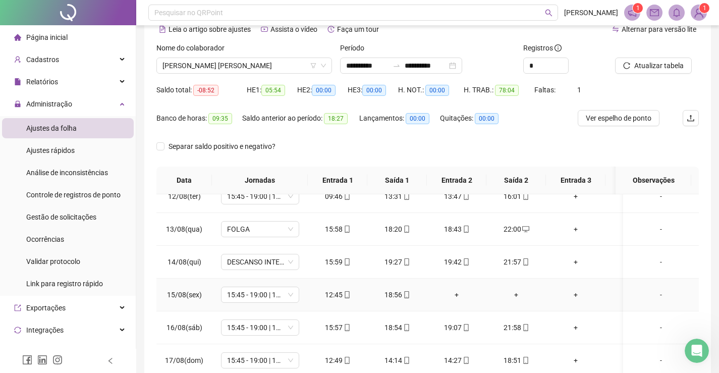
scroll to position [143, 0]
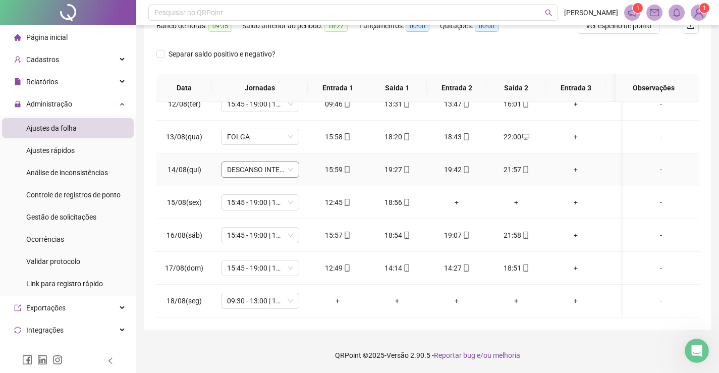
click at [288, 162] on span "DESCANSO INTER-JORNADA" at bounding box center [260, 169] width 66 height 15
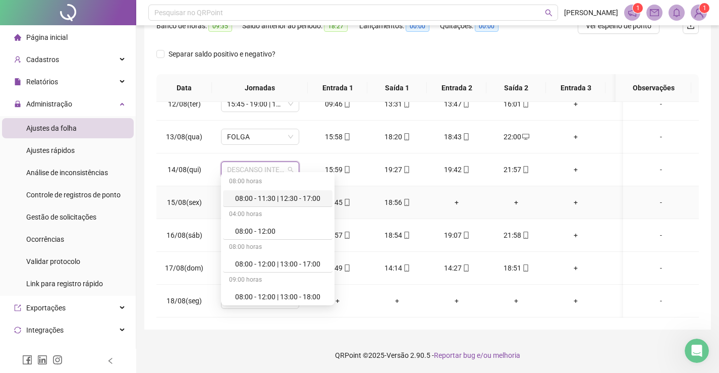
click at [452, 205] on td "+" at bounding box center [457, 202] width 60 height 33
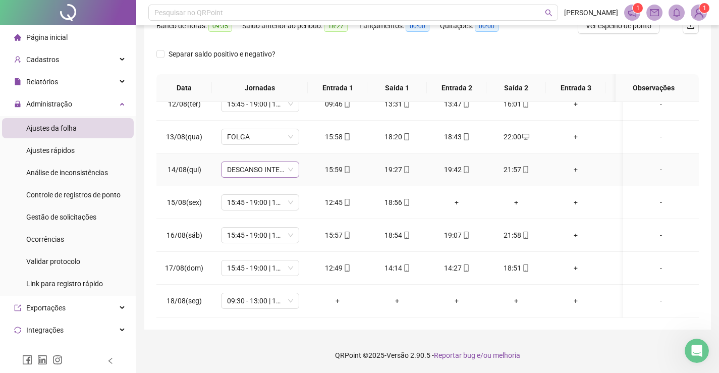
click at [278, 162] on span "DESCANSO INTER-JORNADA" at bounding box center [260, 169] width 66 height 15
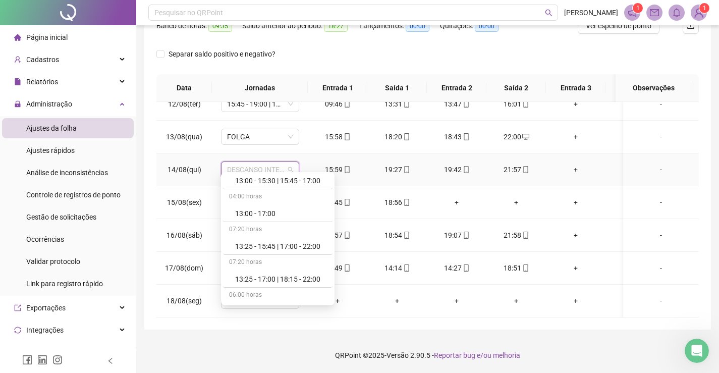
scroll to position [1413, 0]
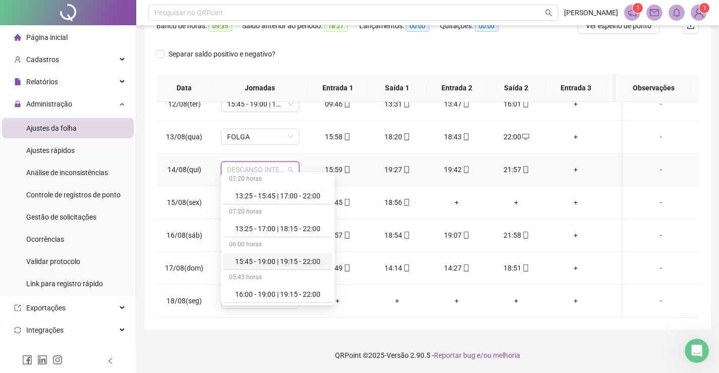
click at [274, 263] on div "15:45 - 19:00 | 19:15 - 22:00" at bounding box center [280, 261] width 91 height 11
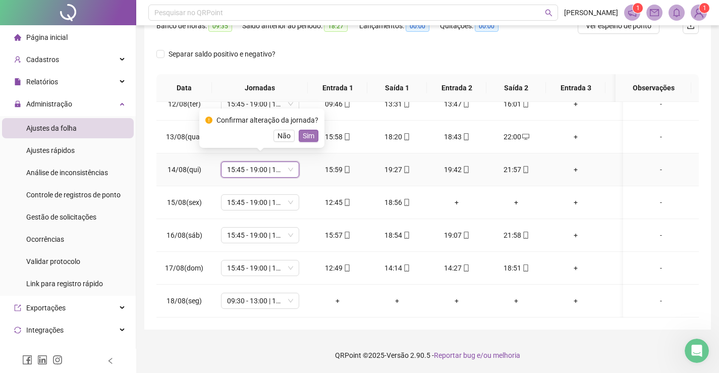
click at [307, 139] on span "Sim" at bounding box center [309, 135] width 12 height 11
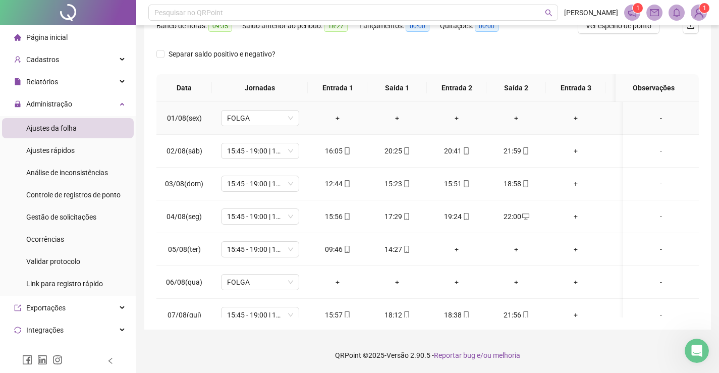
scroll to position [0, 0]
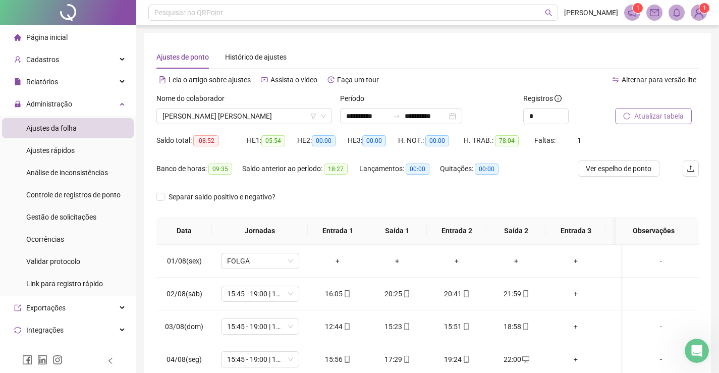
click at [668, 114] on span "Atualizar tabela" at bounding box center [659, 116] width 49 height 11
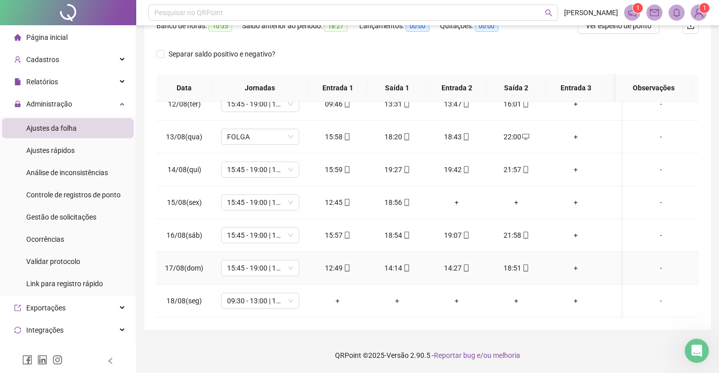
scroll to position [332, 0]
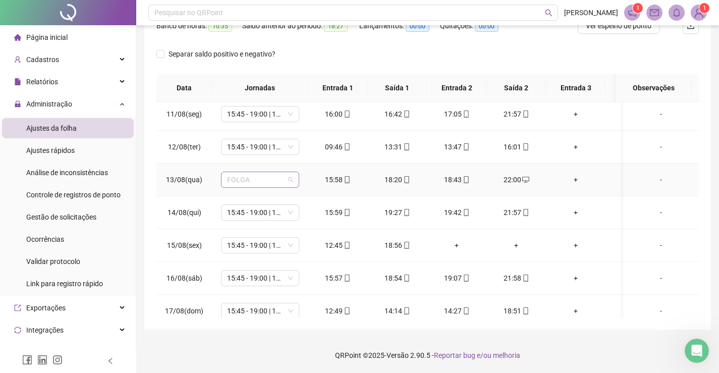
click at [288, 180] on span "FOLGA" at bounding box center [260, 179] width 66 height 15
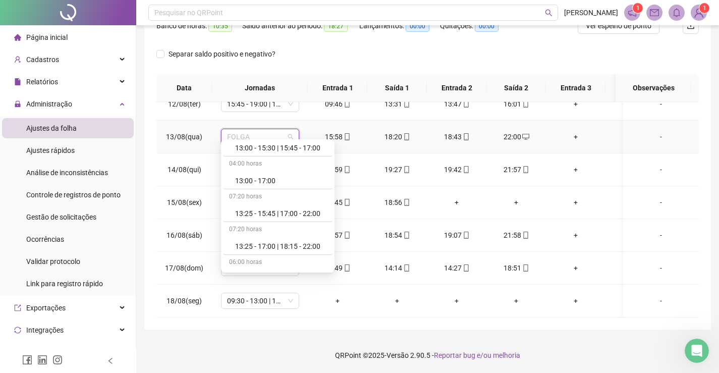
scroll to position [1413, 0]
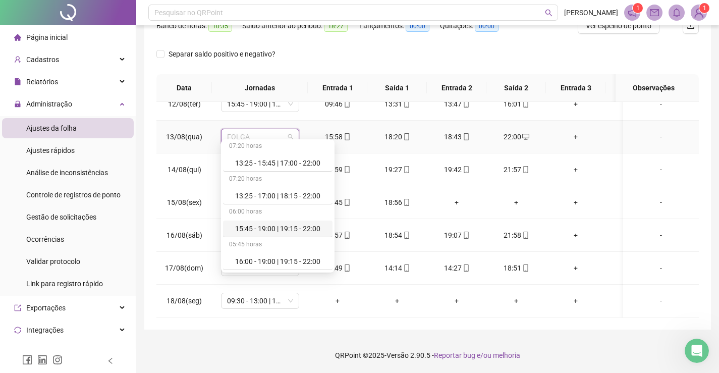
click at [296, 228] on div "15:45 - 19:00 | 19:15 - 22:00" at bounding box center [280, 228] width 91 height 11
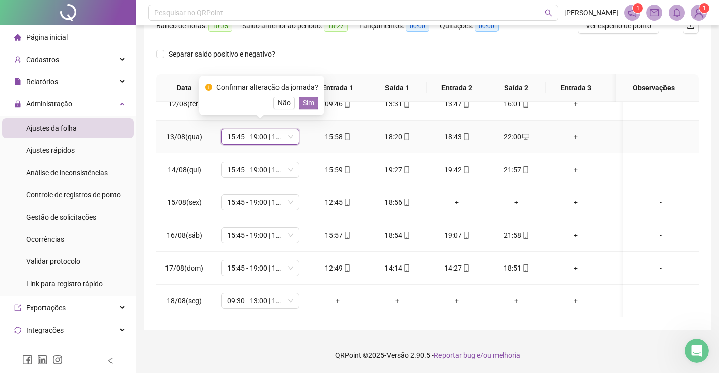
click at [312, 104] on button "Sim" at bounding box center [309, 103] width 20 height 12
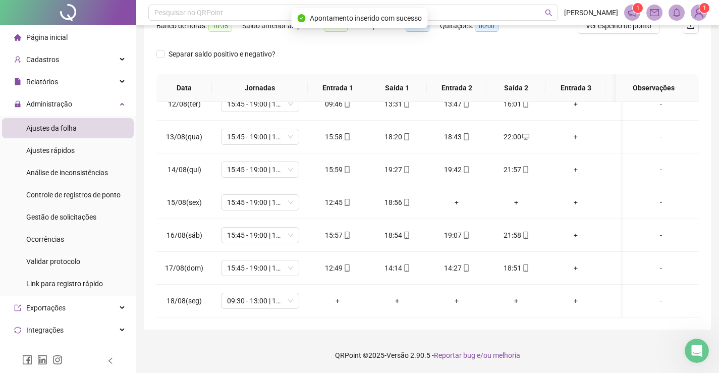
scroll to position [0, 0]
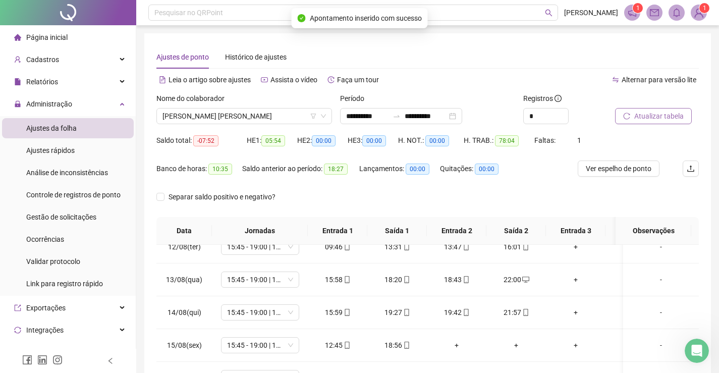
click at [662, 116] on span "Atualizar tabela" at bounding box center [659, 116] width 49 height 11
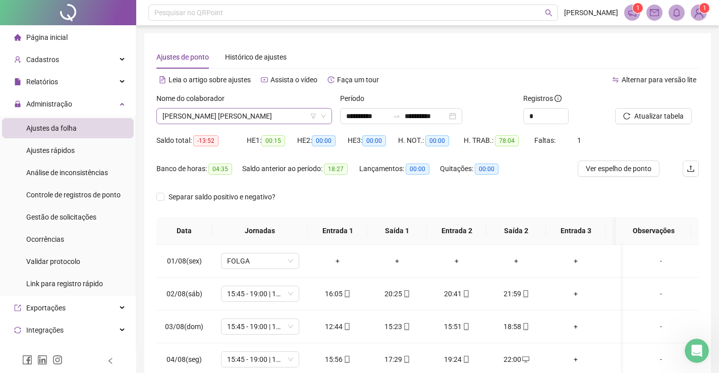
click at [257, 116] on span "[PERSON_NAME] [PERSON_NAME]" at bounding box center [245, 116] width 164 height 15
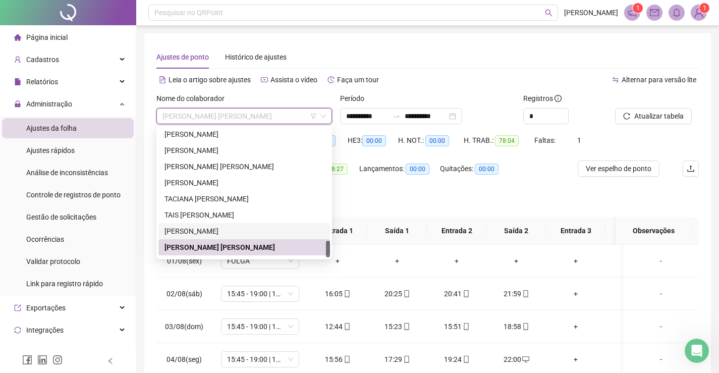
scroll to position [872, 0]
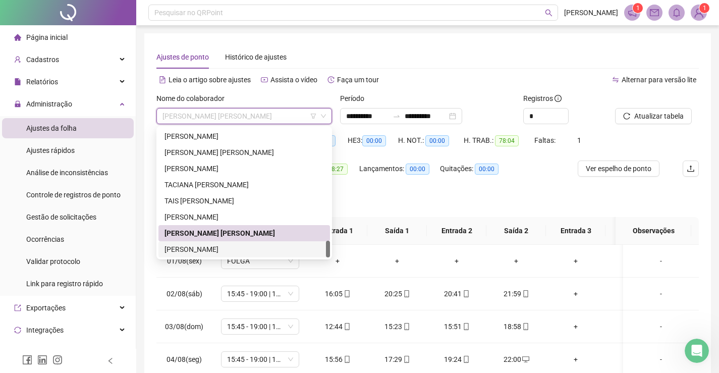
click at [191, 247] on div "[PERSON_NAME]" at bounding box center [245, 249] width 160 height 11
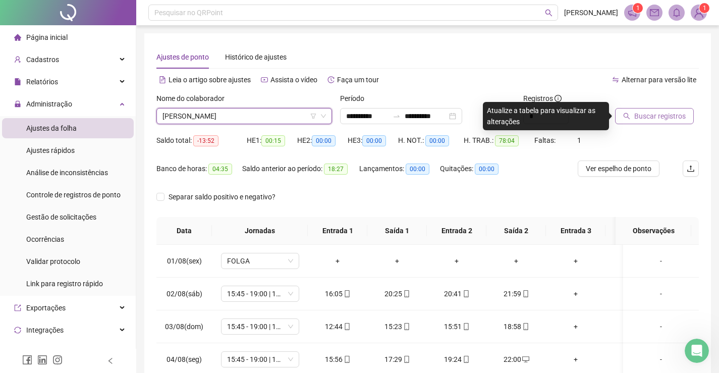
click at [642, 116] on span "Buscar registros" at bounding box center [660, 116] width 51 height 11
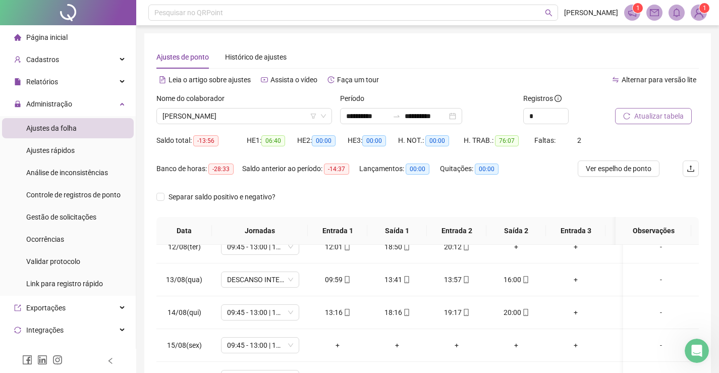
scroll to position [143, 0]
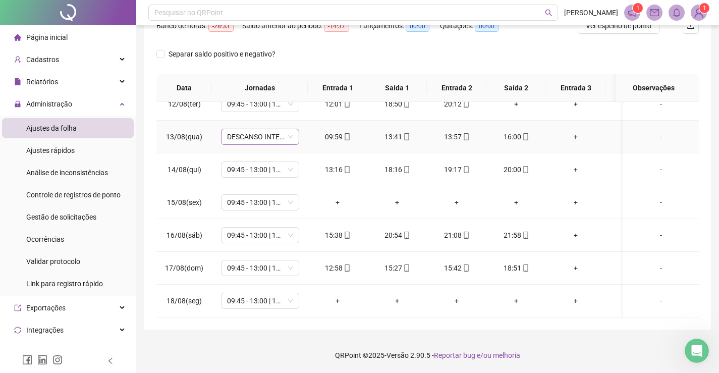
click at [249, 133] on span "DESCANSO INTER-JORNADA" at bounding box center [260, 136] width 66 height 15
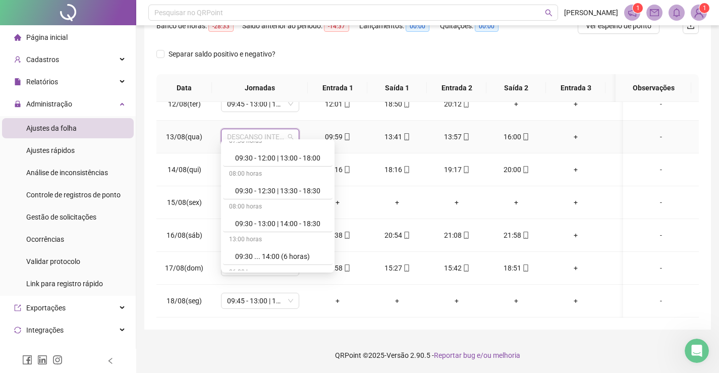
scroll to position [1060, 0]
click at [276, 187] on div "09:45 - 13:00 | 13:15 - 16:00" at bounding box center [280, 188] width 91 height 11
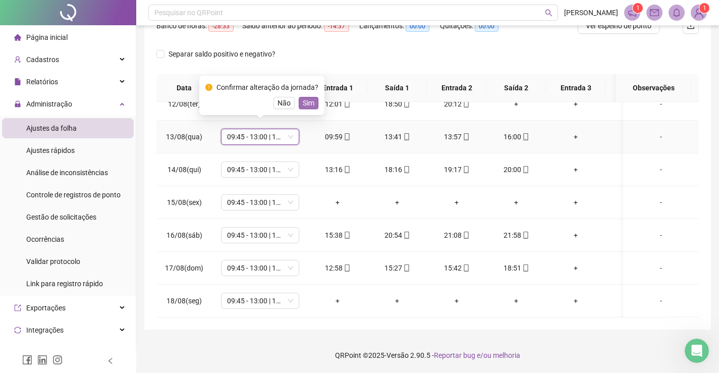
click at [305, 107] on span "Sim" at bounding box center [309, 102] width 12 height 11
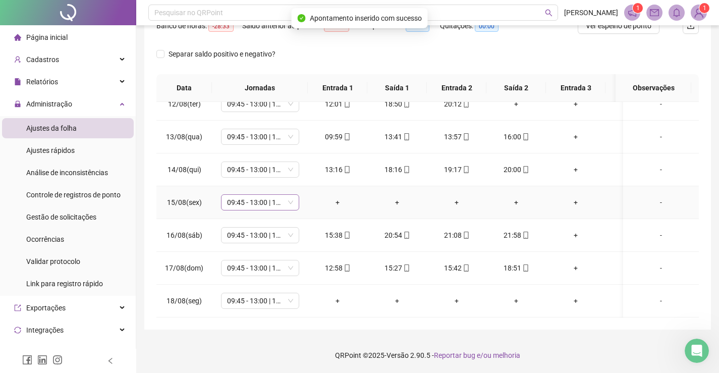
click at [260, 195] on span "09:45 - 13:00 | 13:15 - 16:00" at bounding box center [260, 202] width 66 height 15
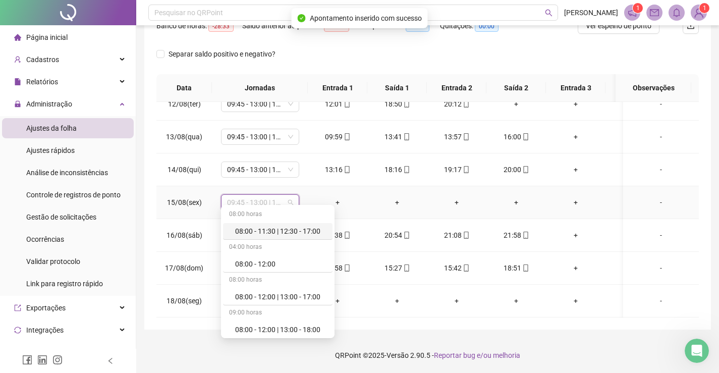
type input "*"
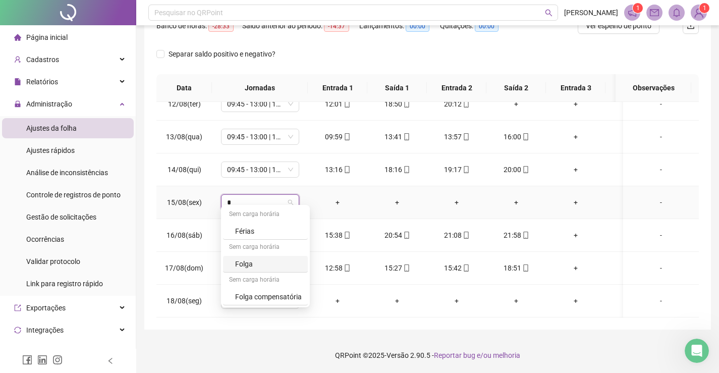
click at [264, 271] on div "Folga" at bounding box center [265, 264] width 85 height 17
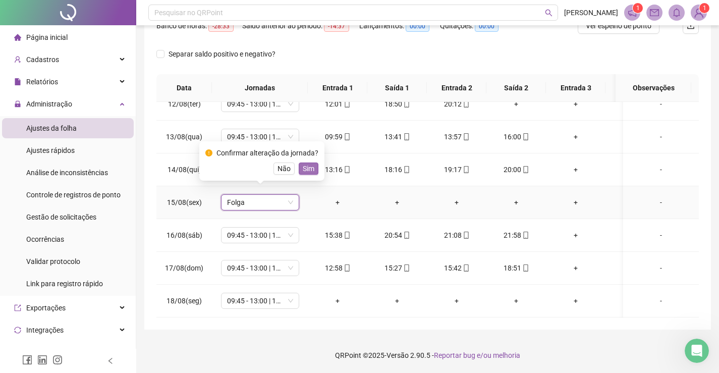
click at [307, 169] on span "Sim" at bounding box center [309, 168] width 12 height 11
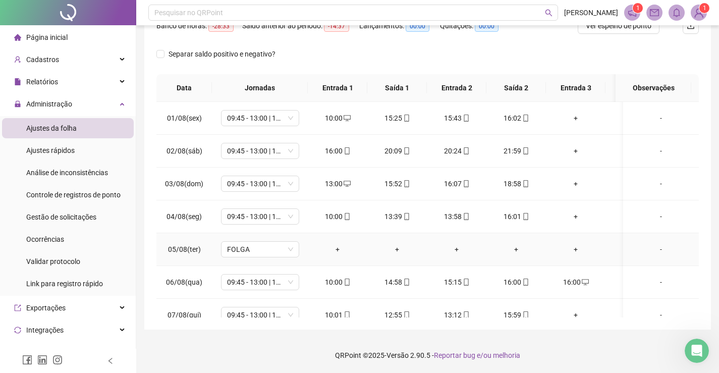
scroll to position [42, 0]
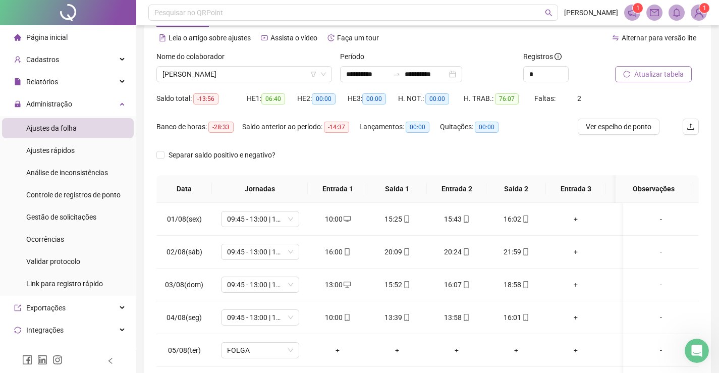
click at [653, 68] on button "Atualizar tabela" at bounding box center [653, 74] width 77 height 16
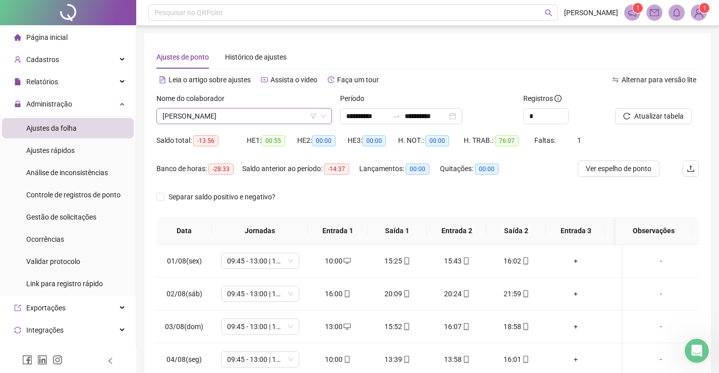
click at [274, 118] on span "[PERSON_NAME]" at bounding box center [245, 116] width 164 height 15
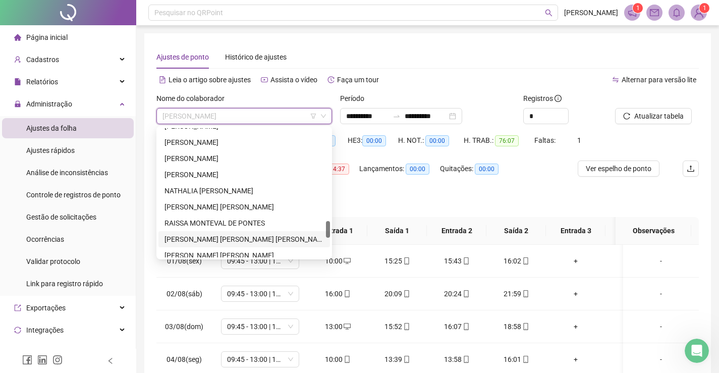
scroll to position [771, 0]
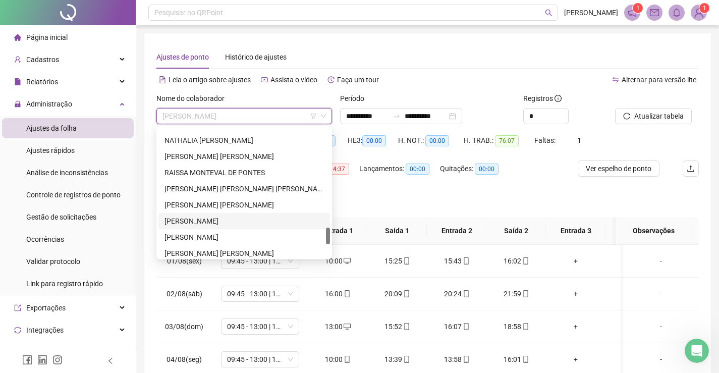
click at [202, 221] on div "[PERSON_NAME]" at bounding box center [245, 221] width 160 height 11
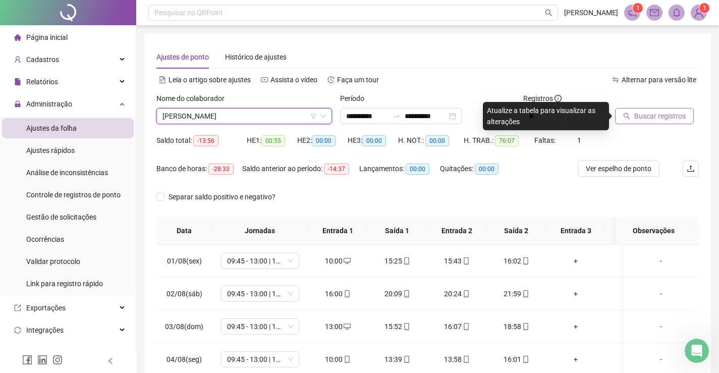
click at [638, 111] on span "Buscar registros" at bounding box center [660, 116] width 51 height 11
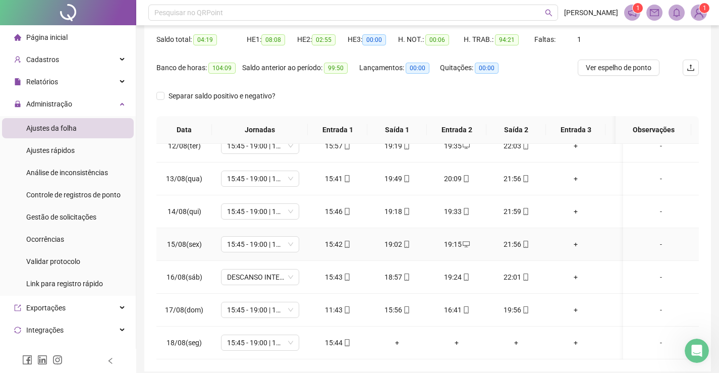
scroll to position [143, 0]
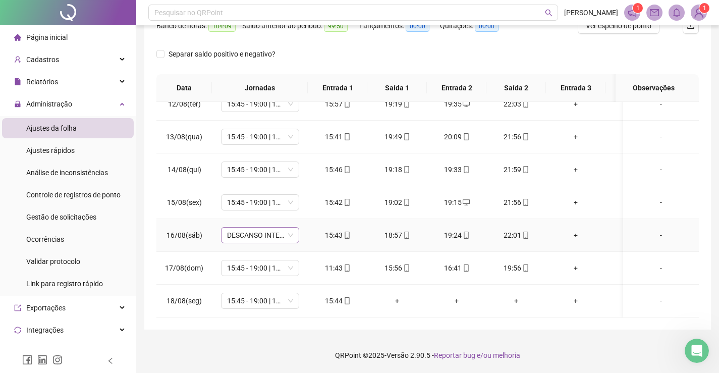
click at [264, 228] on span "DESCANSO INTER-JORNADA" at bounding box center [260, 235] width 66 height 15
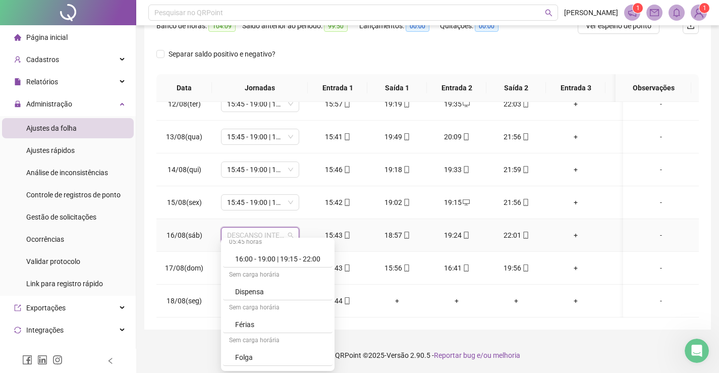
scroll to position [1464, 0]
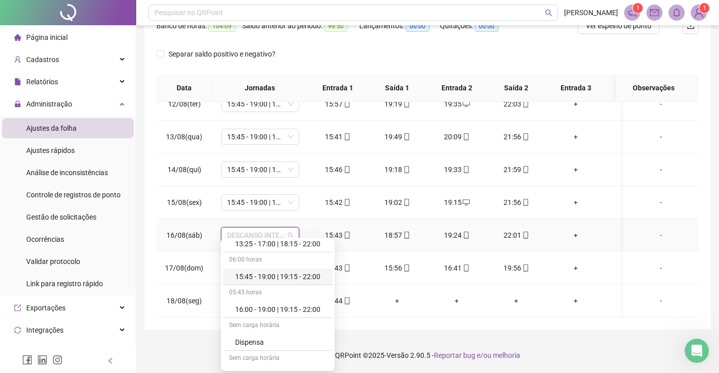
drag, startPoint x: 274, startPoint y: 274, endPoint x: 272, endPoint y: 266, distance: 8.2
click at [274, 274] on div "15:45 - 19:00 | 19:15 - 22:00" at bounding box center [280, 276] width 91 height 11
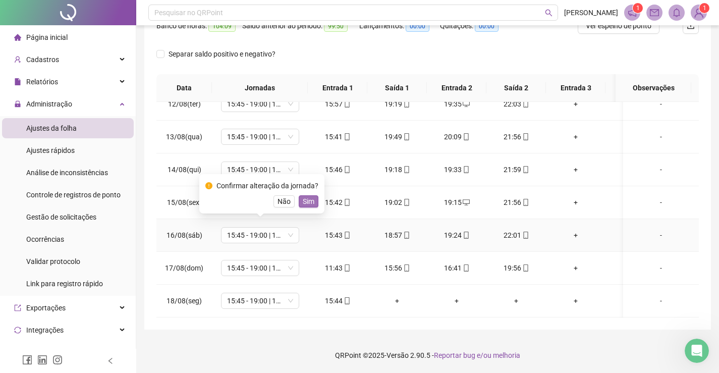
click at [305, 199] on span "Sim" at bounding box center [309, 201] width 12 height 11
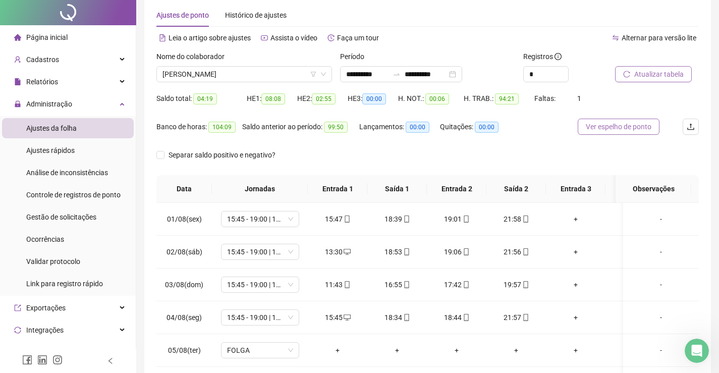
scroll to position [0, 0]
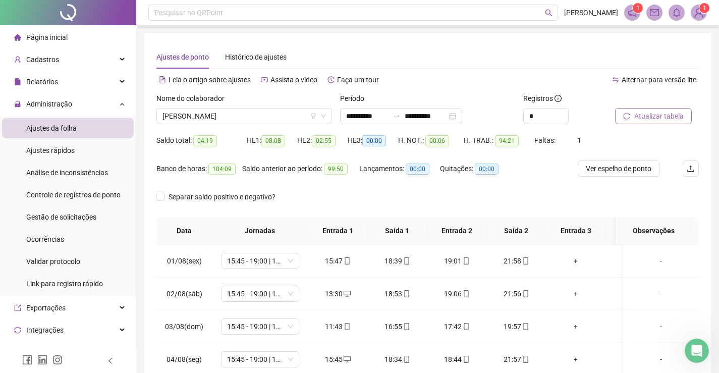
click at [658, 115] on span "Atualizar tabela" at bounding box center [659, 116] width 49 height 11
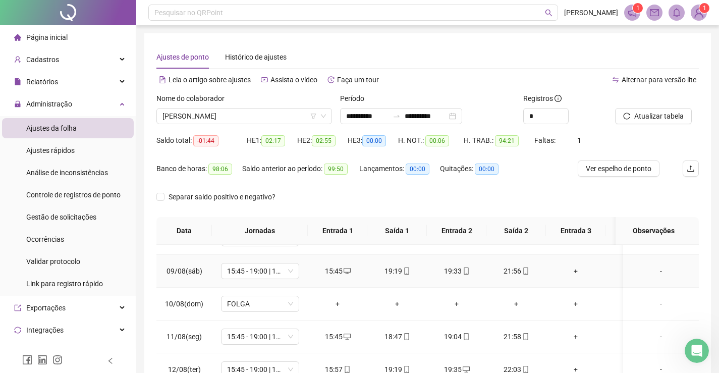
scroll to position [383, 0]
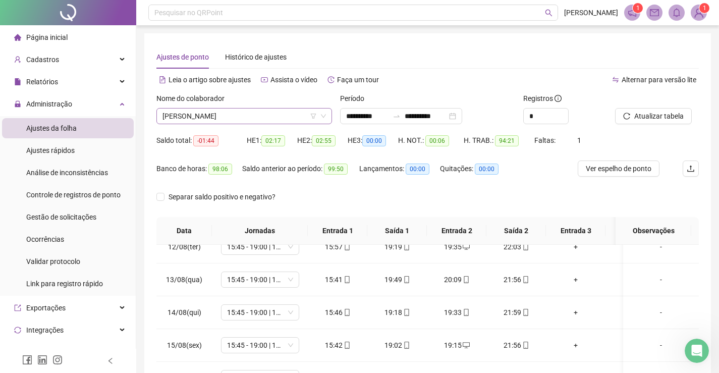
click at [251, 115] on span "[PERSON_NAME]" at bounding box center [245, 116] width 164 height 15
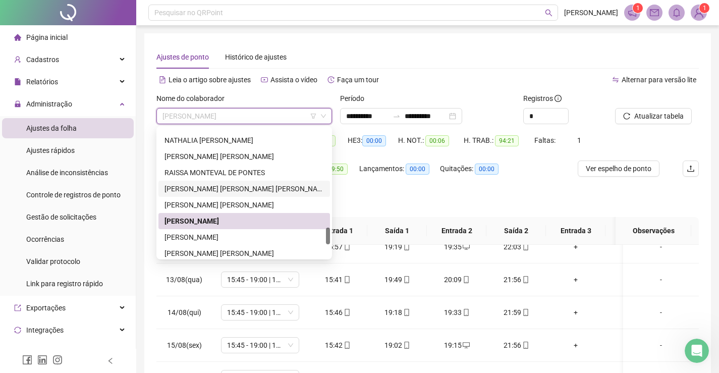
click at [238, 187] on div "[PERSON_NAME] [PERSON_NAME] [PERSON_NAME]" at bounding box center [245, 188] width 160 height 11
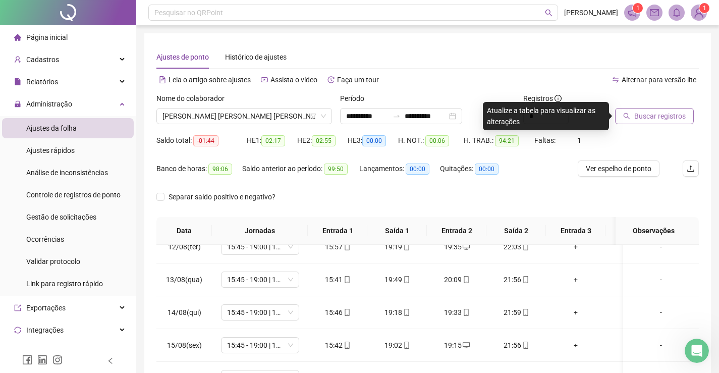
click at [659, 122] on button "Buscar registros" at bounding box center [654, 116] width 79 height 16
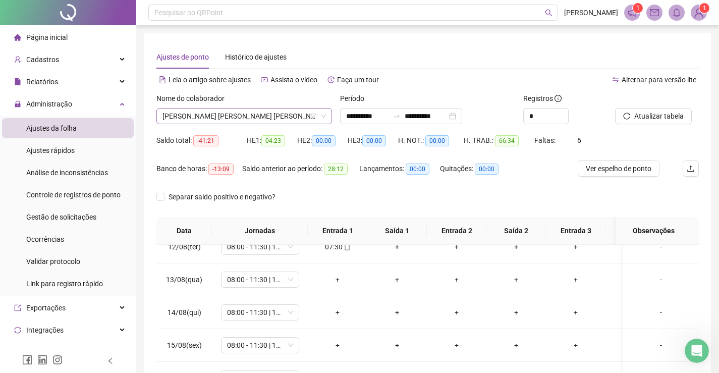
click at [299, 113] on span "[PERSON_NAME] [PERSON_NAME] [PERSON_NAME]" at bounding box center [245, 116] width 164 height 15
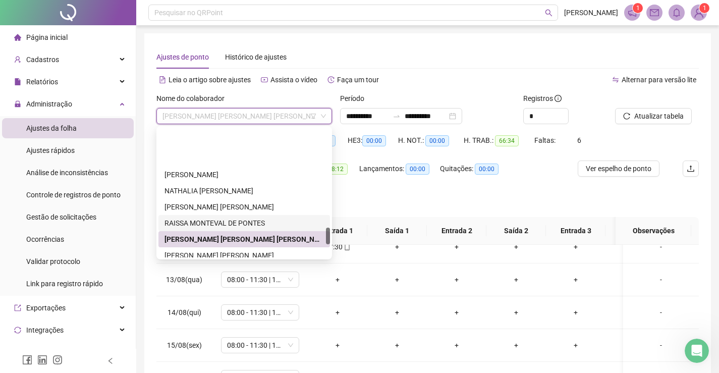
scroll to position [771, 0]
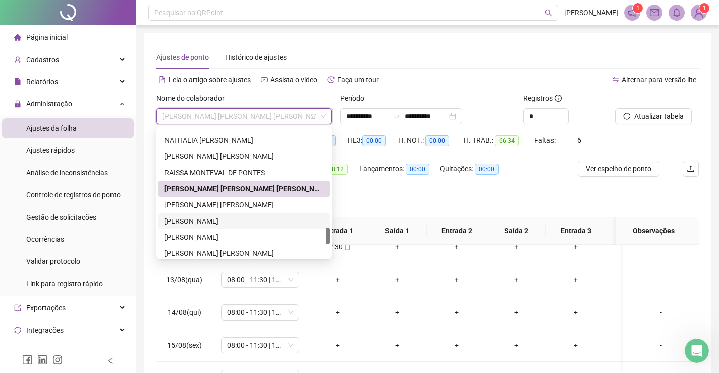
click at [199, 223] on div "[PERSON_NAME]" at bounding box center [245, 221] width 160 height 11
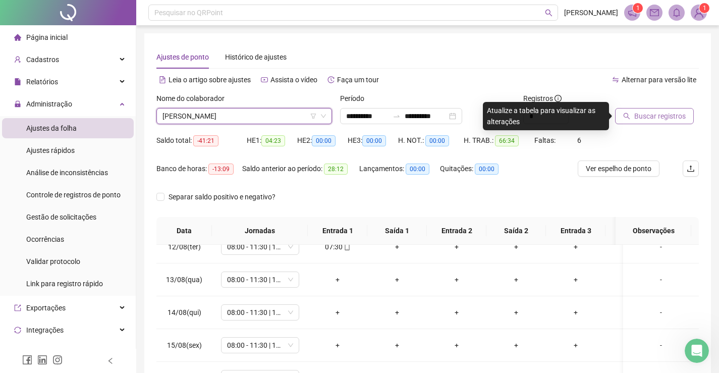
click at [649, 113] on span "Buscar registros" at bounding box center [660, 116] width 51 height 11
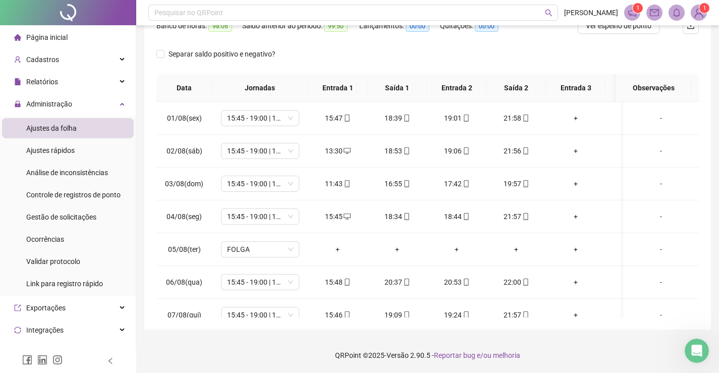
scroll to position [0, 0]
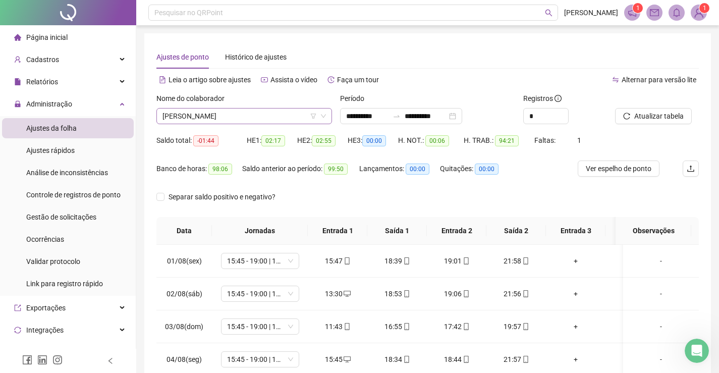
click at [248, 118] on span "[PERSON_NAME]" at bounding box center [245, 116] width 164 height 15
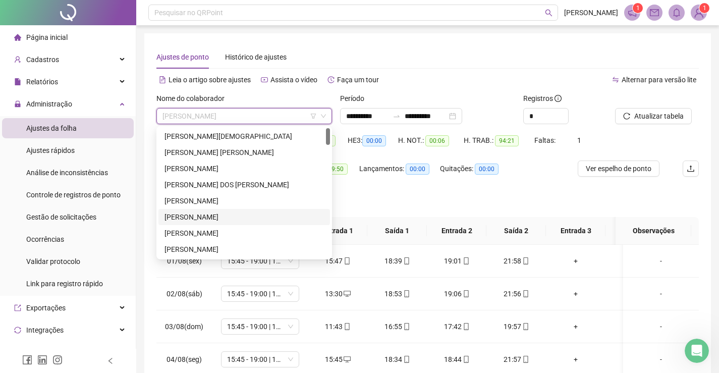
click at [199, 217] on div "[PERSON_NAME]" at bounding box center [245, 217] width 160 height 11
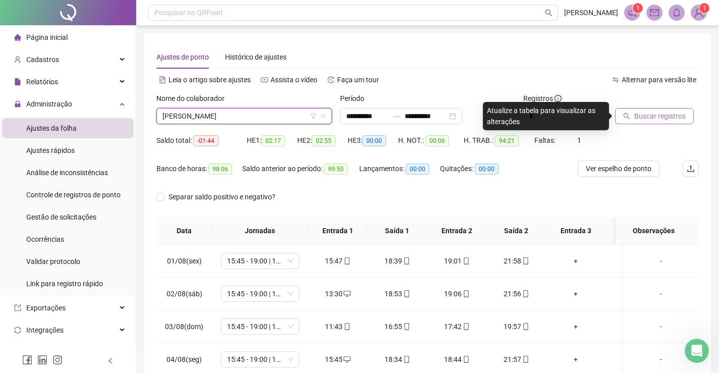
click at [662, 110] on button "Buscar registros" at bounding box center [654, 116] width 79 height 16
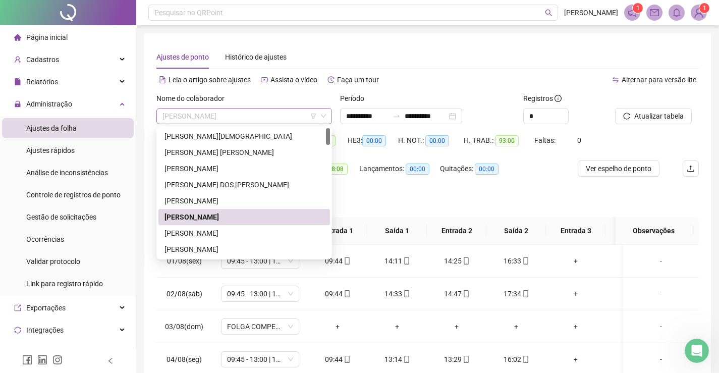
click at [254, 116] on span "[PERSON_NAME]" at bounding box center [245, 116] width 164 height 15
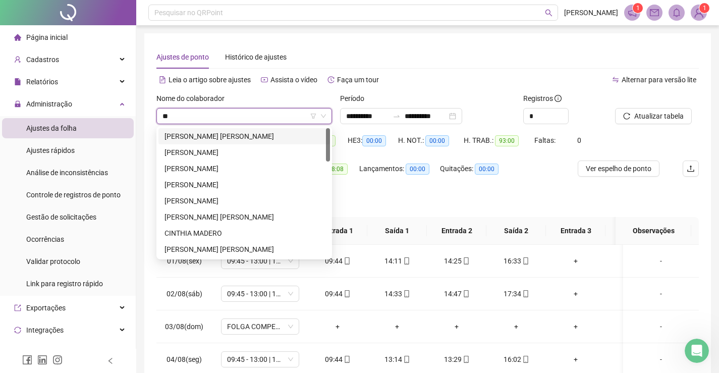
type input "***"
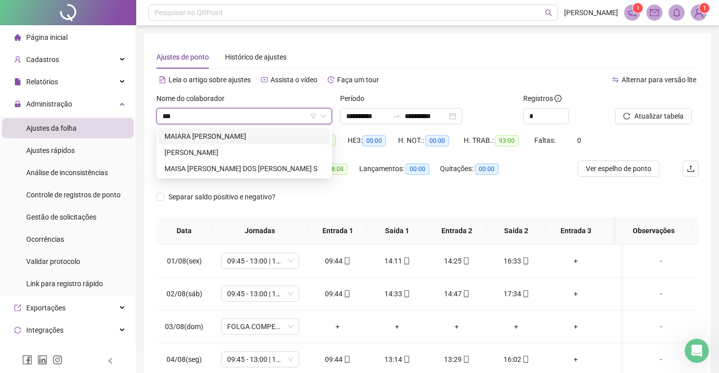
click at [246, 133] on div "MAIARA [PERSON_NAME]" at bounding box center [245, 136] width 160 height 11
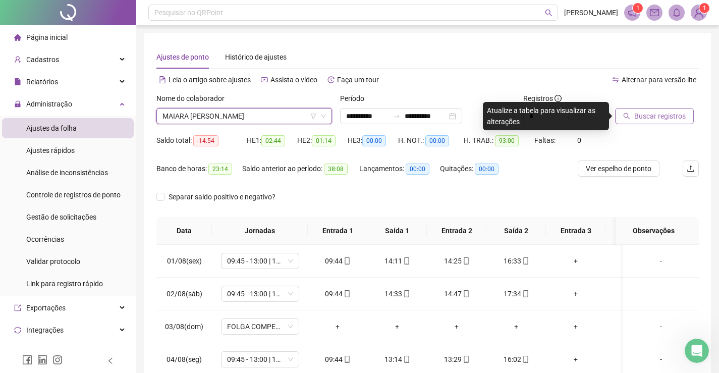
click at [655, 114] on span "Buscar registros" at bounding box center [660, 116] width 51 height 11
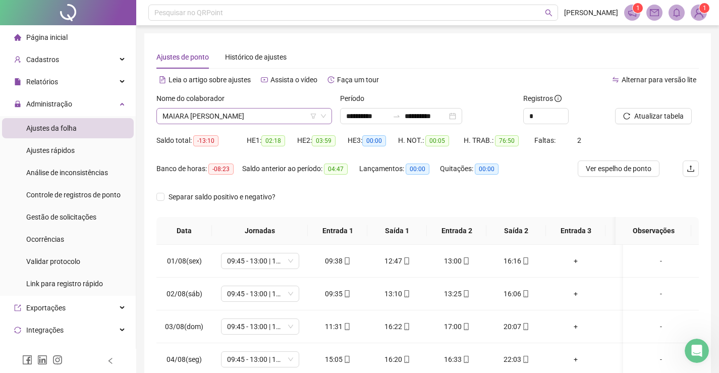
click at [290, 116] on span "MAIARA [PERSON_NAME]" at bounding box center [245, 116] width 164 height 15
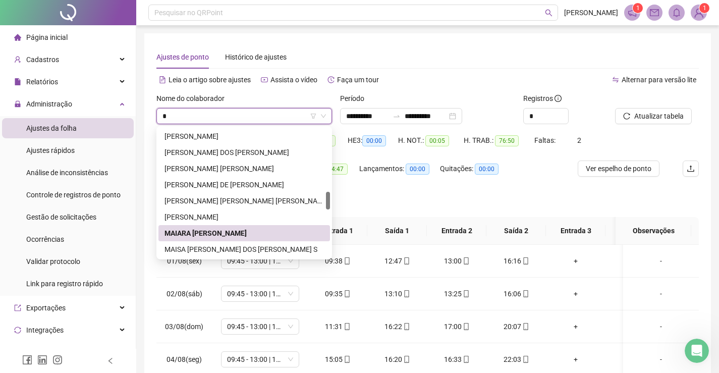
type input "**"
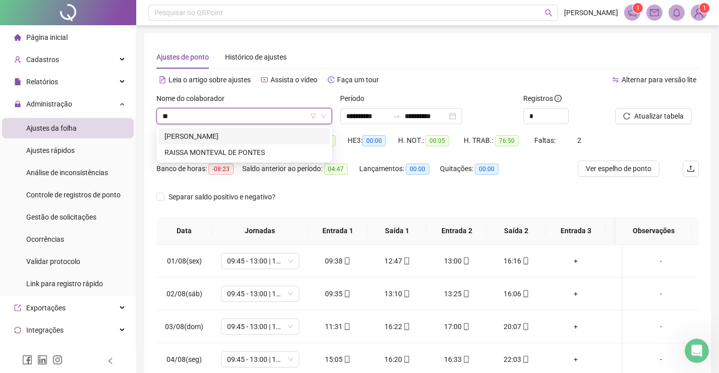
scroll to position [0, 0]
click at [240, 136] on div "[PERSON_NAME]" at bounding box center [245, 136] width 160 height 11
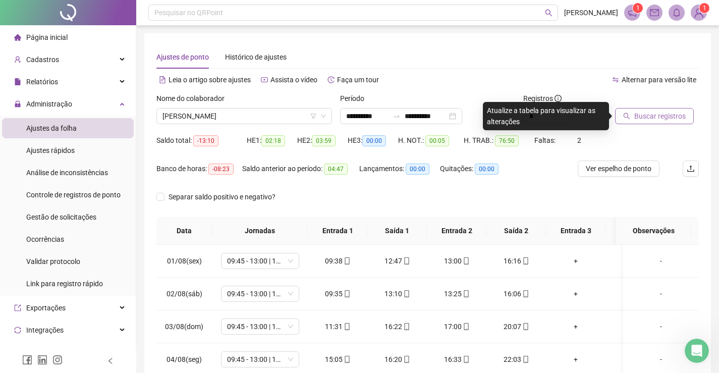
click at [640, 117] on span "Buscar registros" at bounding box center [660, 116] width 51 height 11
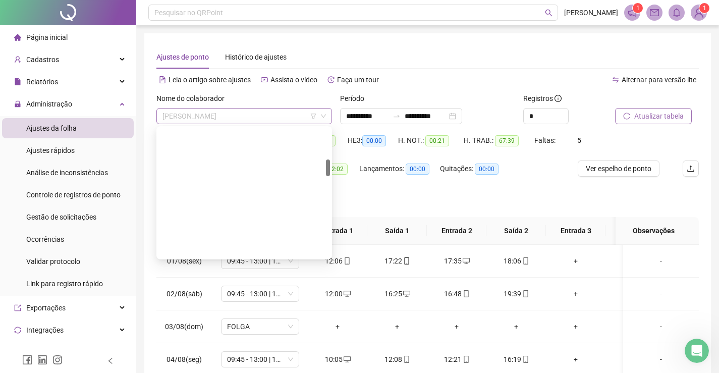
scroll to position [242, 0]
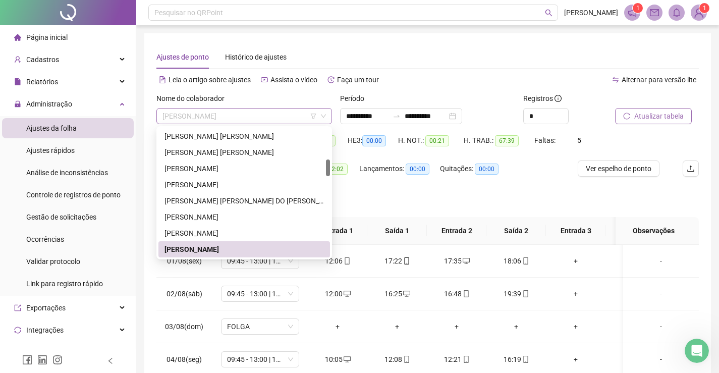
click at [256, 114] on span "[PERSON_NAME]" at bounding box center [245, 116] width 164 height 15
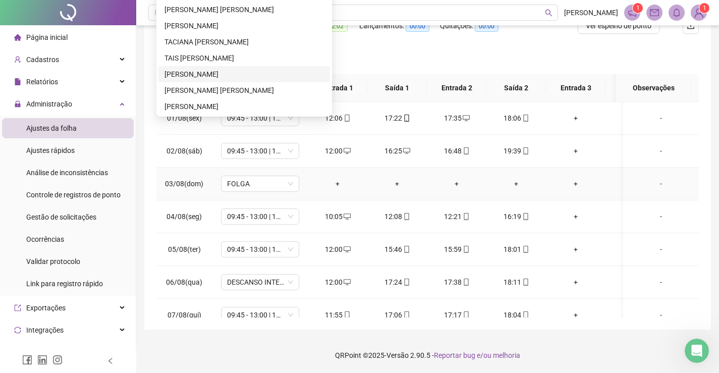
scroll to position [0, 0]
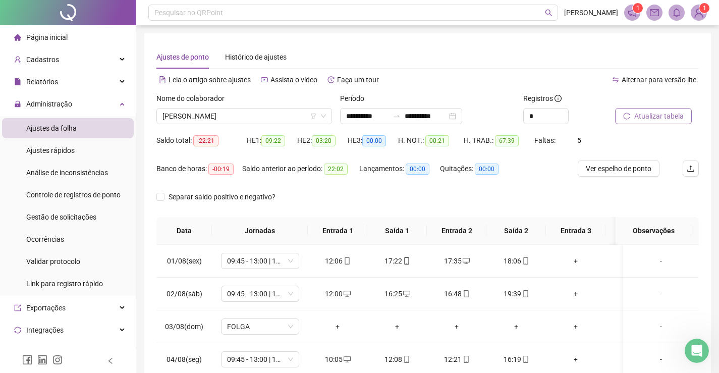
click at [435, 95] on div "Período" at bounding box center [428, 100] width 176 height 15
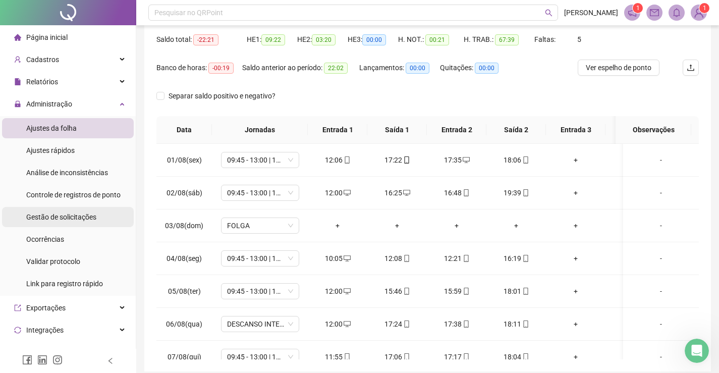
click at [48, 215] on span "Gestão de solicitações" at bounding box center [61, 217] width 70 height 8
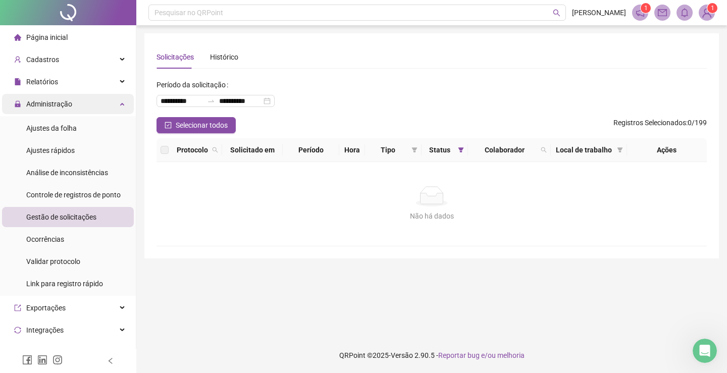
click at [113, 102] on div "Administração" at bounding box center [68, 104] width 132 height 20
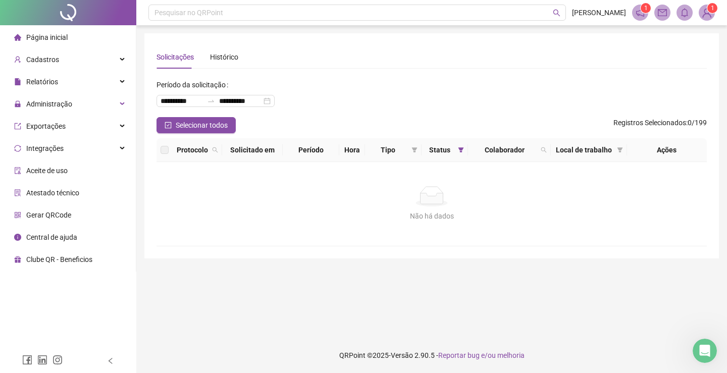
click at [71, 36] on li "Página inicial" at bounding box center [68, 37] width 132 height 20
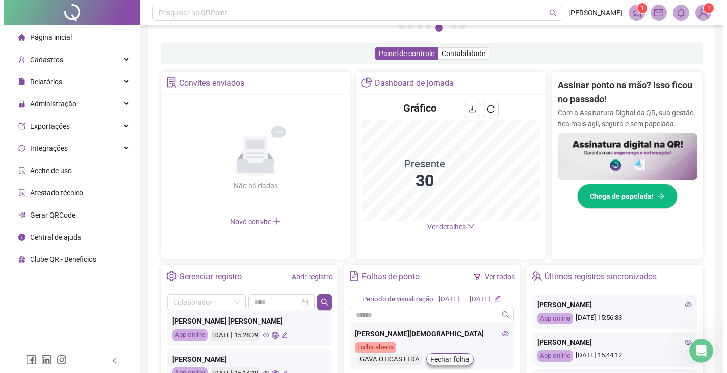
scroll to position [151, 0]
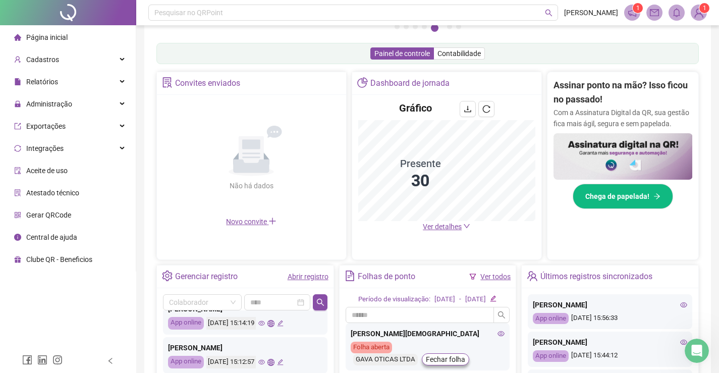
click at [697, 11] on img at bounding box center [699, 12] width 15 height 15
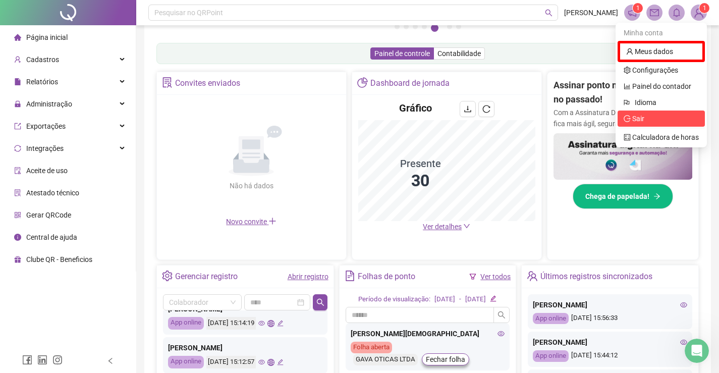
click at [640, 119] on span "Sair" at bounding box center [639, 119] width 12 height 8
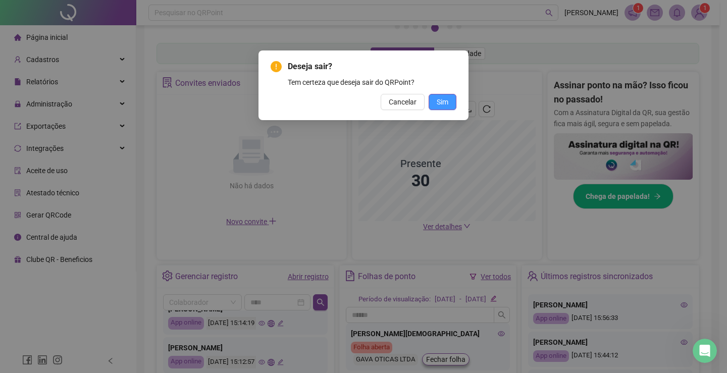
click at [443, 105] on span "Sim" at bounding box center [443, 101] width 12 height 11
